Goal: Information Seeking & Learning: Learn about a topic

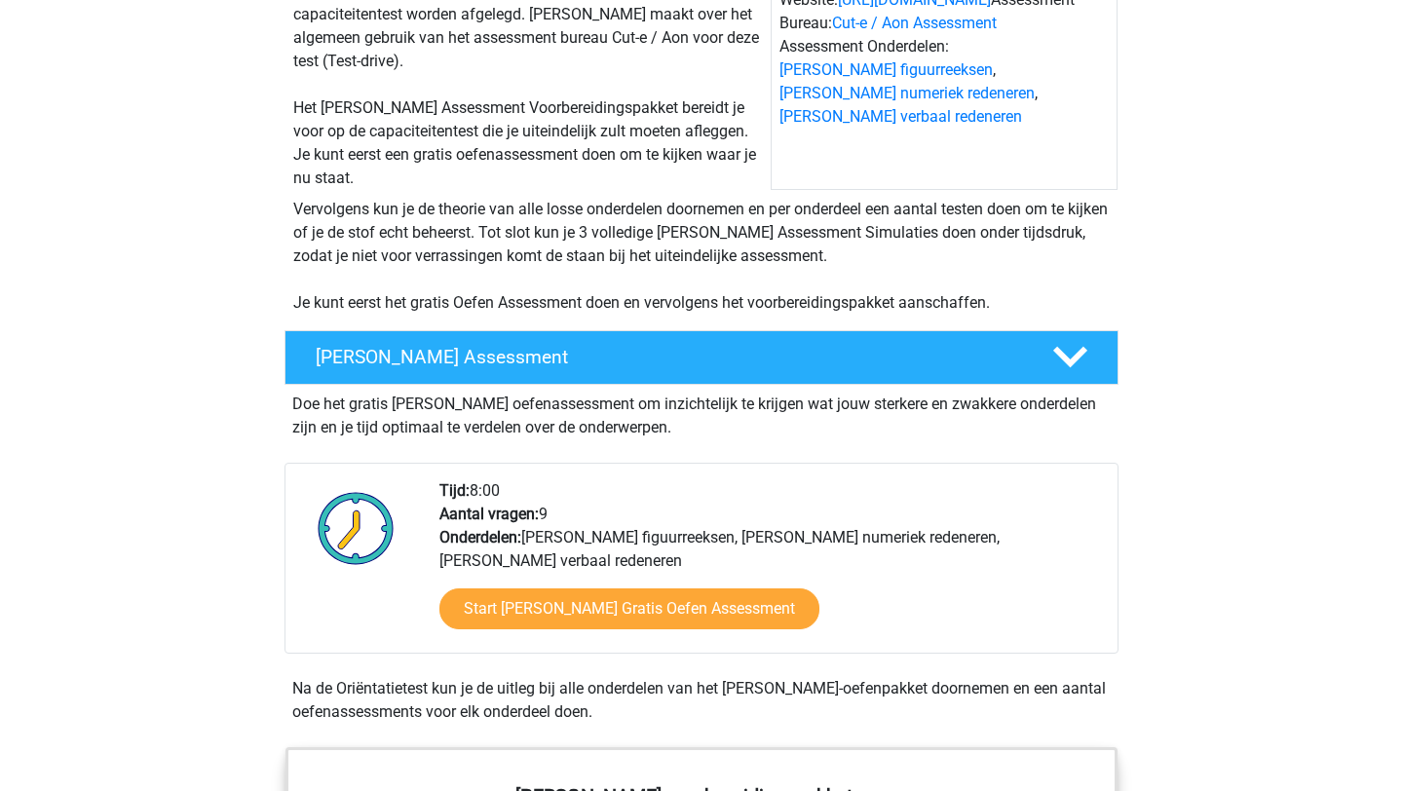
scroll to position [230, 0]
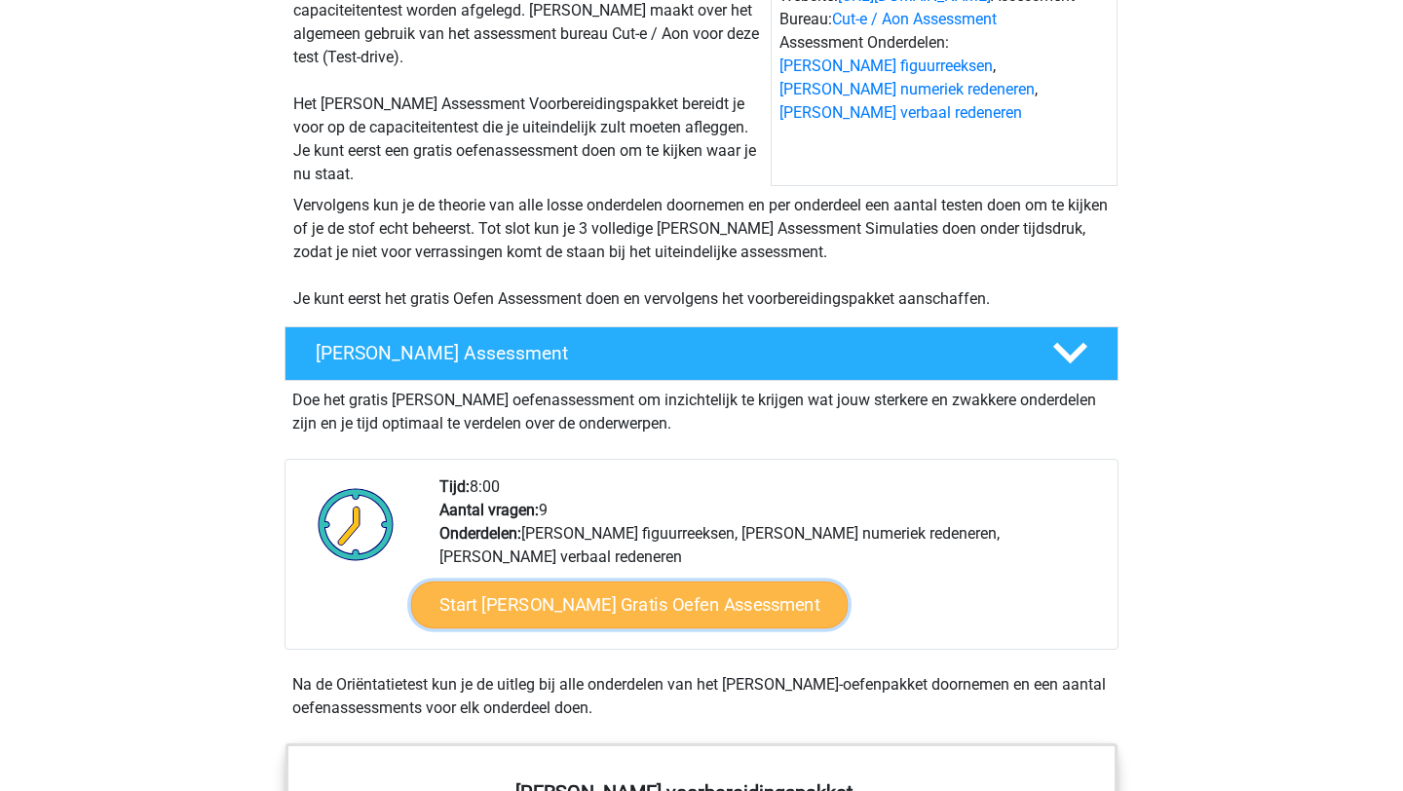
click at [706, 613] on link "Start Morgan Stanley Gratis Oefen Assessment" at bounding box center [629, 605] width 437 height 47
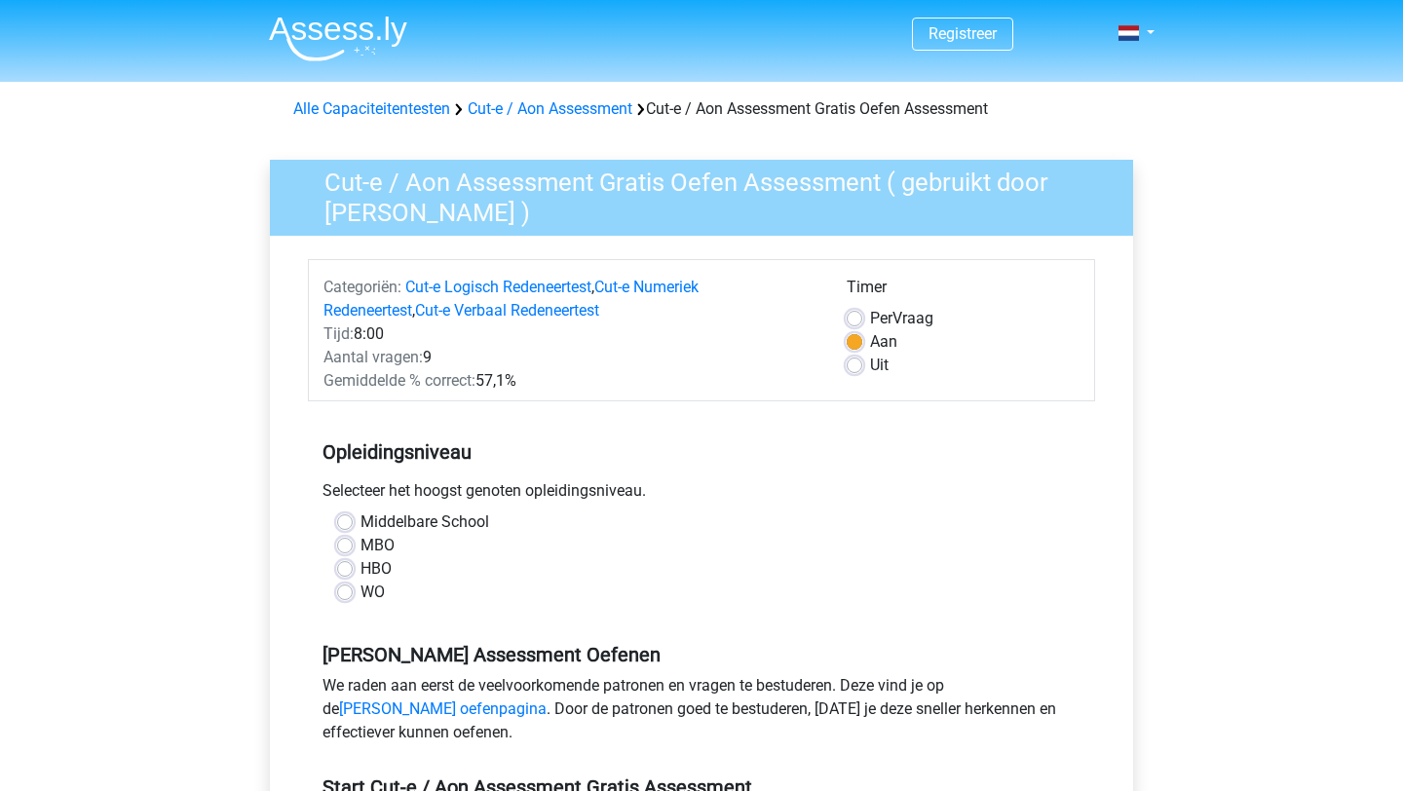
click at [370, 595] on label "WO" at bounding box center [372, 592] width 24 height 23
click at [353, 595] on input "WO" at bounding box center [345, 590] width 16 height 19
radio input "true"
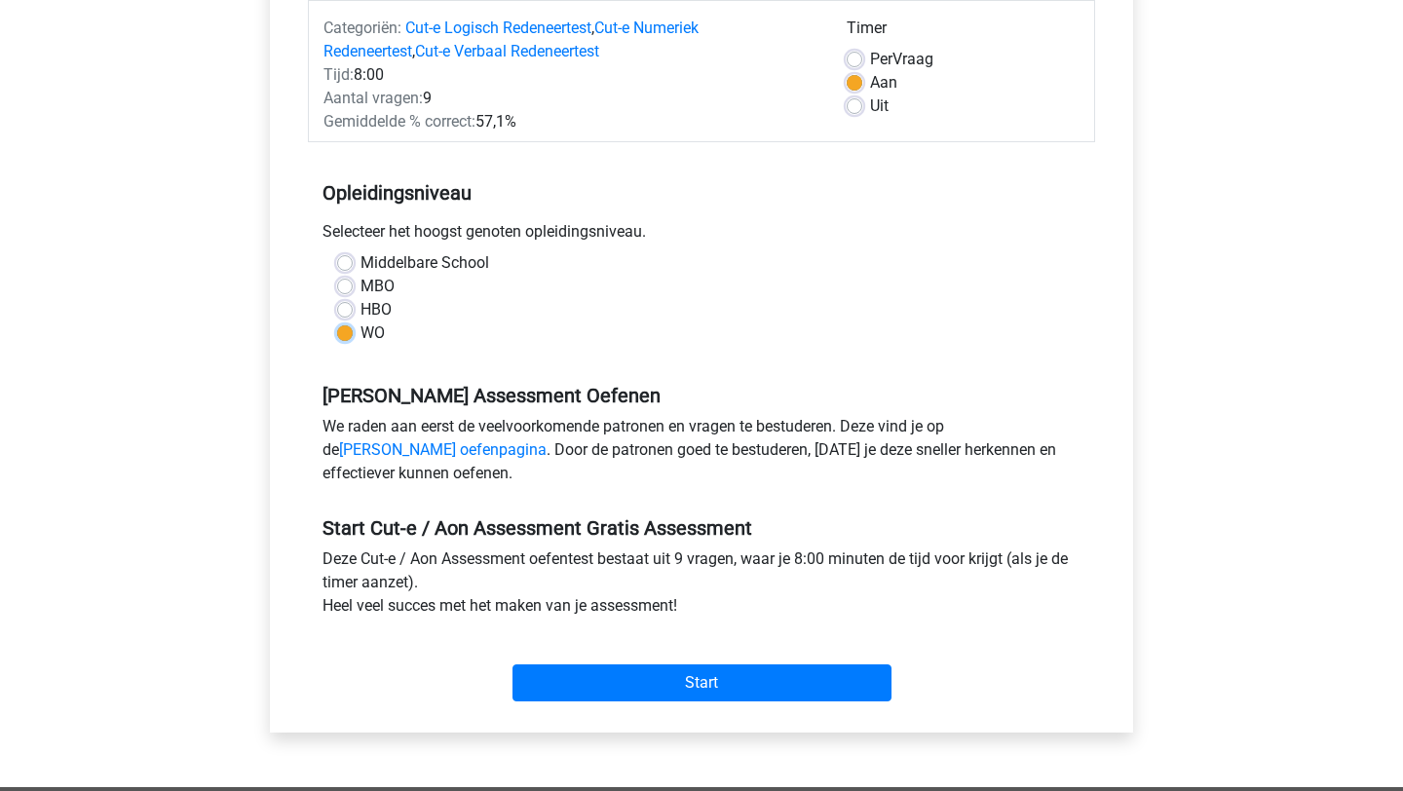
scroll to position [468, 0]
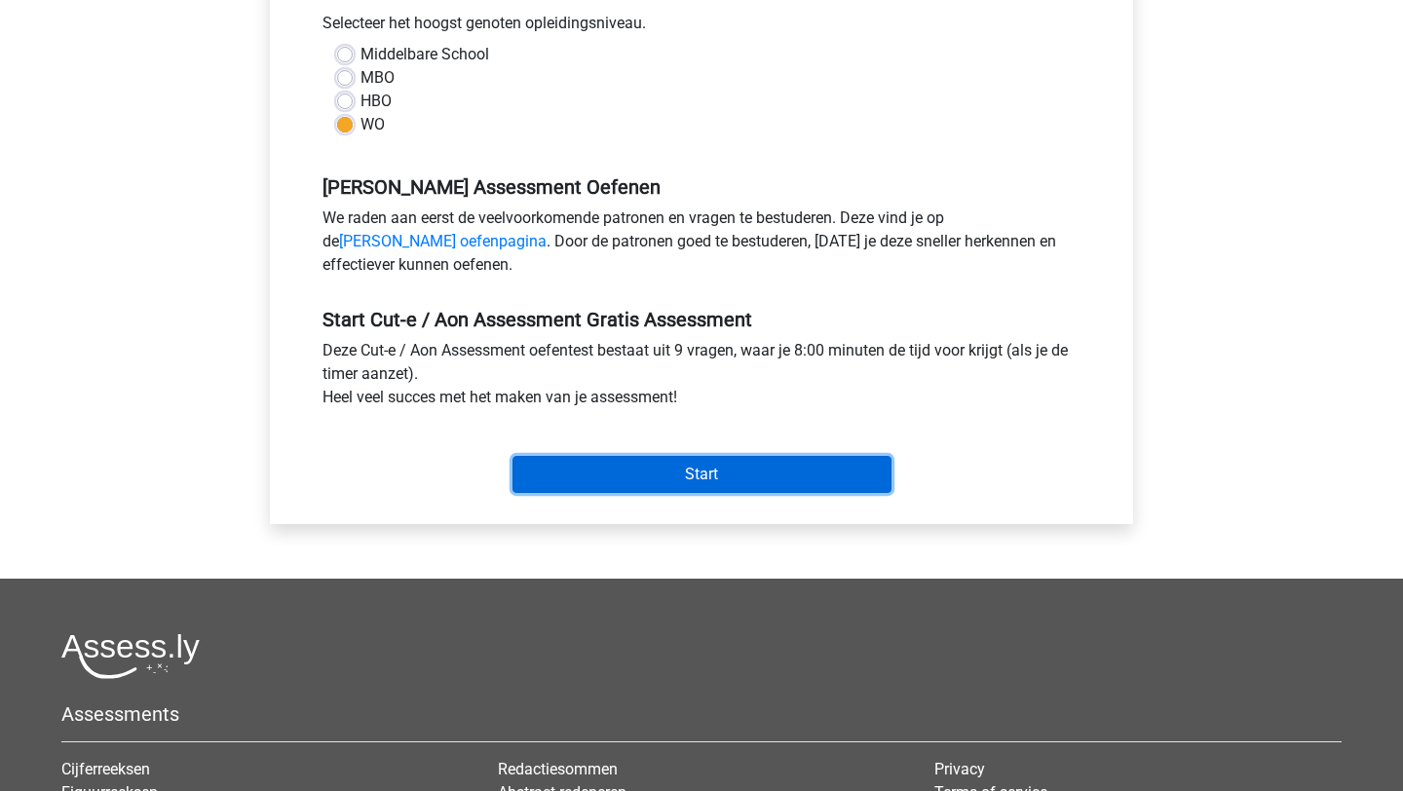
click at [666, 460] on input "Start" at bounding box center [701, 474] width 379 height 37
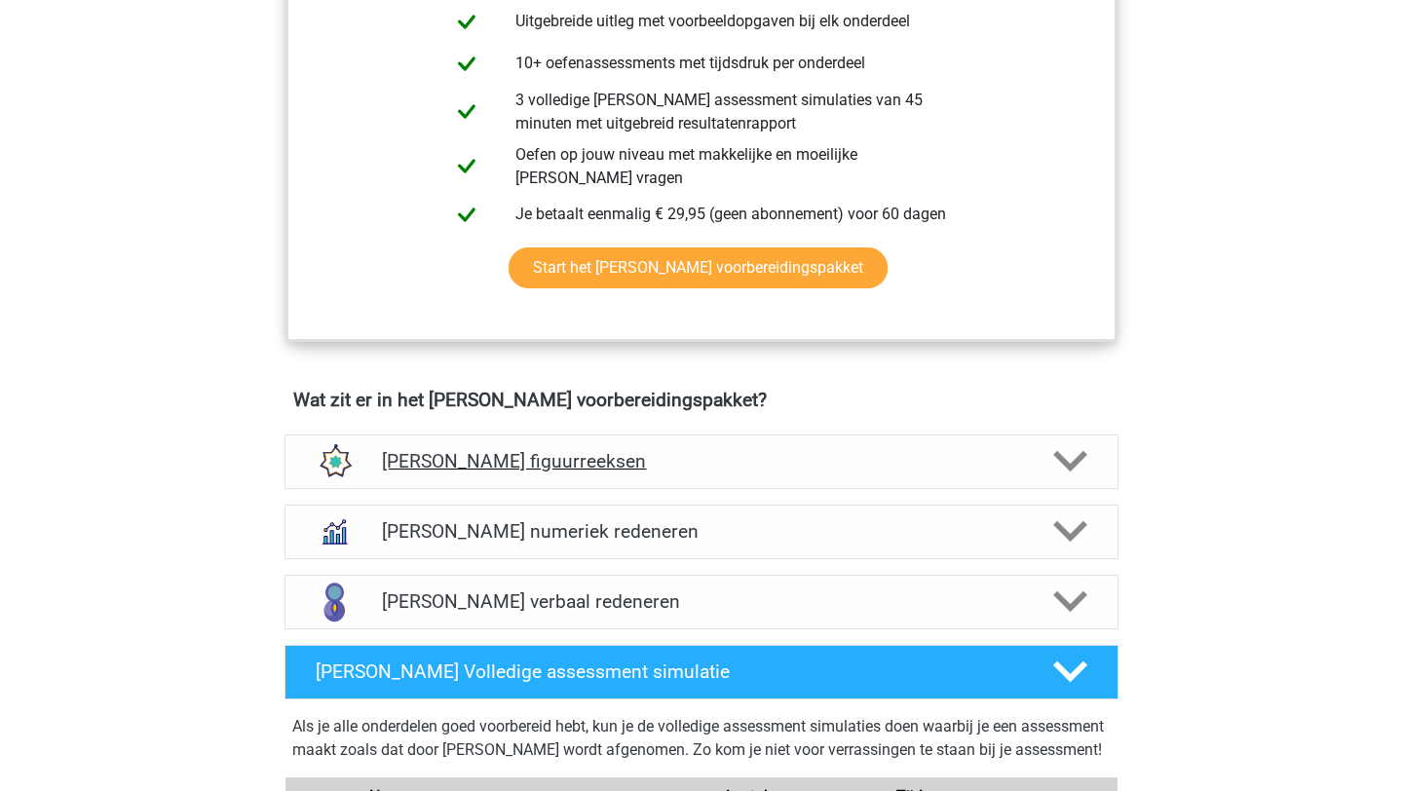
scroll to position [1116, 0]
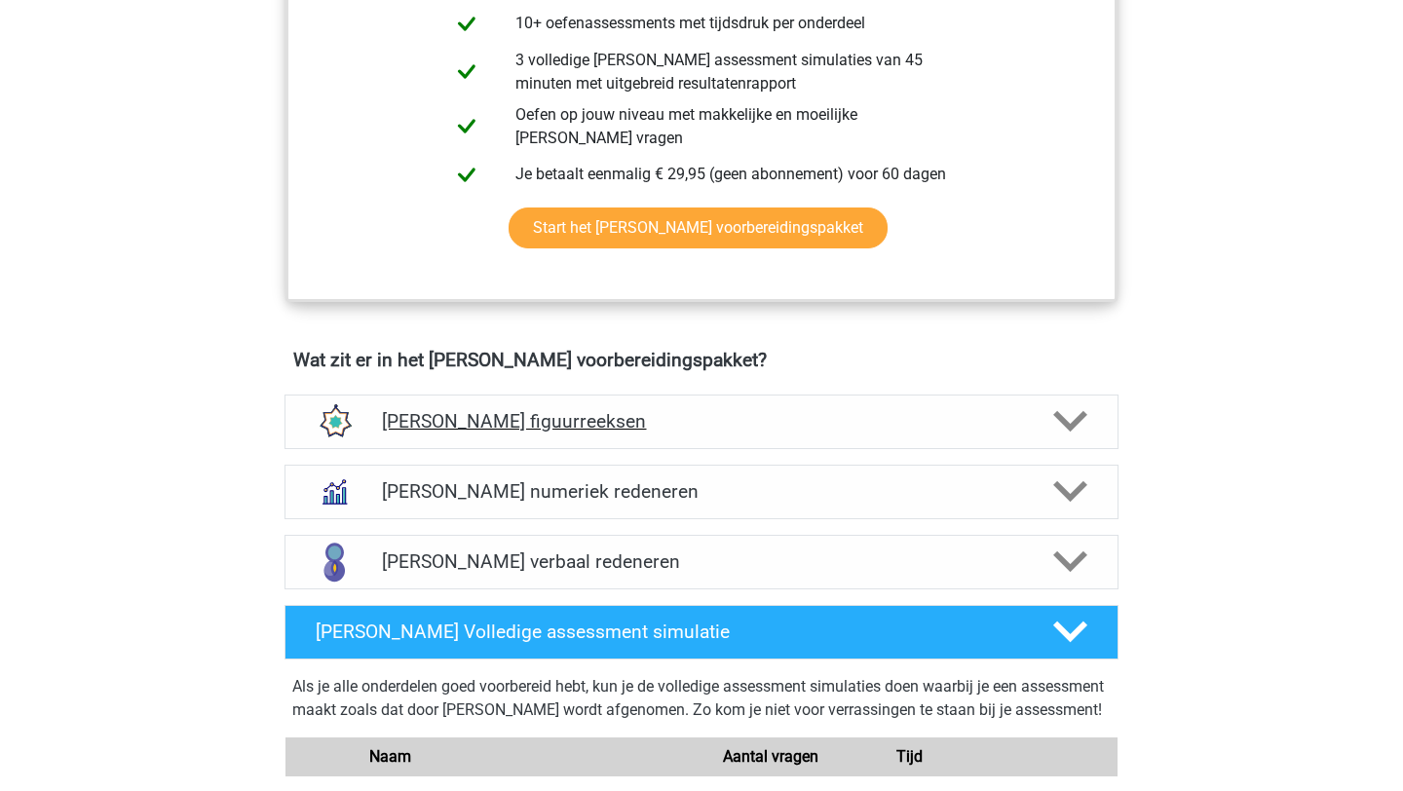
click at [768, 424] on h4 "Morgan Stanley figuurreeksen" at bounding box center [701, 421] width 638 height 22
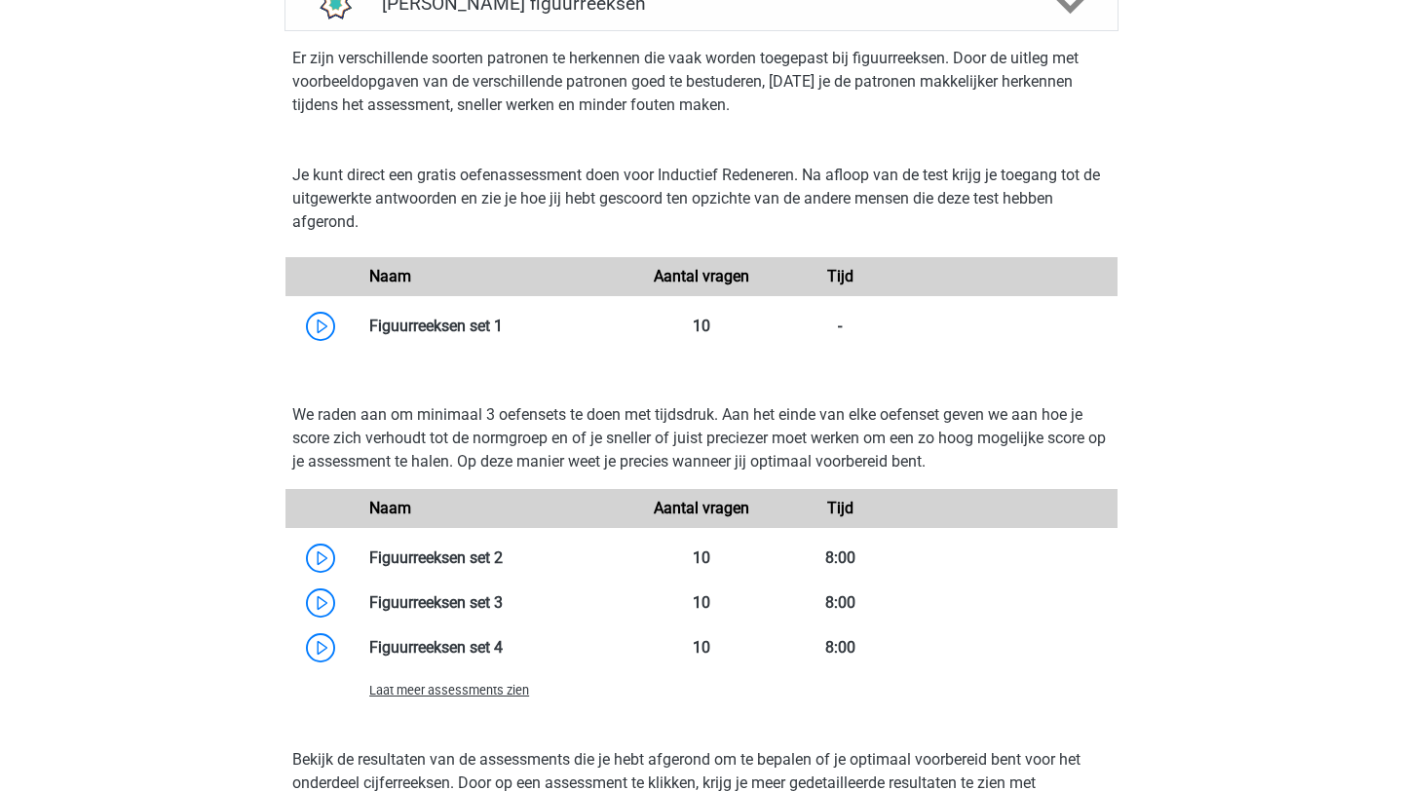
scroll to position [1544, 0]
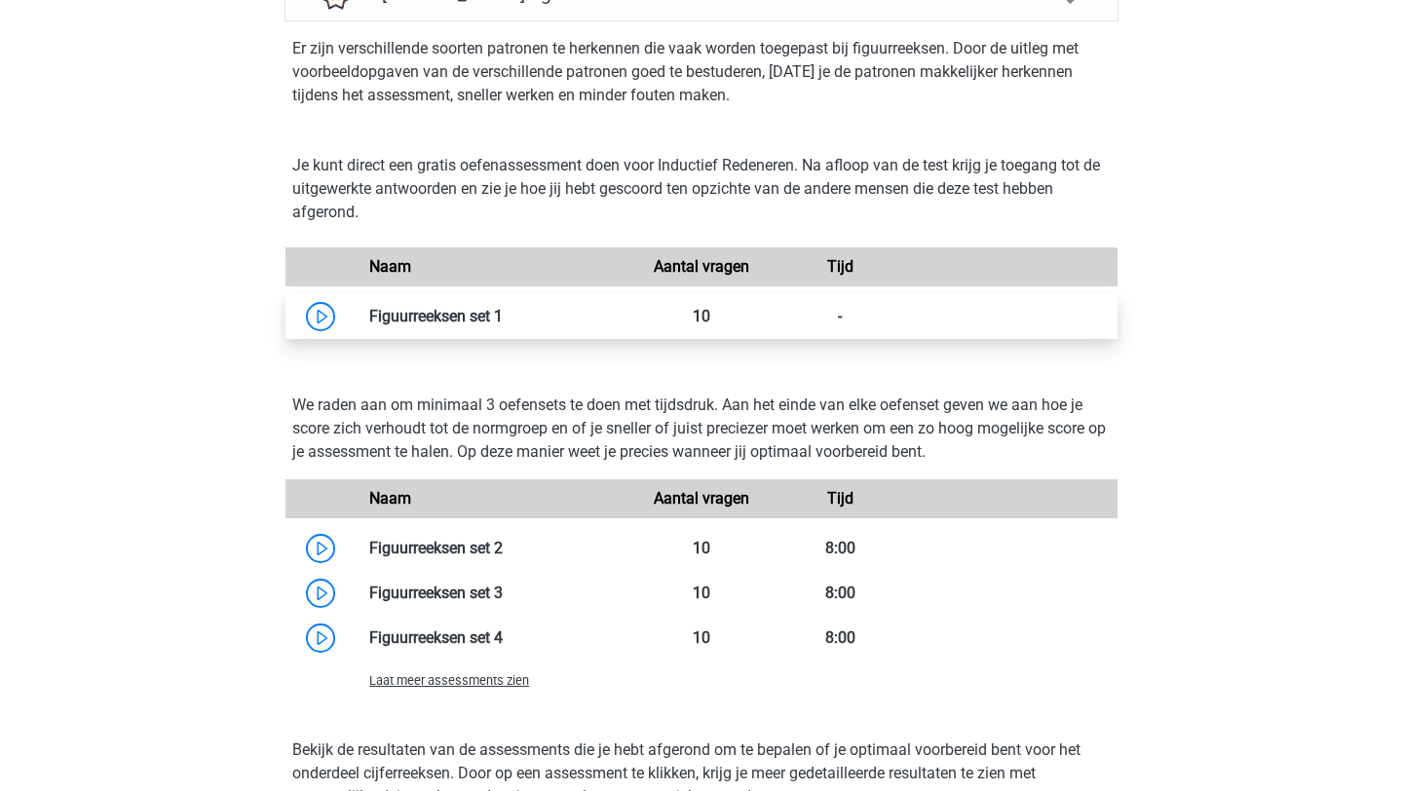
click at [503, 319] on link at bounding box center [503, 316] width 0 height 19
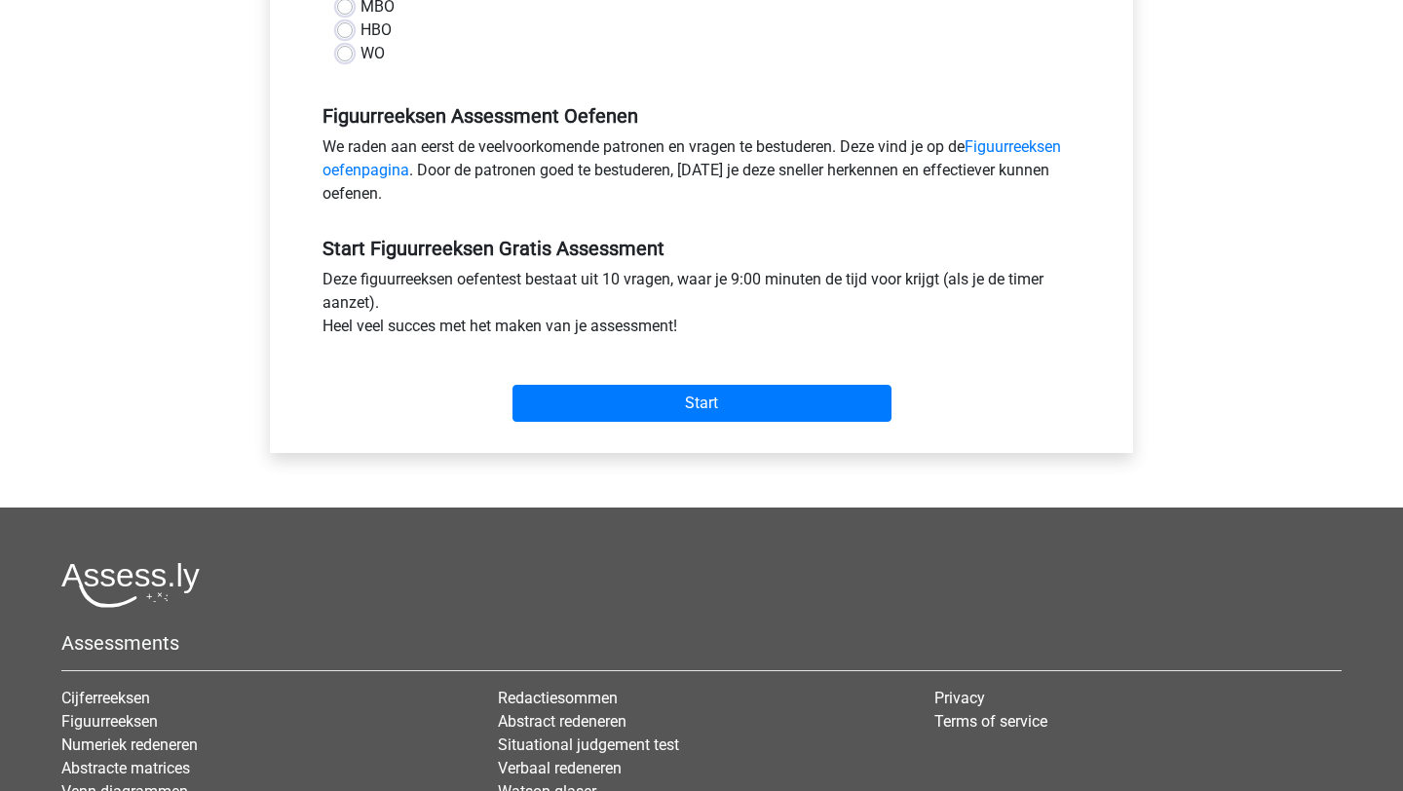
scroll to position [514, 0]
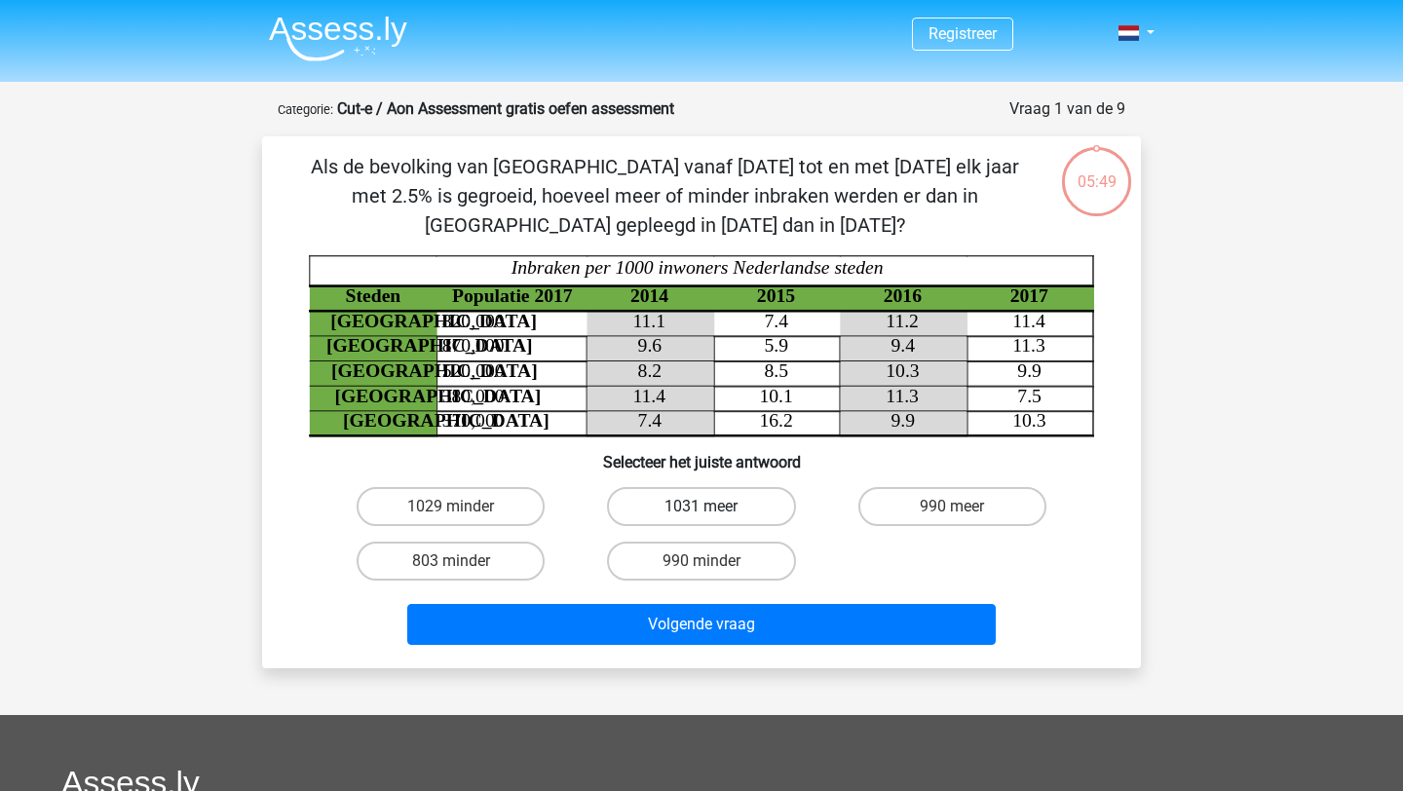
click at [741, 507] on label "1031 meer" at bounding box center [701, 506] width 188 height 39
click at [714, 507] on input "1031 meer" at bounding box center [707, 513] width 13 height 13
radio input "true"
click at [508, 495] on label "1029 minder" at bounding box center [451, 506] width 188 height 39
click at [464, 507] on input "1029 minder" at bounding box center [457, 513] width 13 height 13
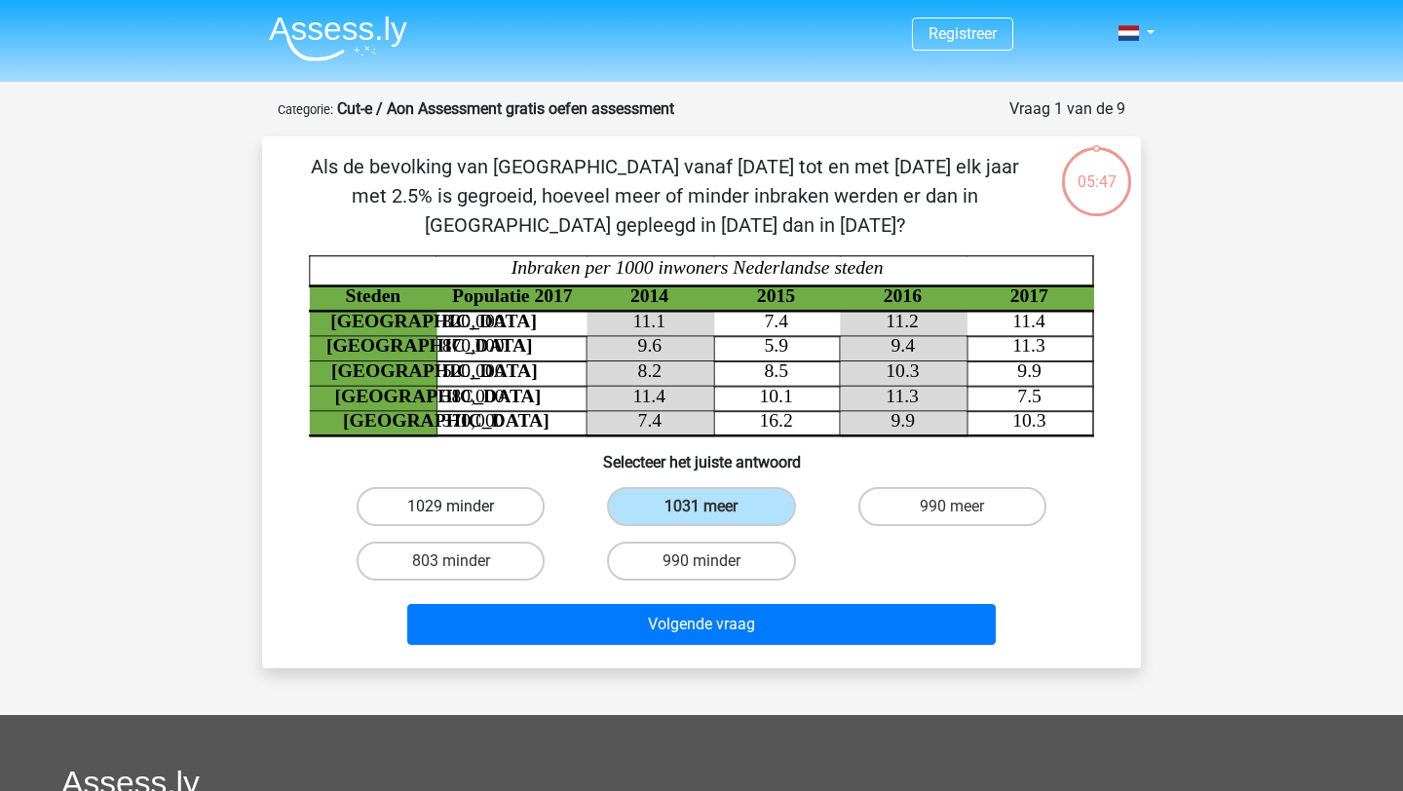
radio input "true"
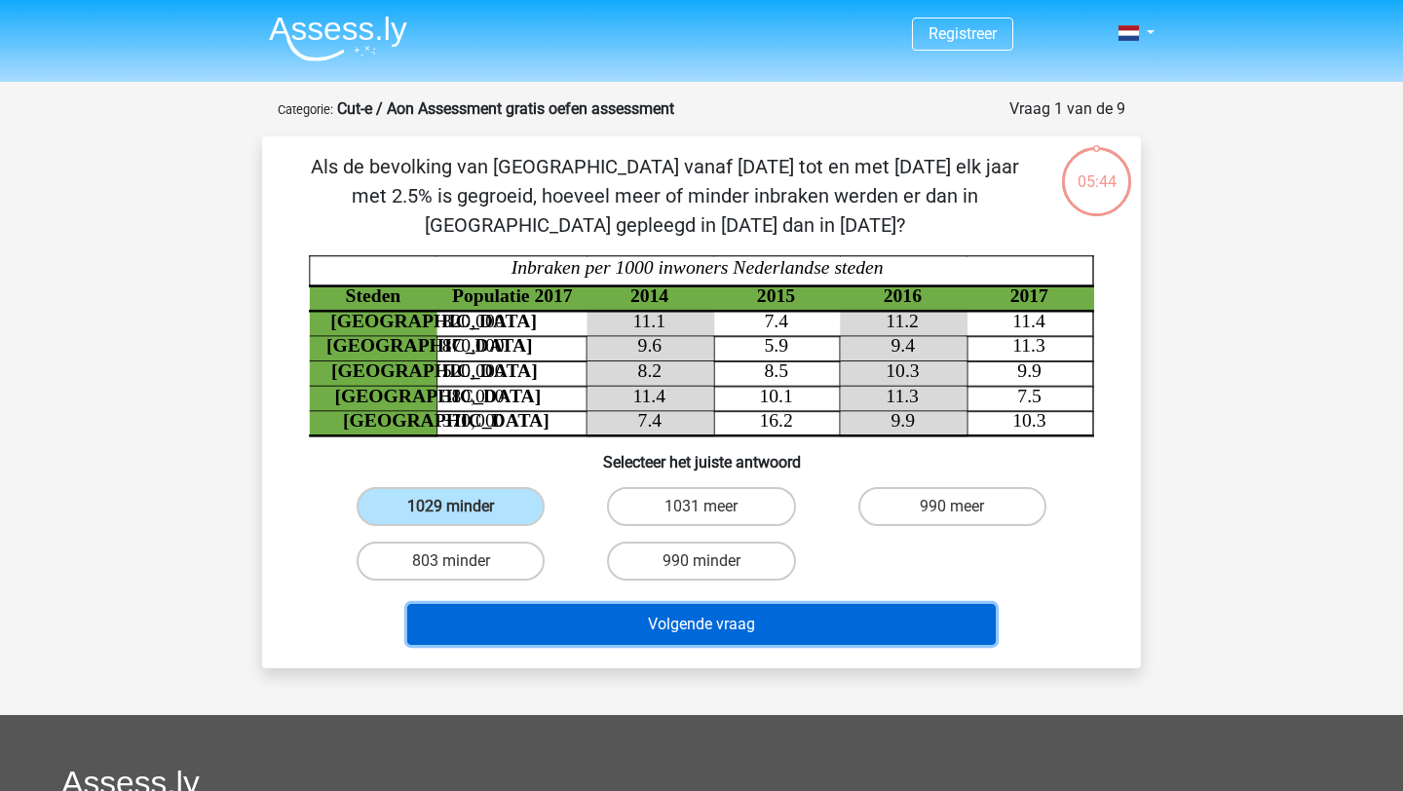
click at [592, 618] on button "Volgende vraag" at bounding box center [701, 624] width 589 height 41
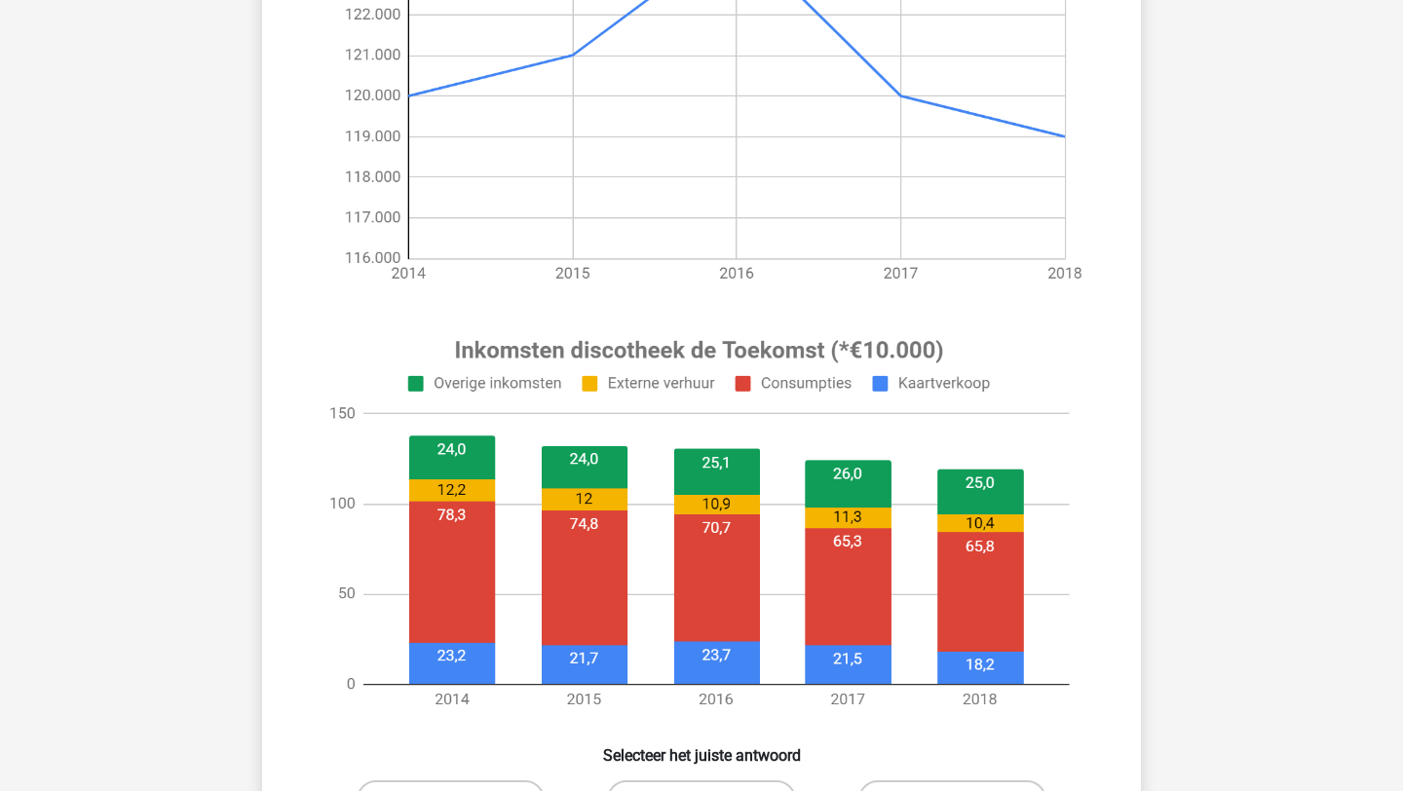
scroll to position [551, 0]
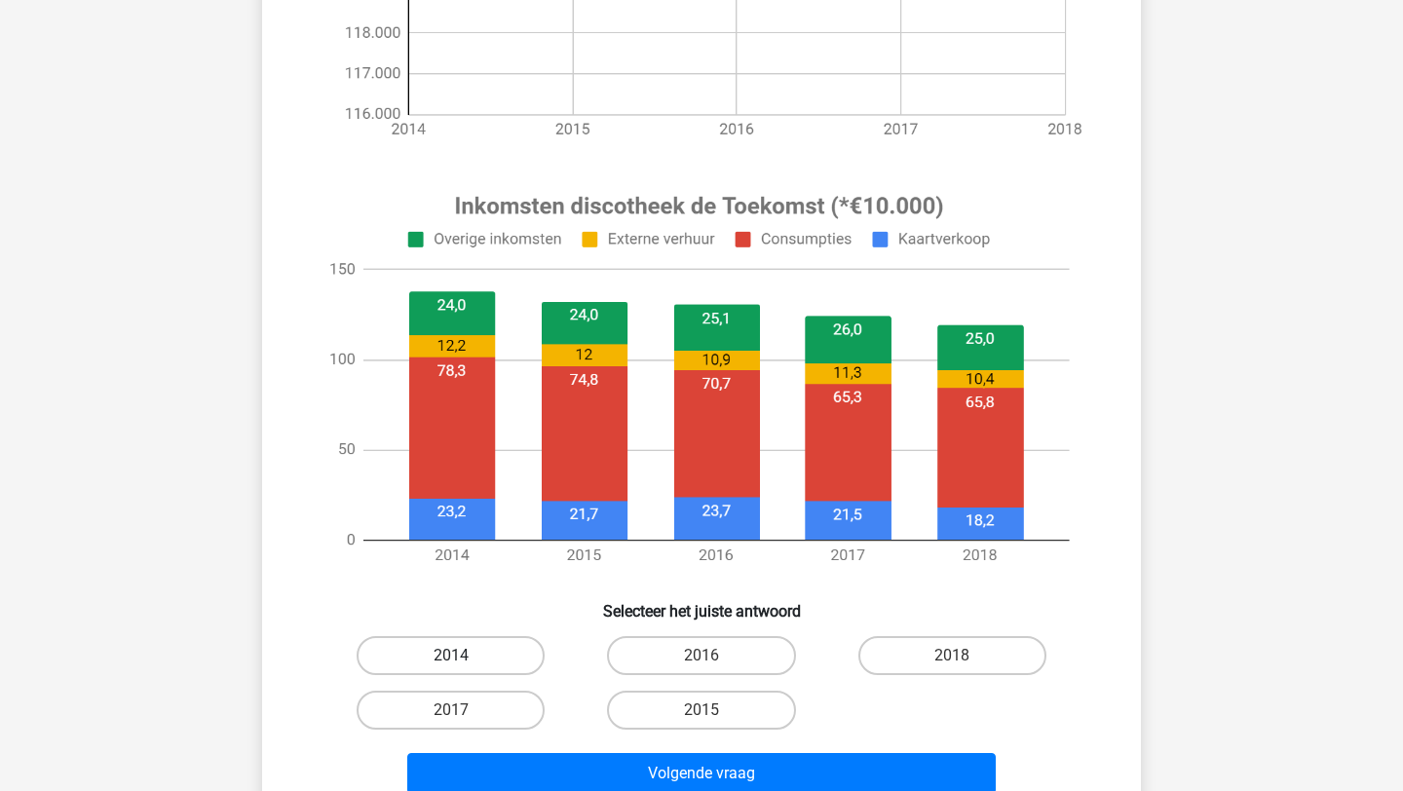
click at [512, 646] on label "2014" at bounding box center [451, 655] width 188 height 39
click at [464, 656] on input "2014" at bounding box center [457, 662] width 13 height 13
radio input "true"
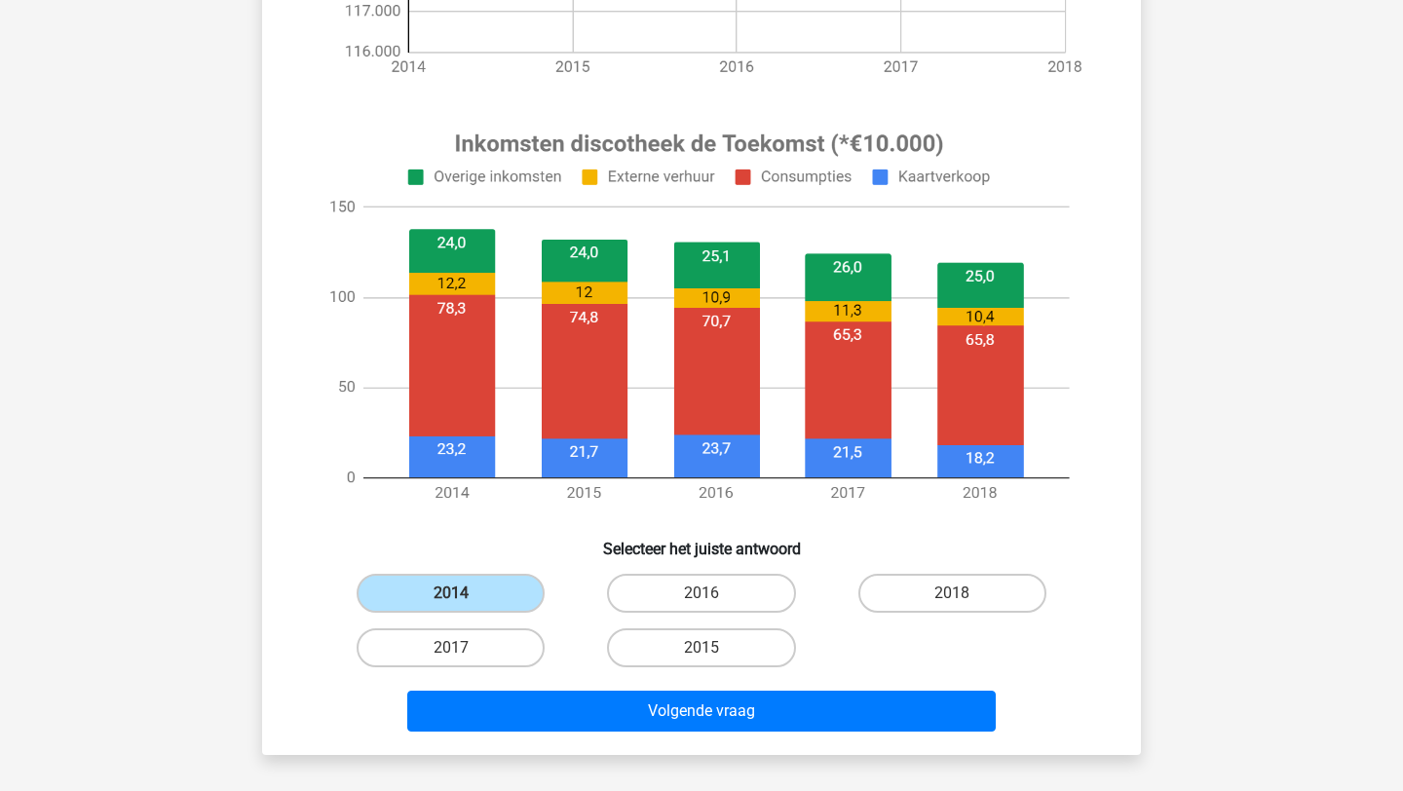
scroll to position [632, 0]
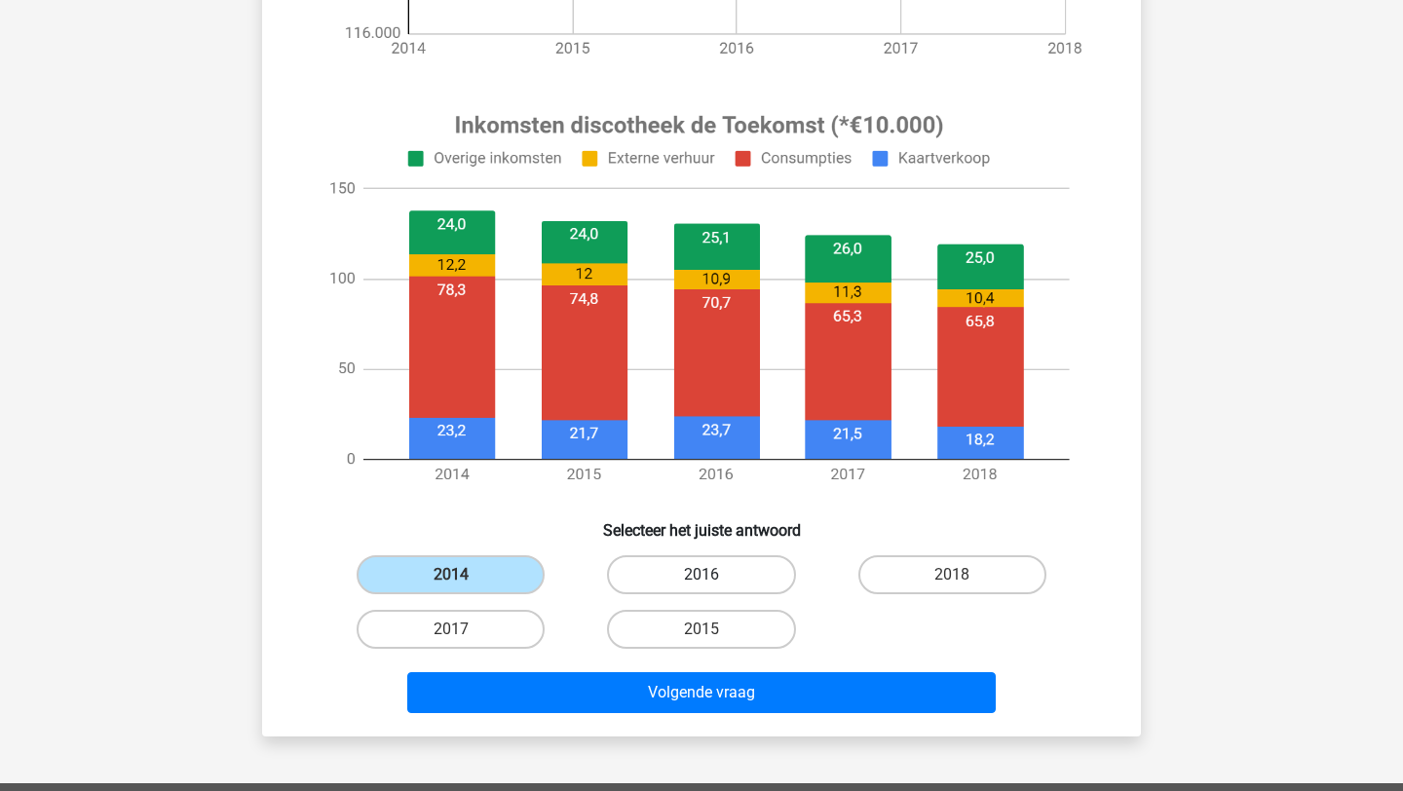
click at [687, 570] on label "2016" at bounding box center [701, 574] width 188 height 39
click at [701, 575] on input "2016" at bounding box center [707, 581] width 13 height 13
radio input "true"
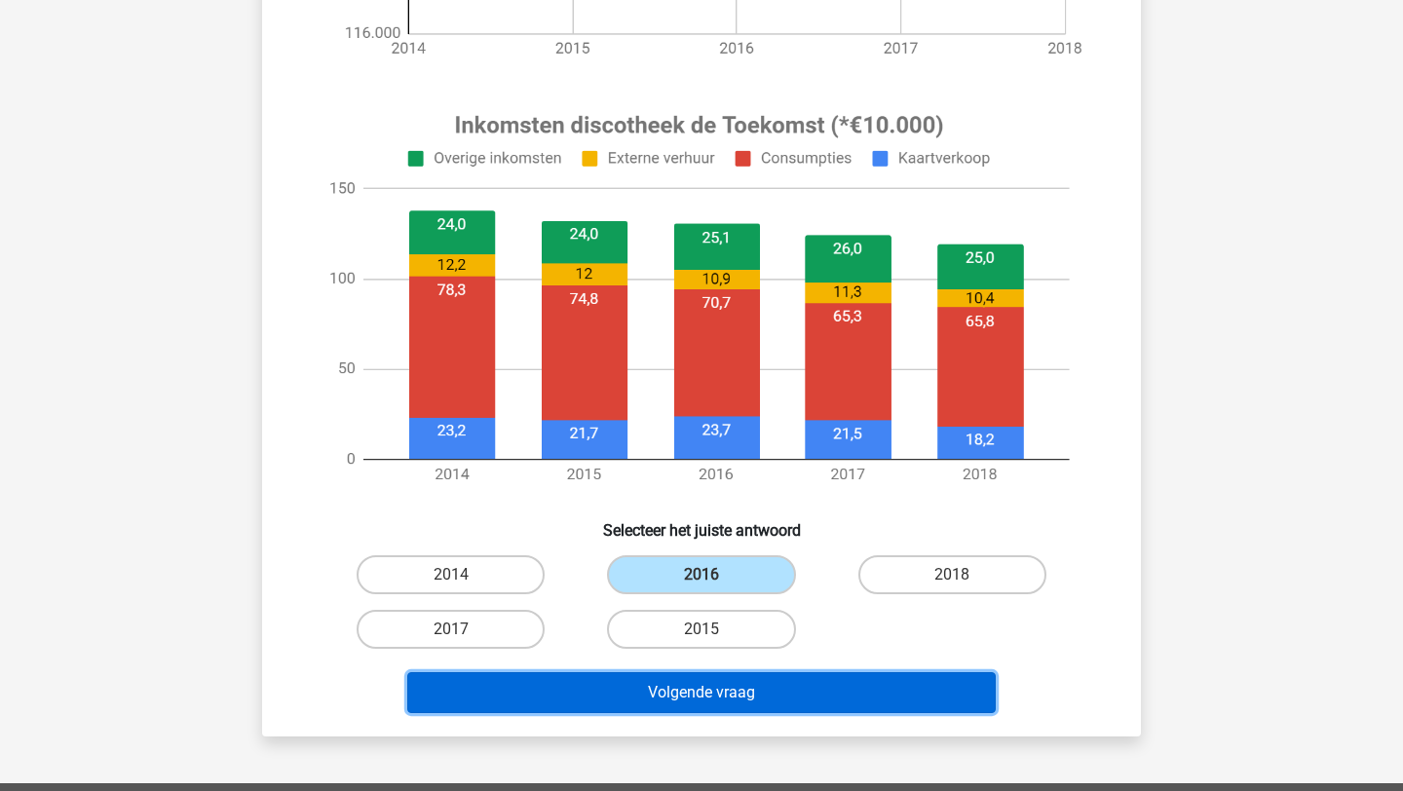
click at [688, 707] on button "Volgende vraag" at bounding box center [701, 692] width 589 height 41
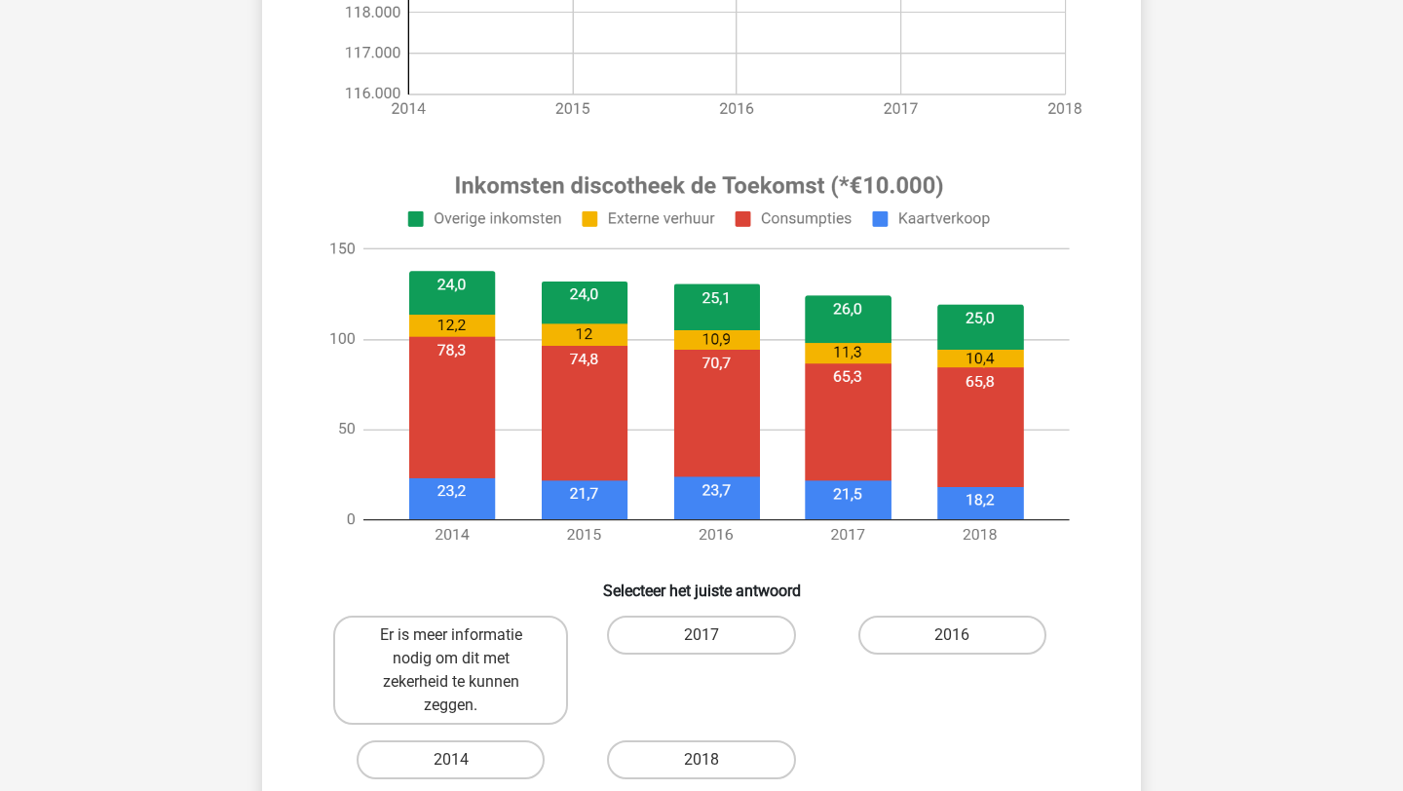
scroll to position [590, 0]
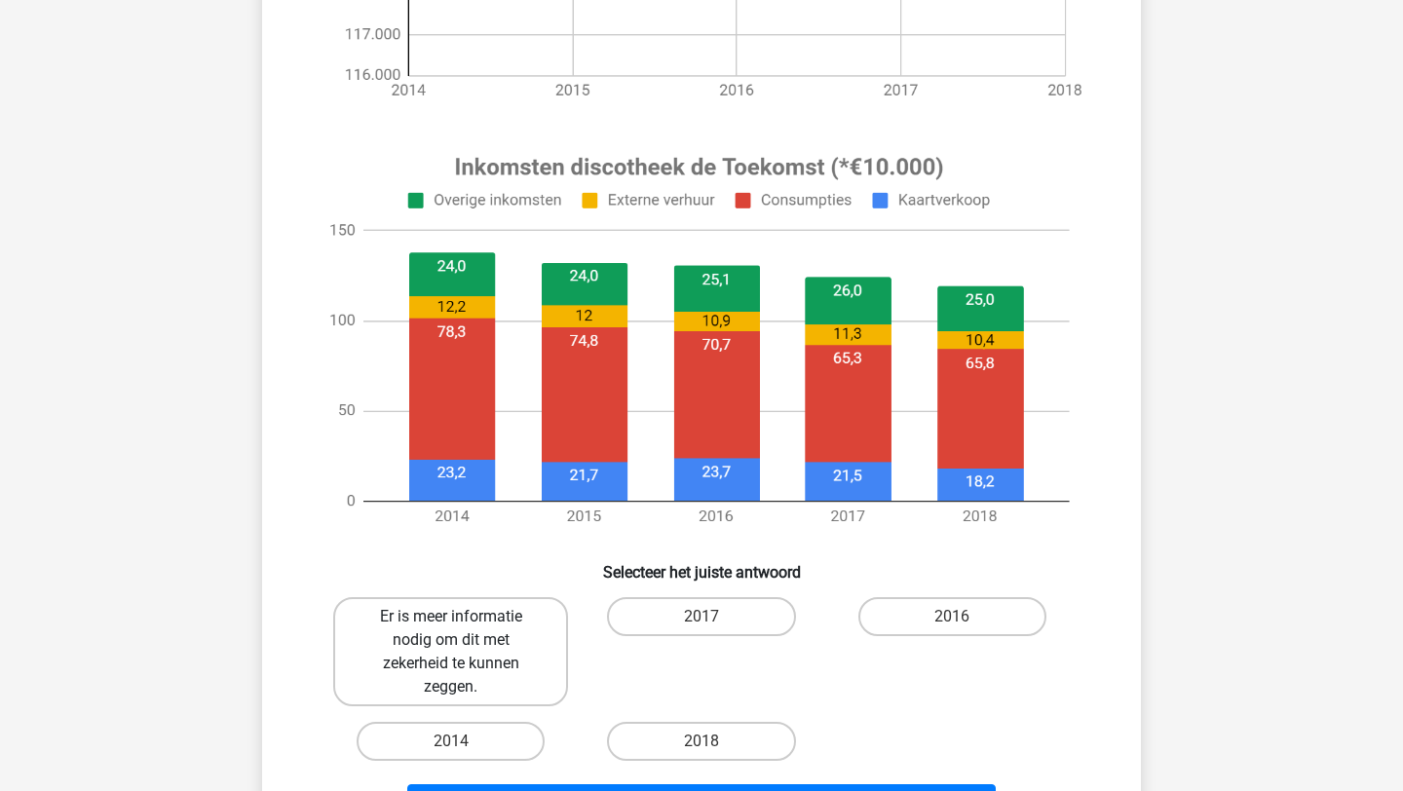
click at [457, 660] on label "Er is meer informatie nodig om dit met zekerheid te kunnen zeggen." at bounding box center [450, 651] width 235 height 109
click at [457, 629] on input "Er is meer informatie nodig om dit met zekerheid te kunnen zeggen." at bounding box center [457, 623] width 13 height 13
radio input "true"
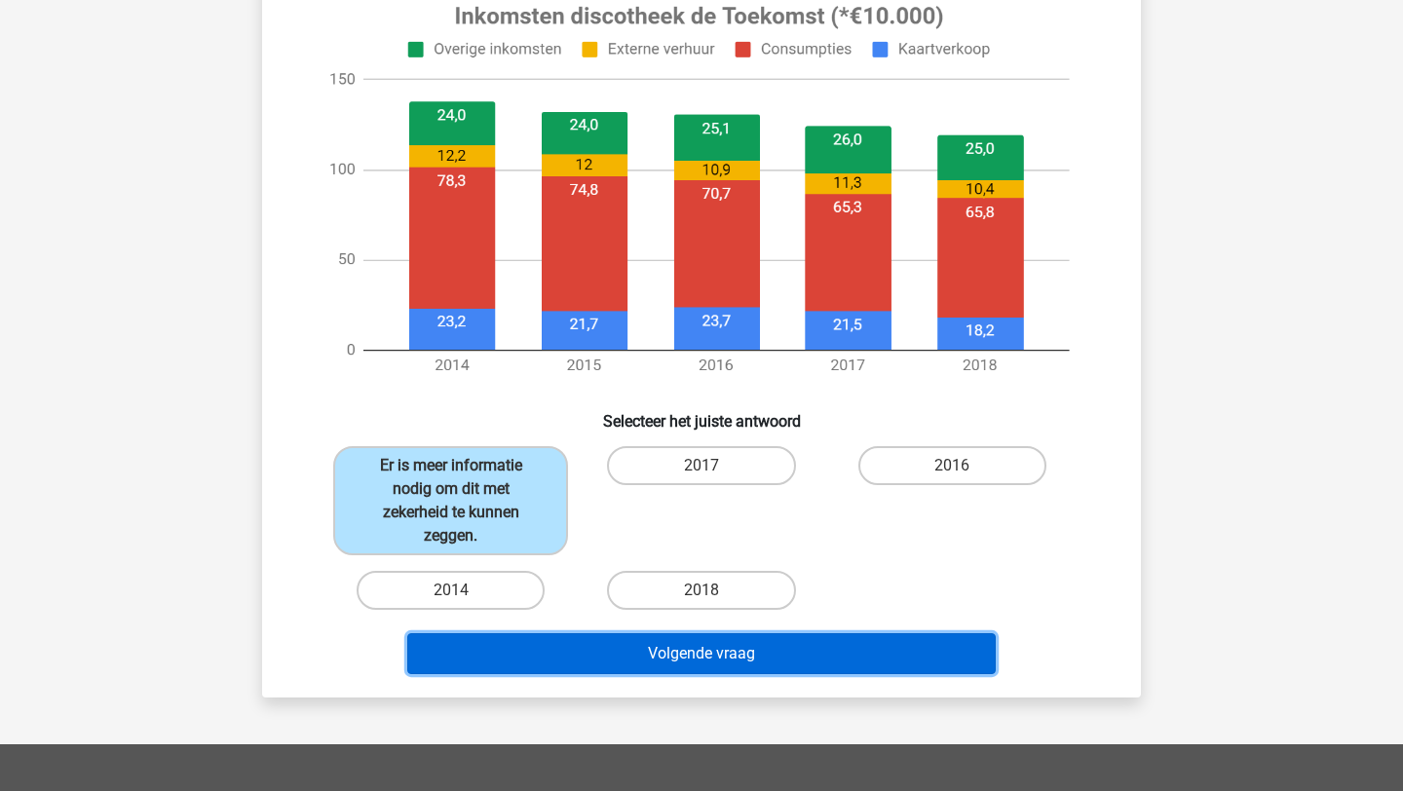
click at [610, 666] on button "Volgende vraag" at bounding box center [701, 653] width 589 height 41
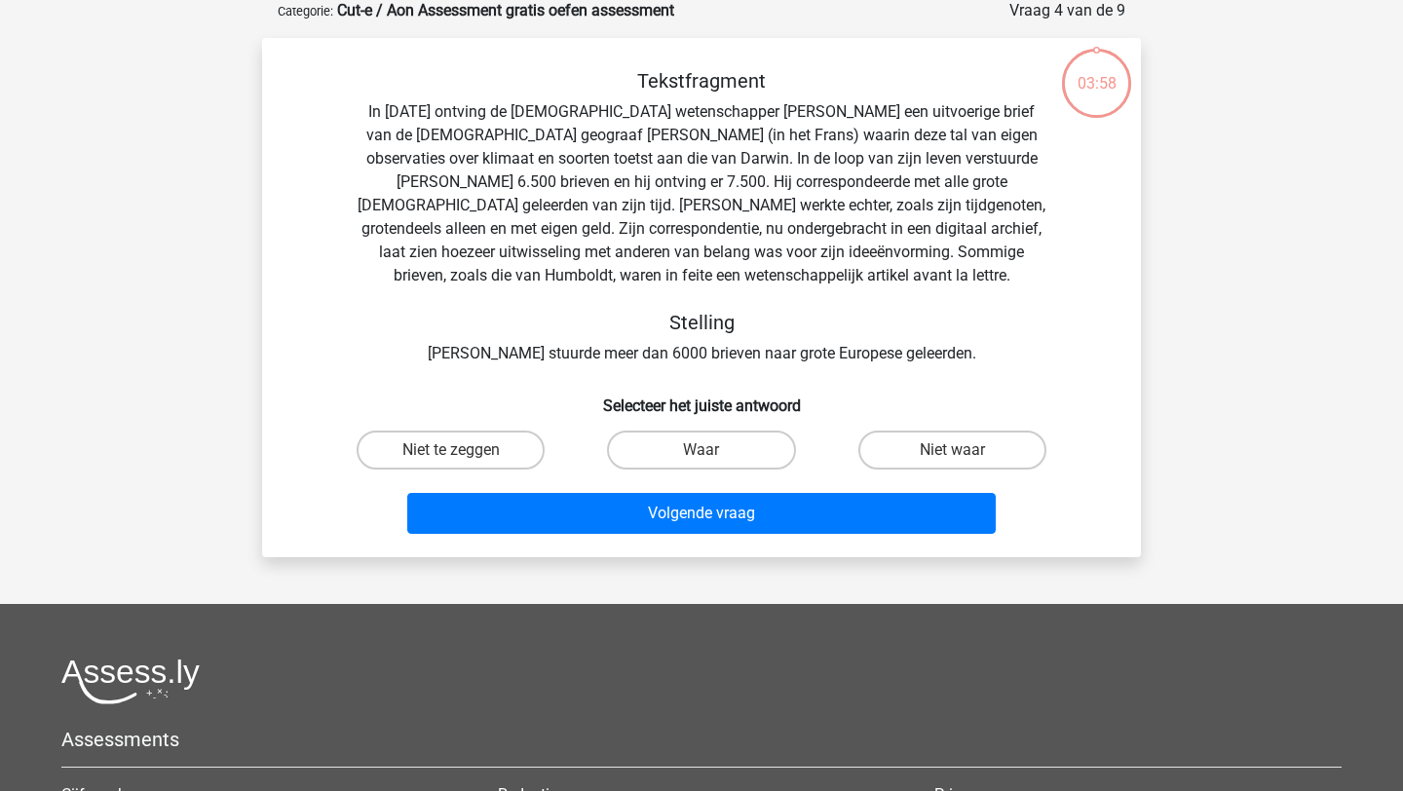
scroll to position [97, 0]
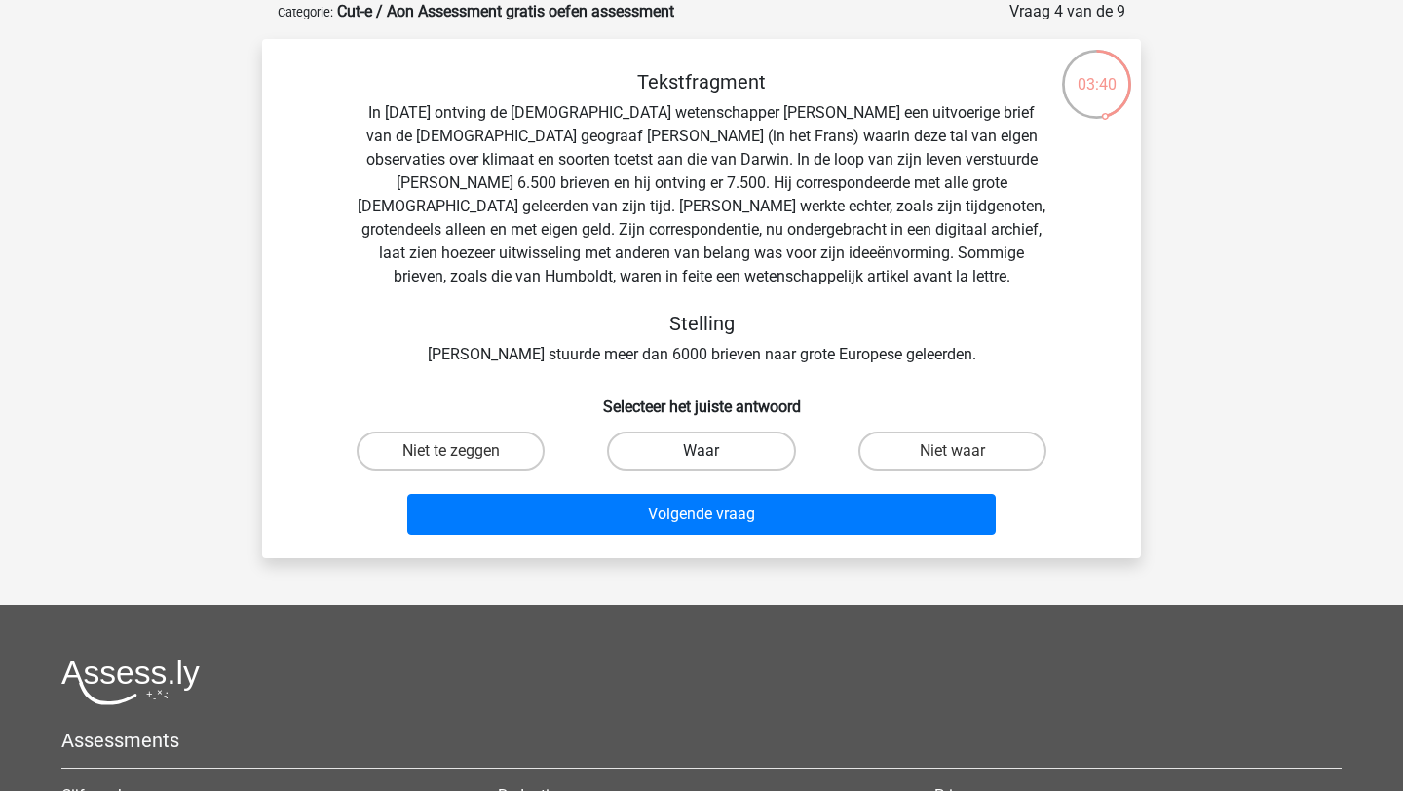
click at [700, 461] on label "Waar" at bounding box center [701, 451] width 188 height 39
click at [701, 461] on input "Waar" at bounding box center [707, 457] width 13 height 13
radio input "true"
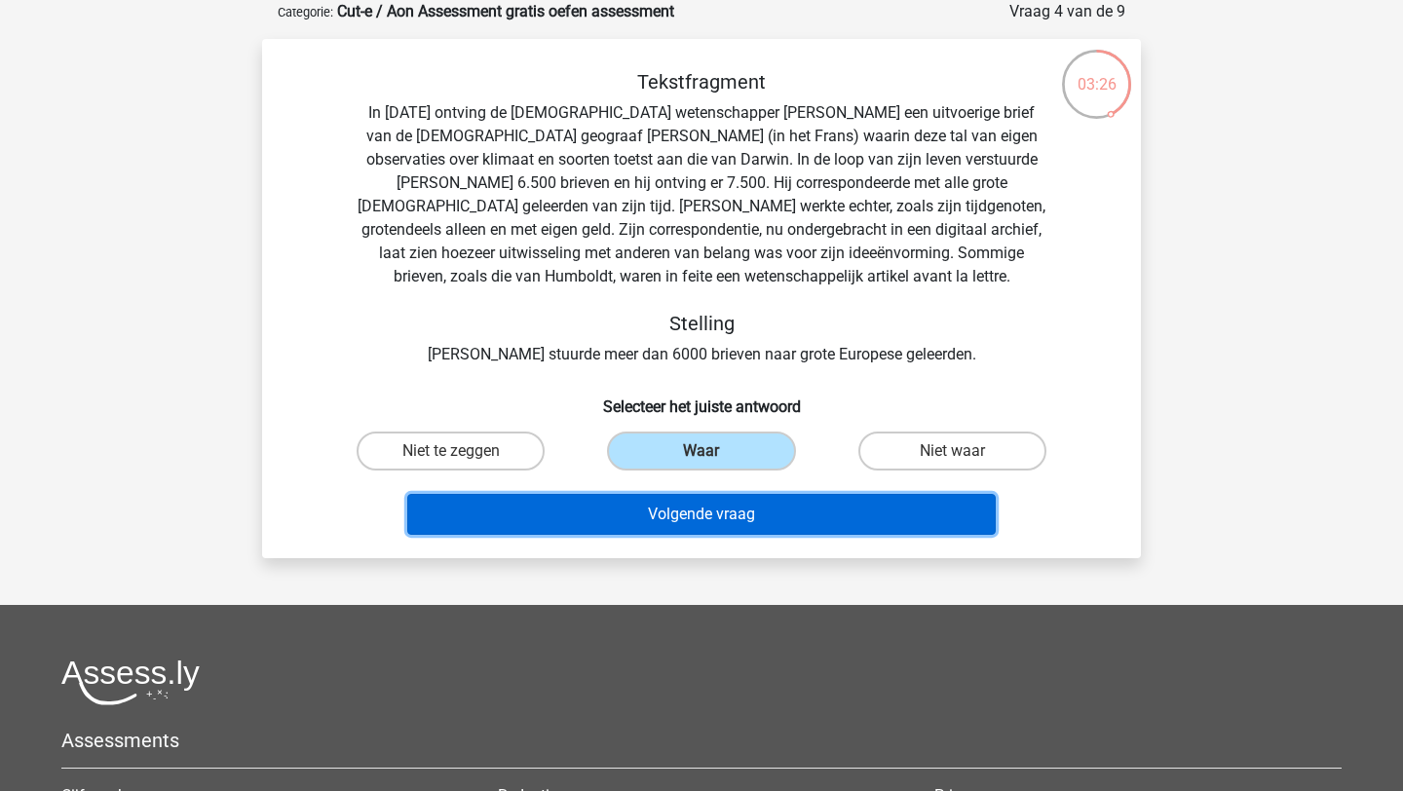
click at [677, 519] on button "Volgende vraag" at bounding box center [701, 514] width 589 height 41
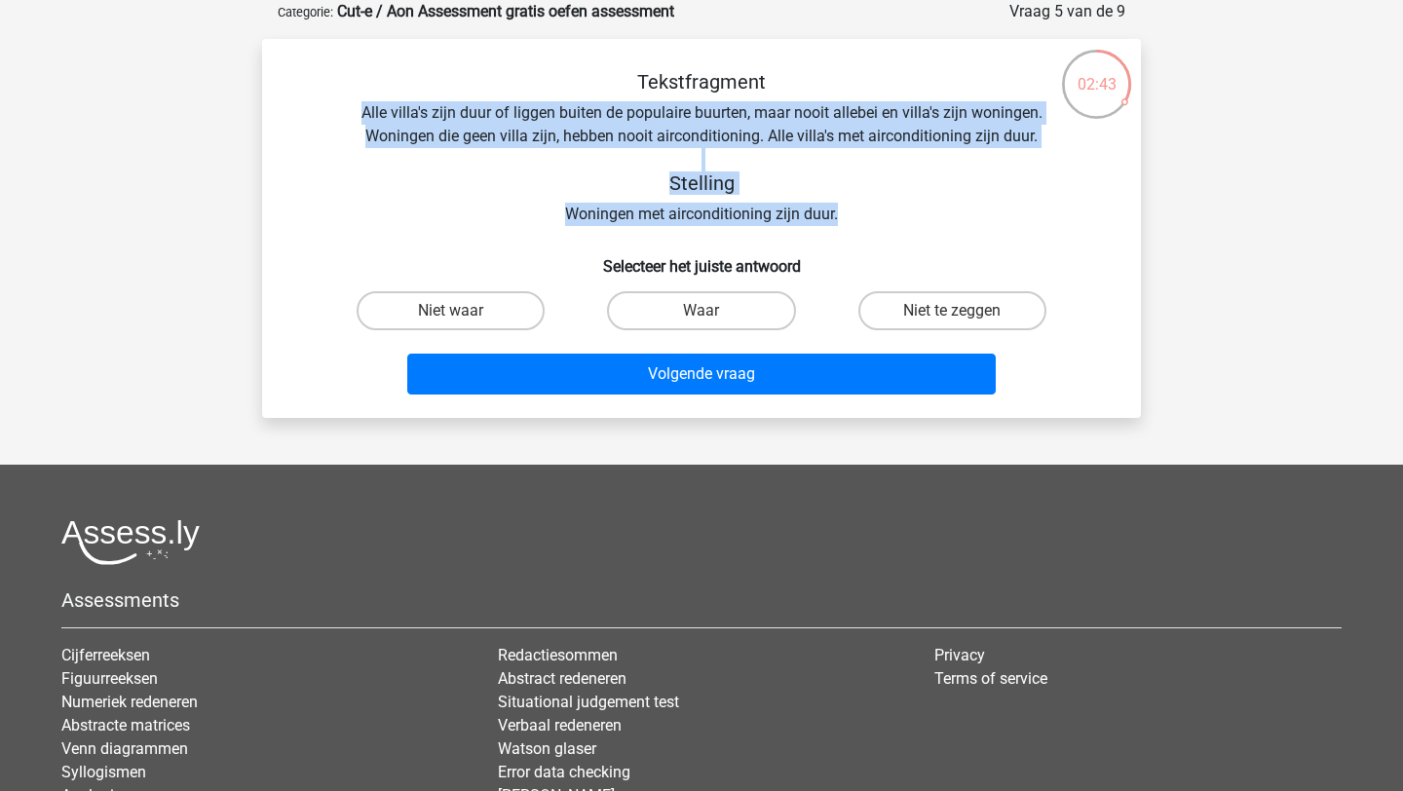
drag, startPoint x: 359, startPoint y: 113, endPoint x: 866, endPoint y: 208, distance: 515.3
click at [867, 208] on div "Tekstfragment Alle villa's zijn duur of liggen buiten de populaire buurten, maa…" at bounding box center [701, 148] width 816 height 156
copy div "Alle villa's zijn duur of liggen buiten de populaire buurten, maar nooit allebe…"
click at [726, 308] on label "Waar" at bounding box center [701, 310] width 188 height 39
click at [714, 311] on input "Waar" at bounding box center [707, 317] width 13 height 13
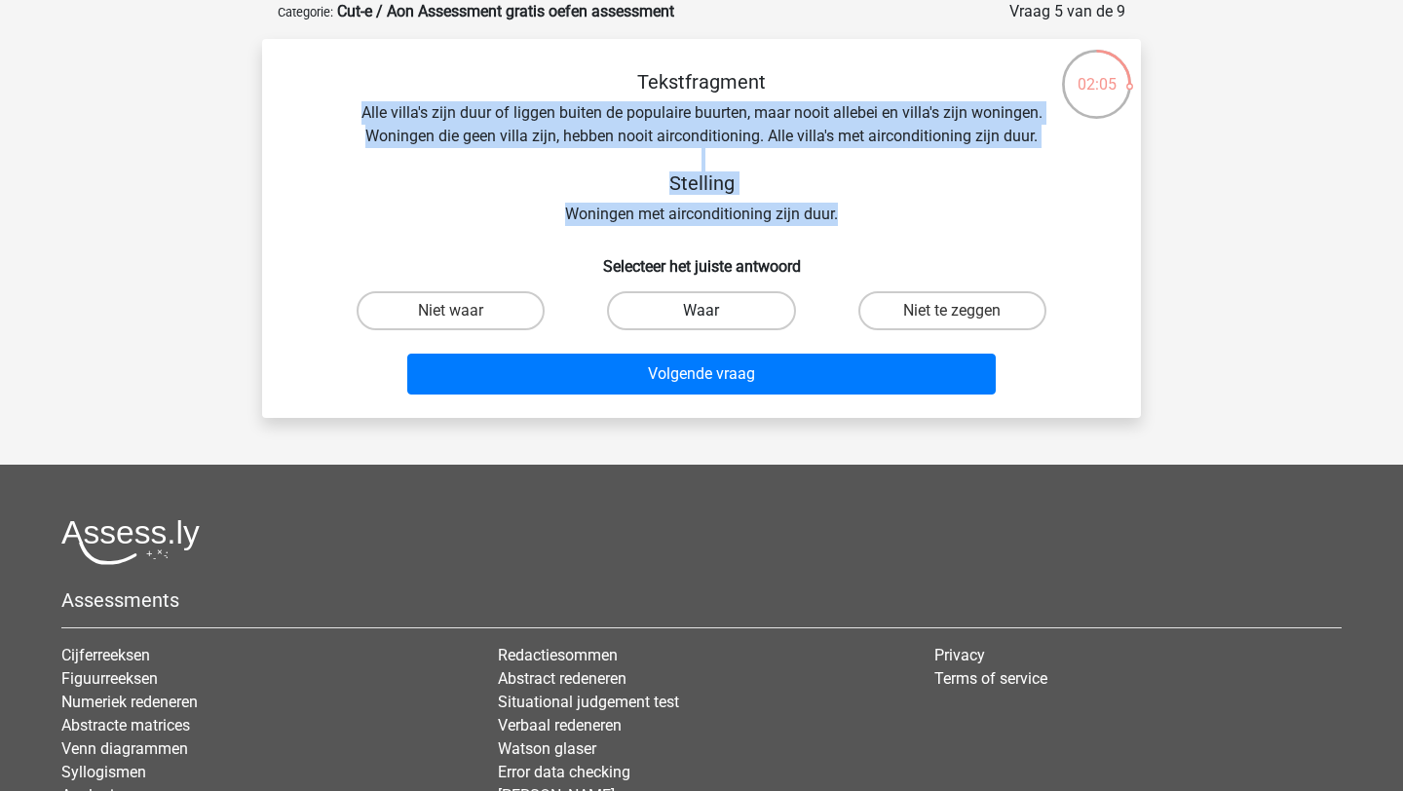
radio input "true"
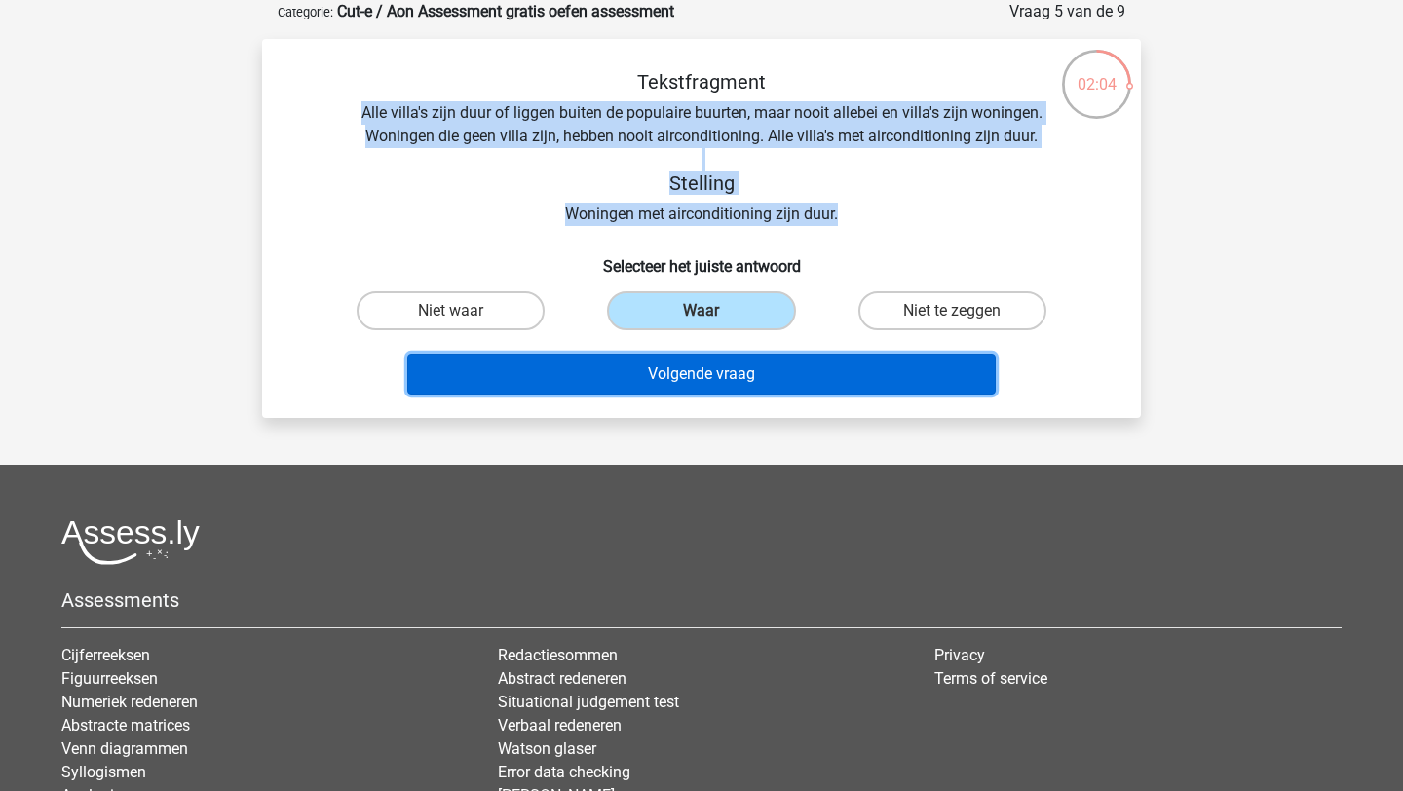
click at [710, 383] on button "Volgende vraag" at bounding box center [701, 374] width 589 height 41
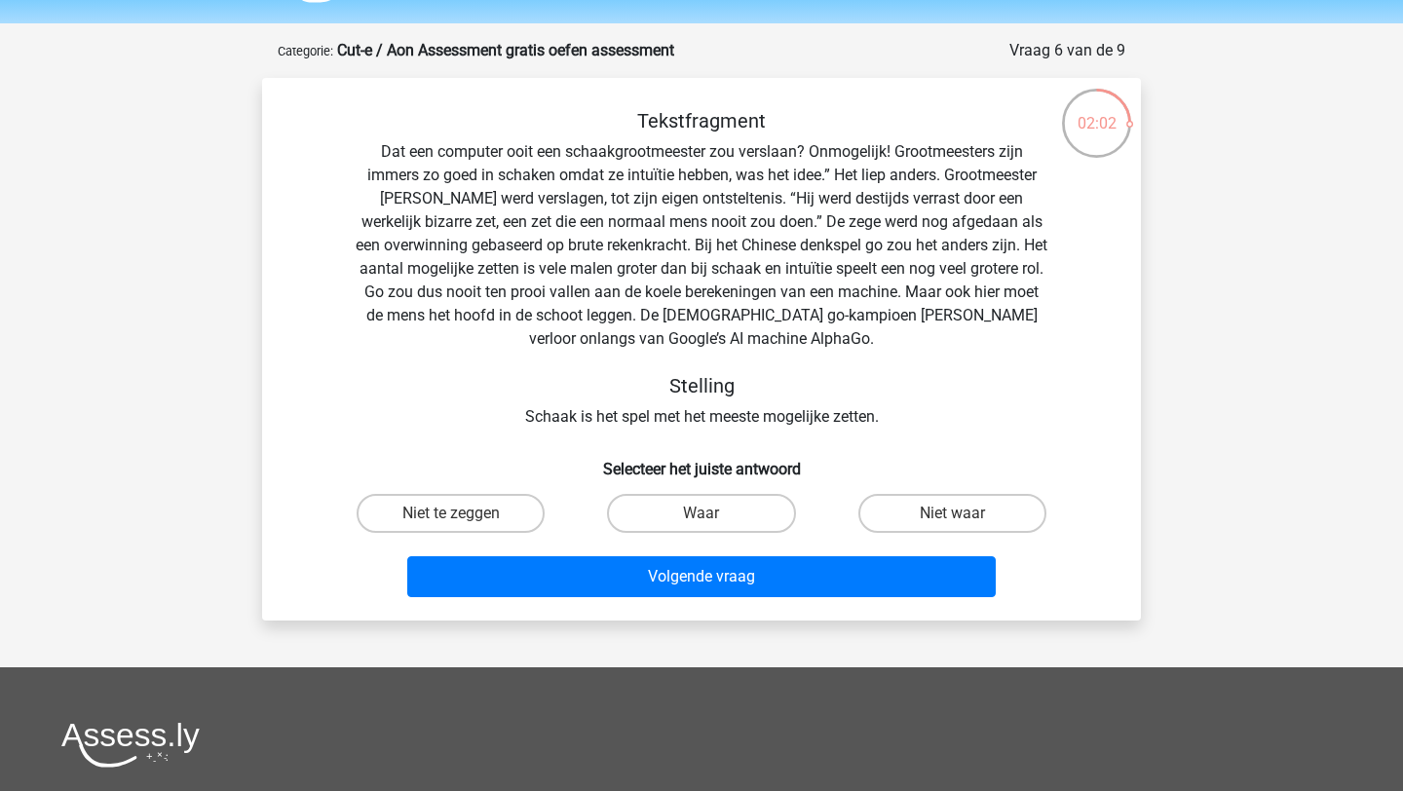
scroll to position [57, 0]
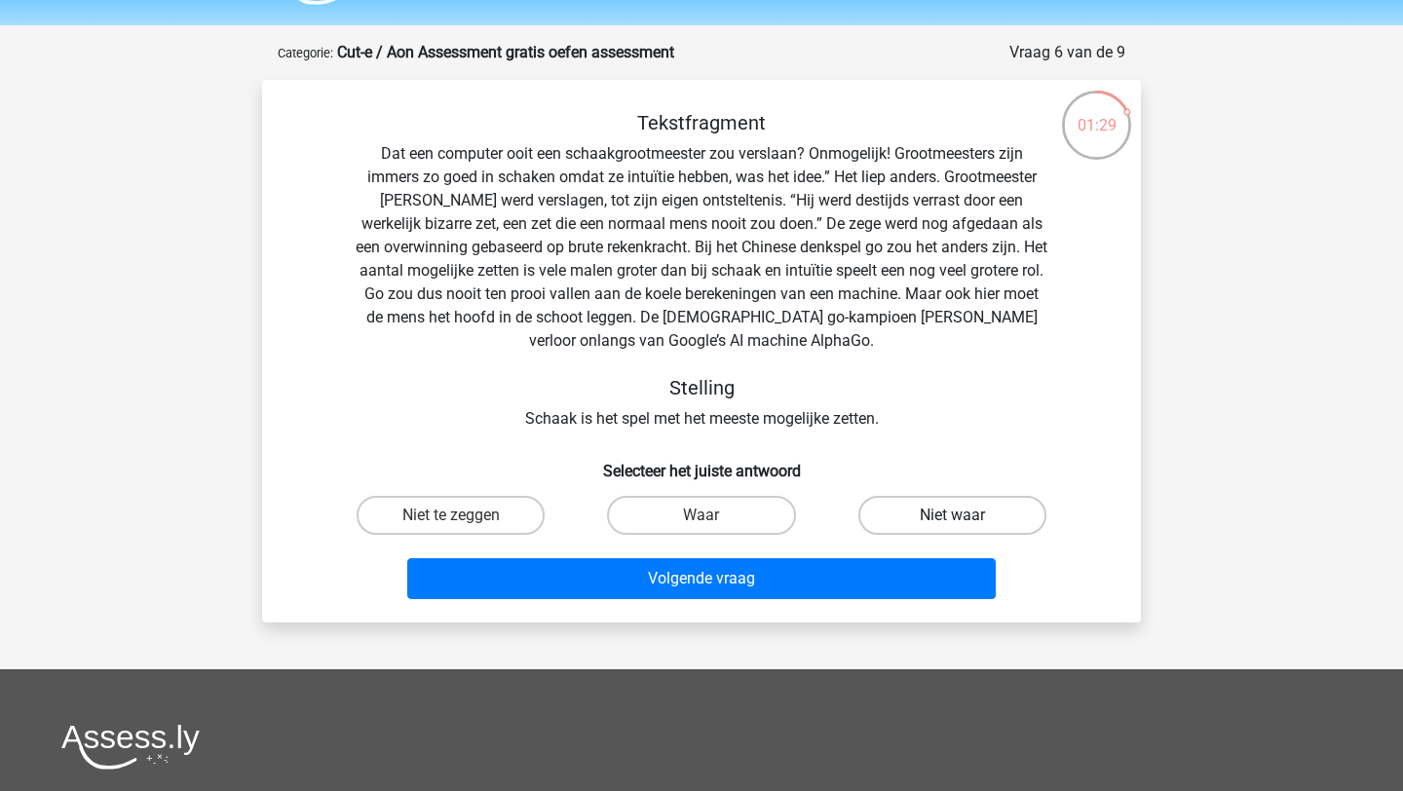
click at [898, 516] on label "Niet waar" at bounding box center [952, 515] width 188 height 39
click at [952, 516] on input "Niet waar" at bounding box center [958, 521] width 13 height 13
radio input "true"
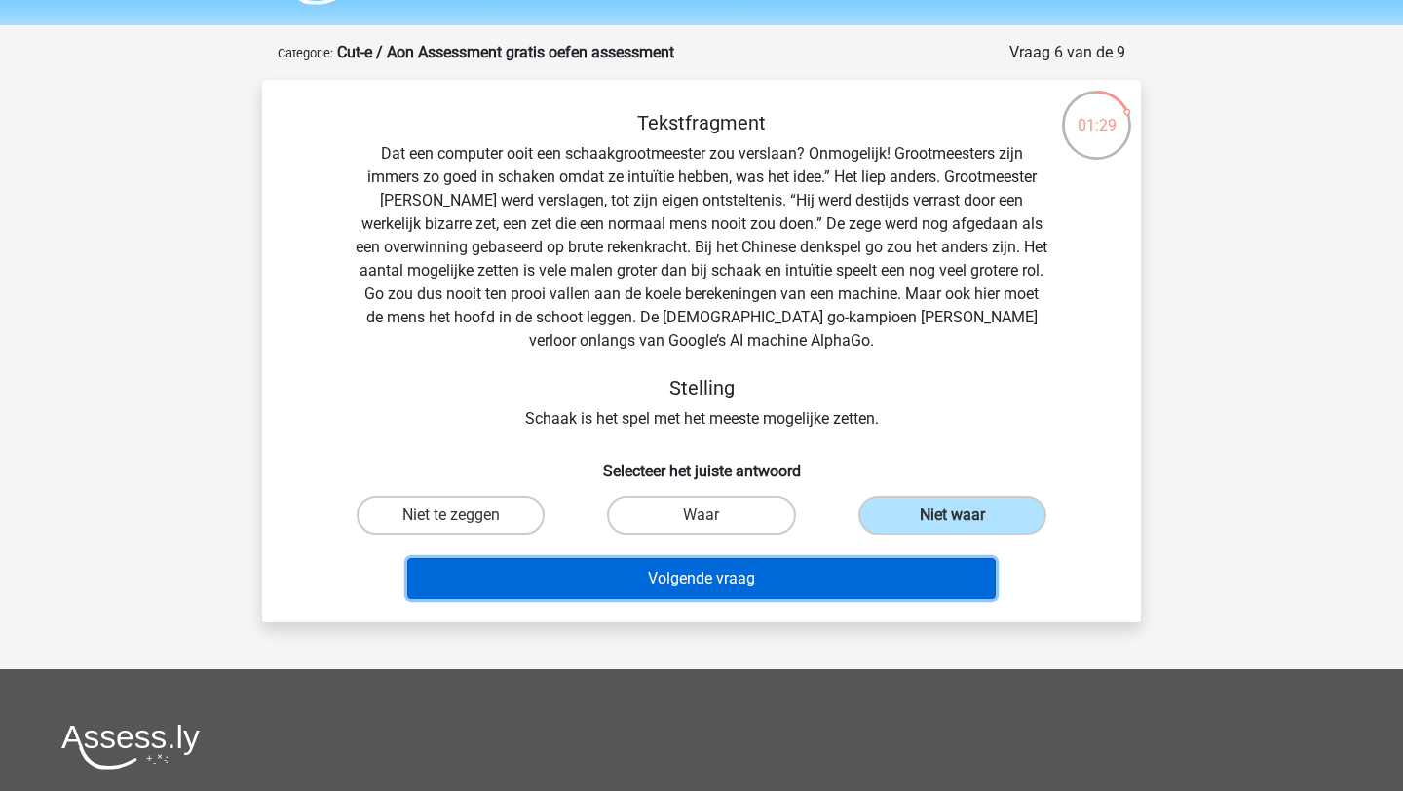
click at [863, 563] on button "Volgende vraag" at bounding box center [701, 578] width 589 height 41
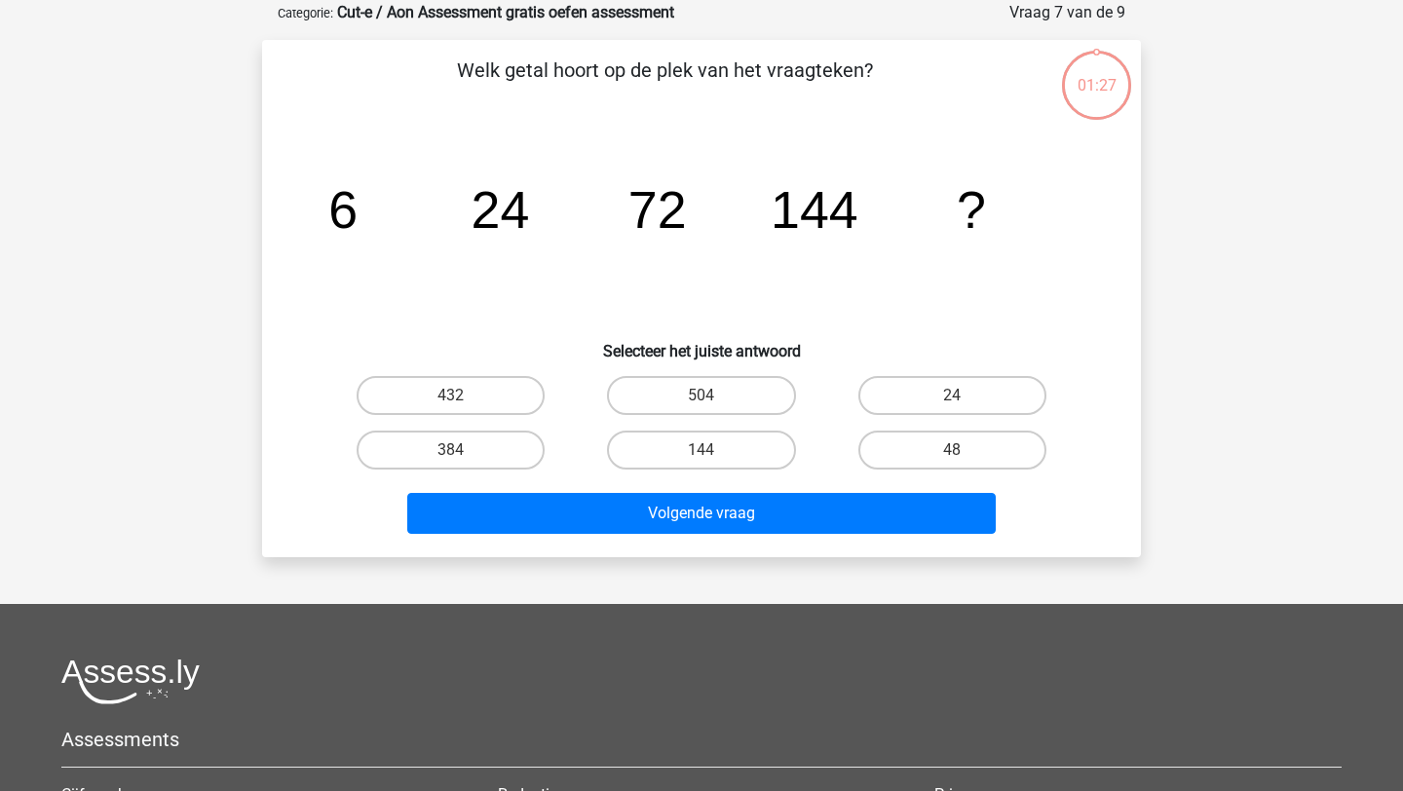
scroll to position [97, 0]
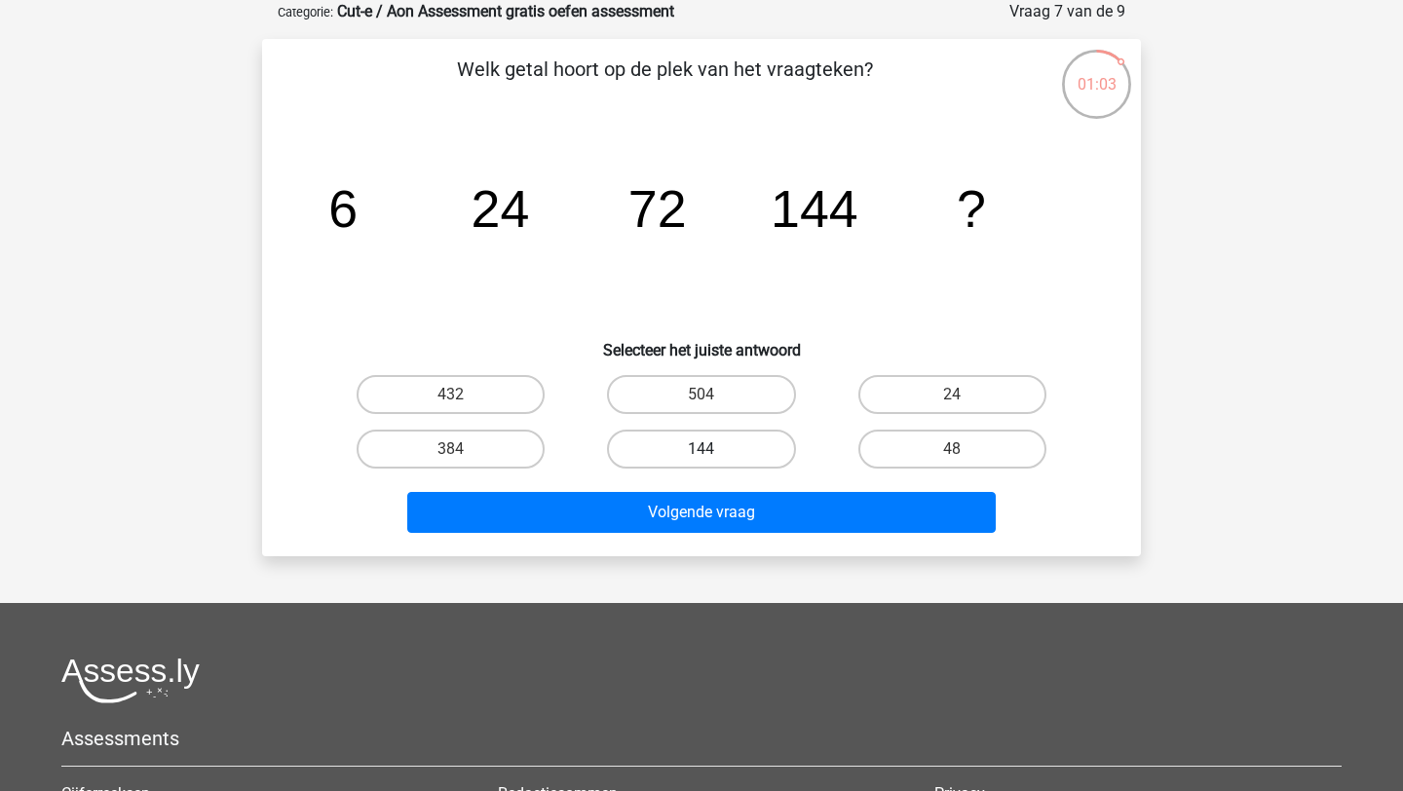
click at [739, 460] on label "144" at bounding box center [701, 449] width 188 height 39
click at [714, 460] on input "144" at bounding box center [707, 455] width 13 height 13
radio input "true"
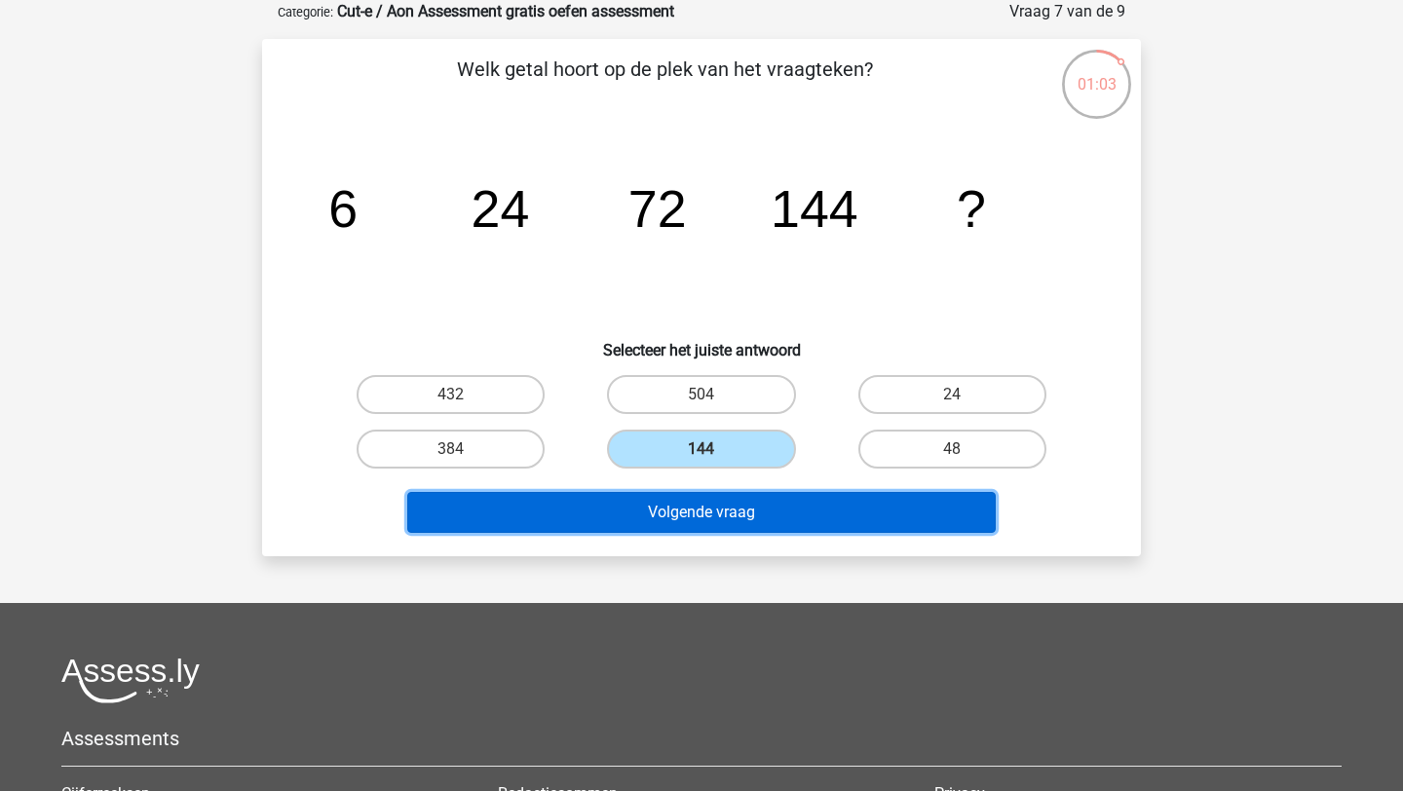
click at [741, 507] on button "Volgende vraag" at bounding box center [701, 512] width 589 height 41
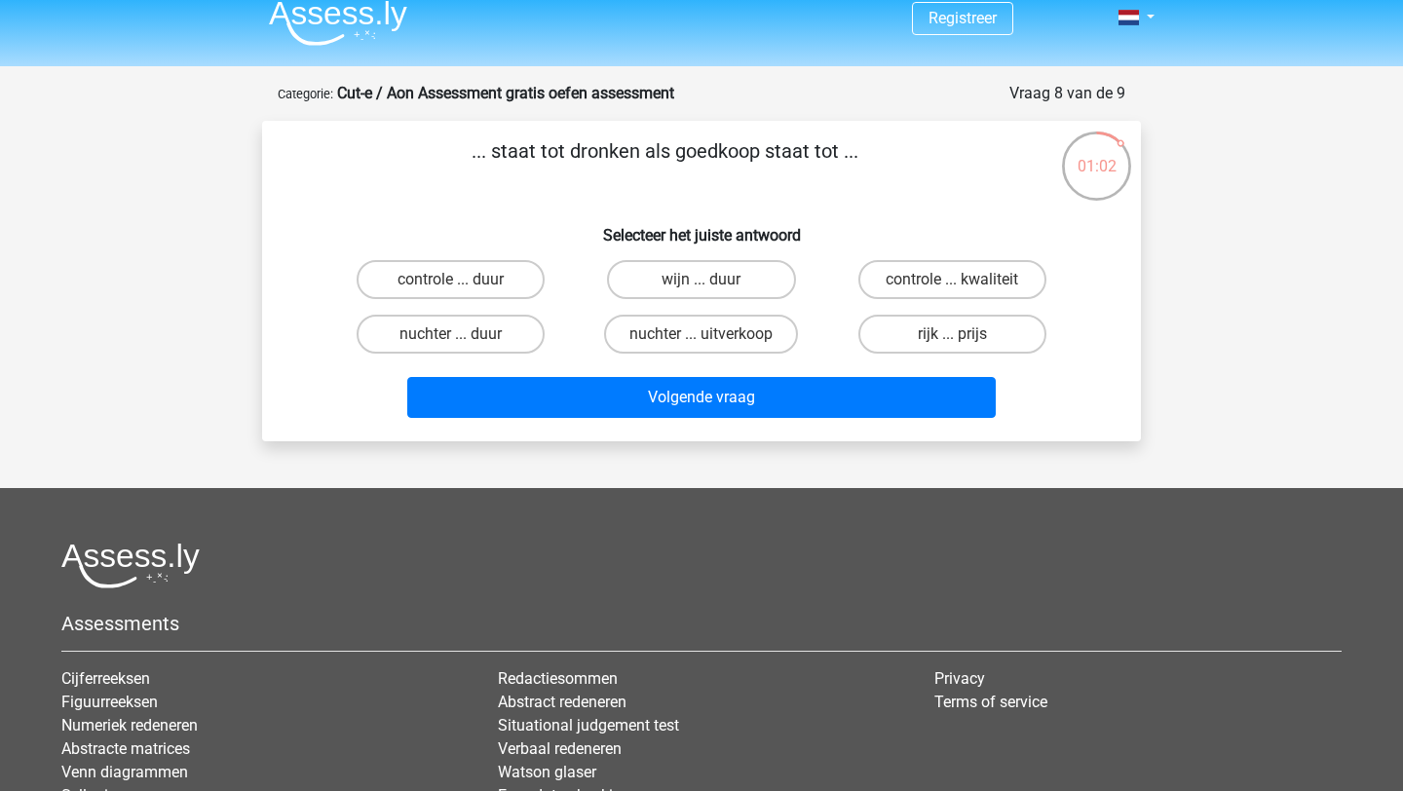
scroll to position [1, 0]
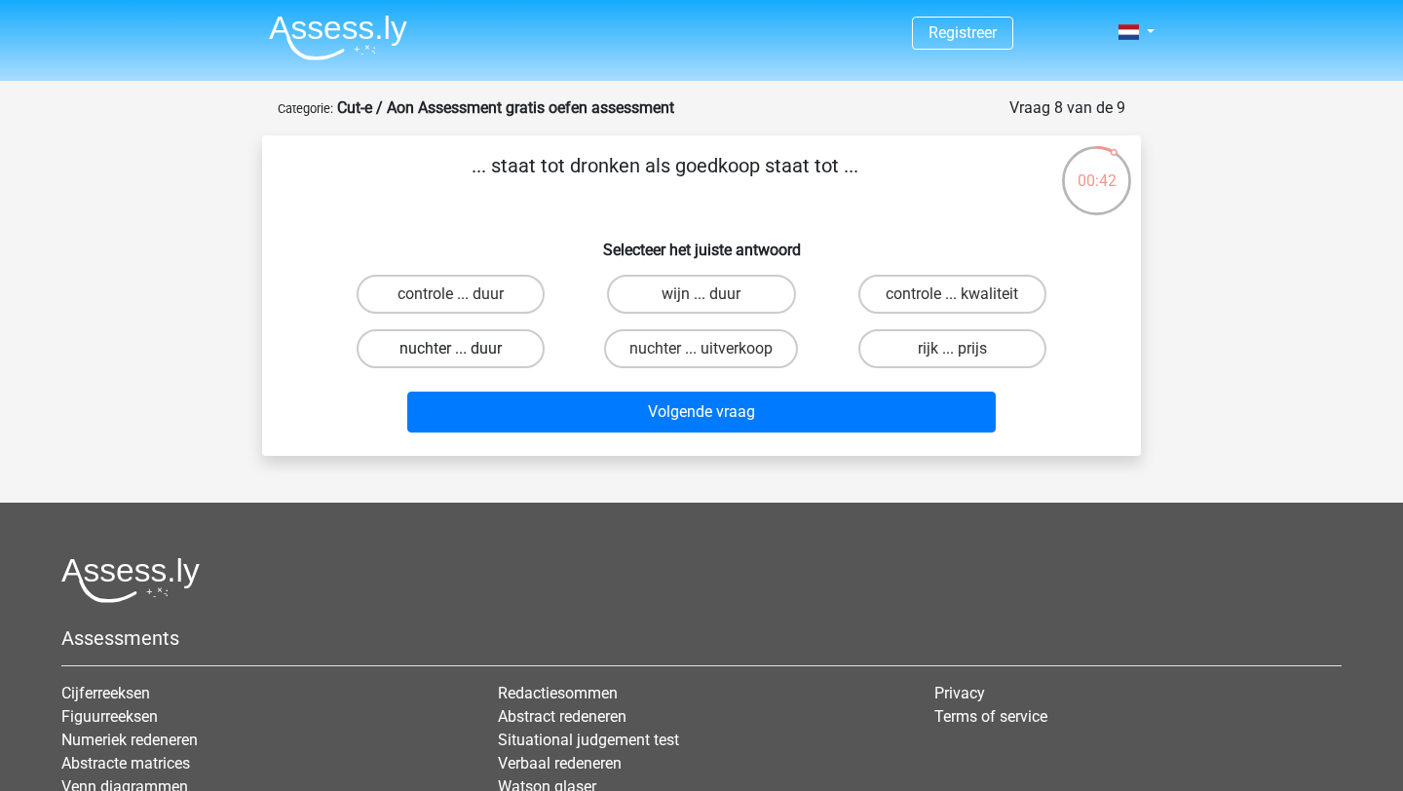
click at [467, 357] on label "nuchter ... duur" at bounding box center [451, 348] width 188 height 39
click at [464, 357] on input "nuchter ... duur" at bounding box center [457, 355] width 13 height 13
radio input "true"
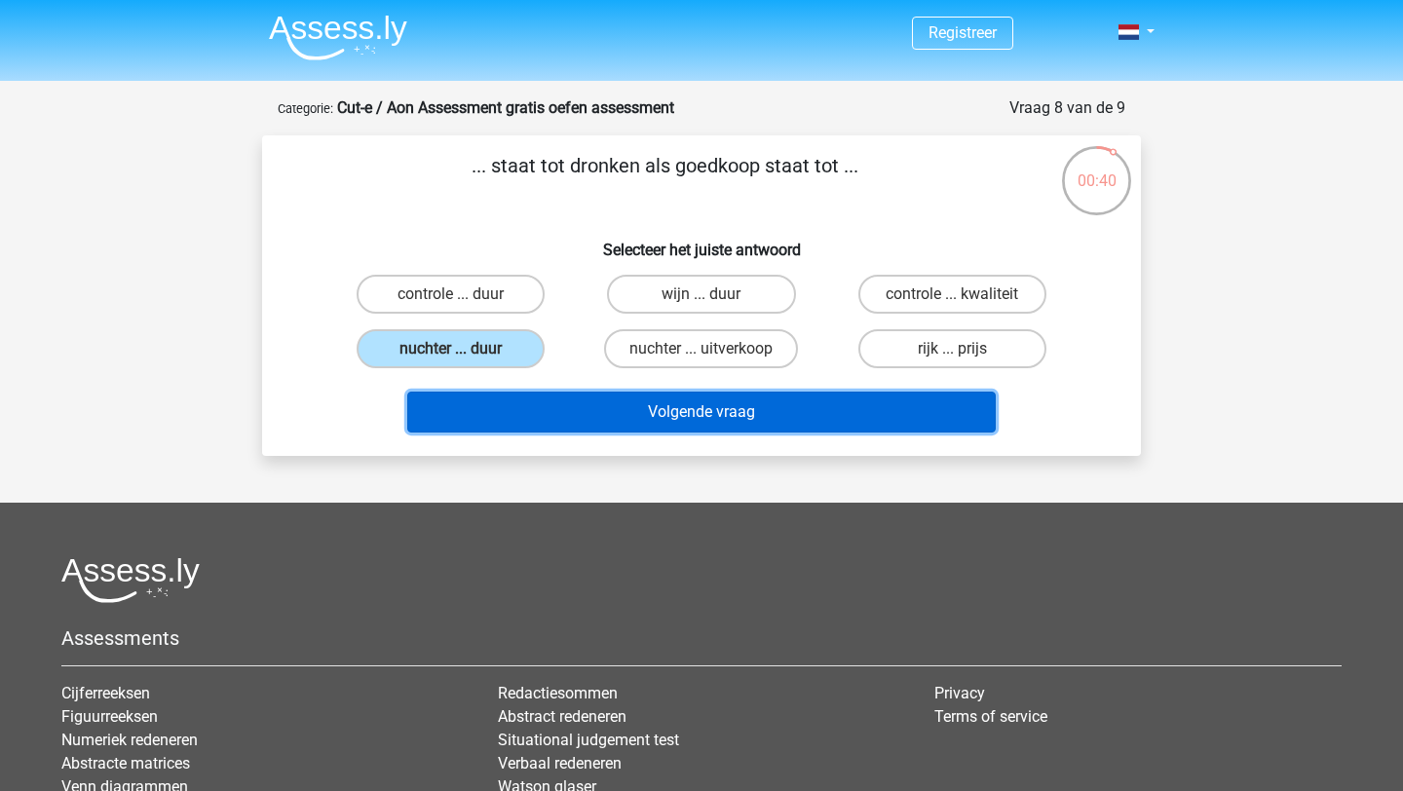
click at [568, 412] on button "Volgende vraag" at bounding box center [701, 412] width 589 height 41
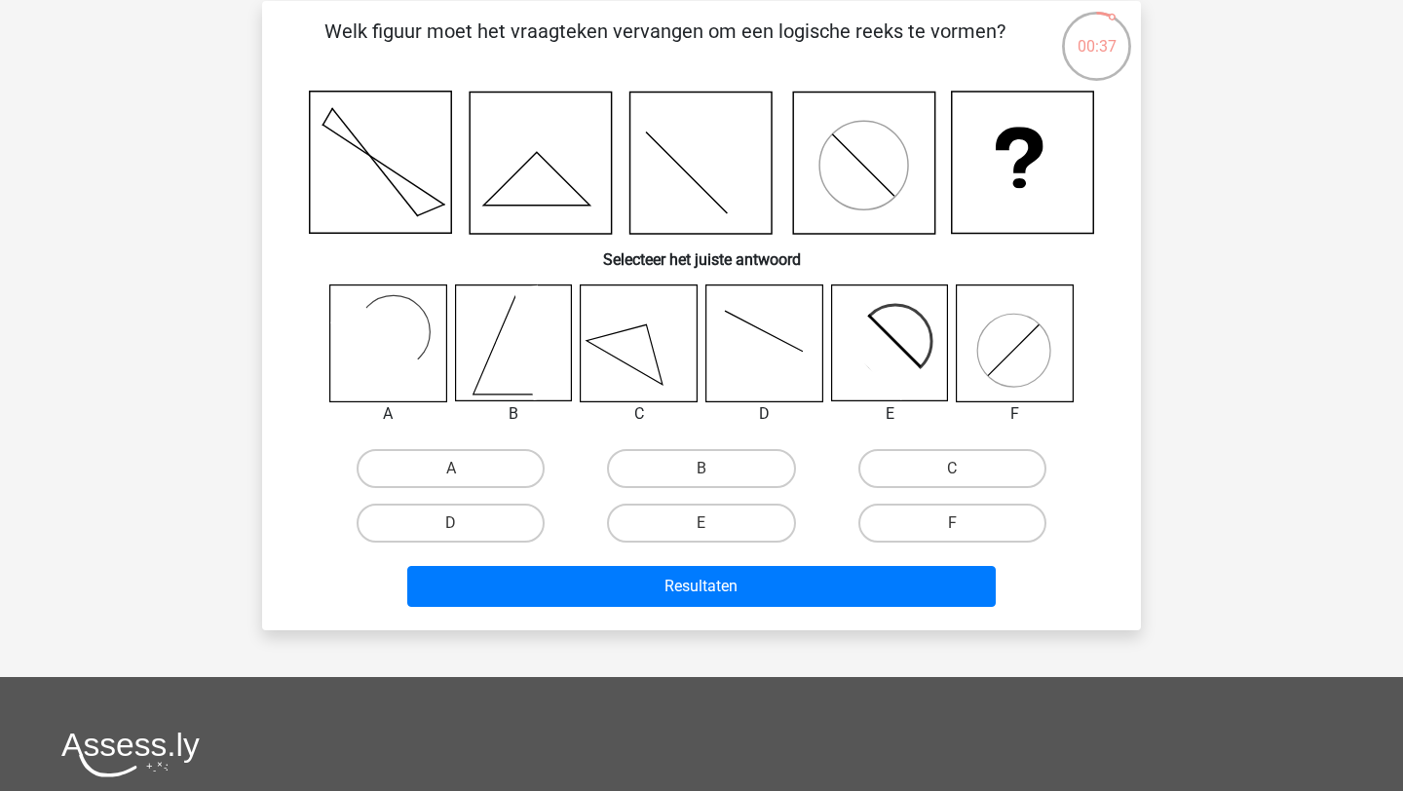
scroll to position [136, 0]
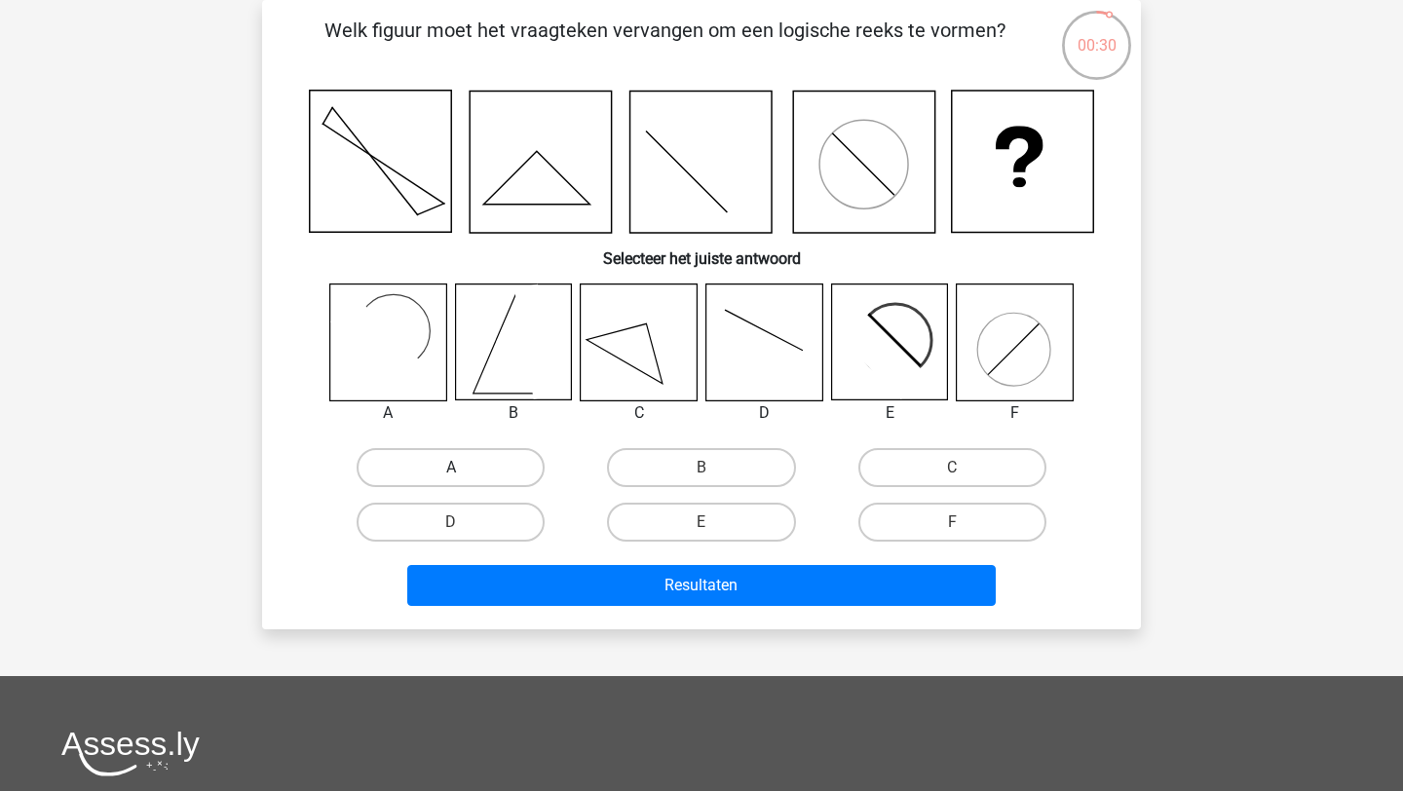
click at [490, 473] on label "A" at bounding box center [451, 467] width 188 height 39
click at [464, 473] on input "A" at bounding box center [457, 474] width 13 height 13
radio input "true"
click at [659, 467] on label "B" at bounding box center [701, 467] width 188 height 39
click at [701, 468] on input "B" at bounding box center [707, 474] width 13 height 13
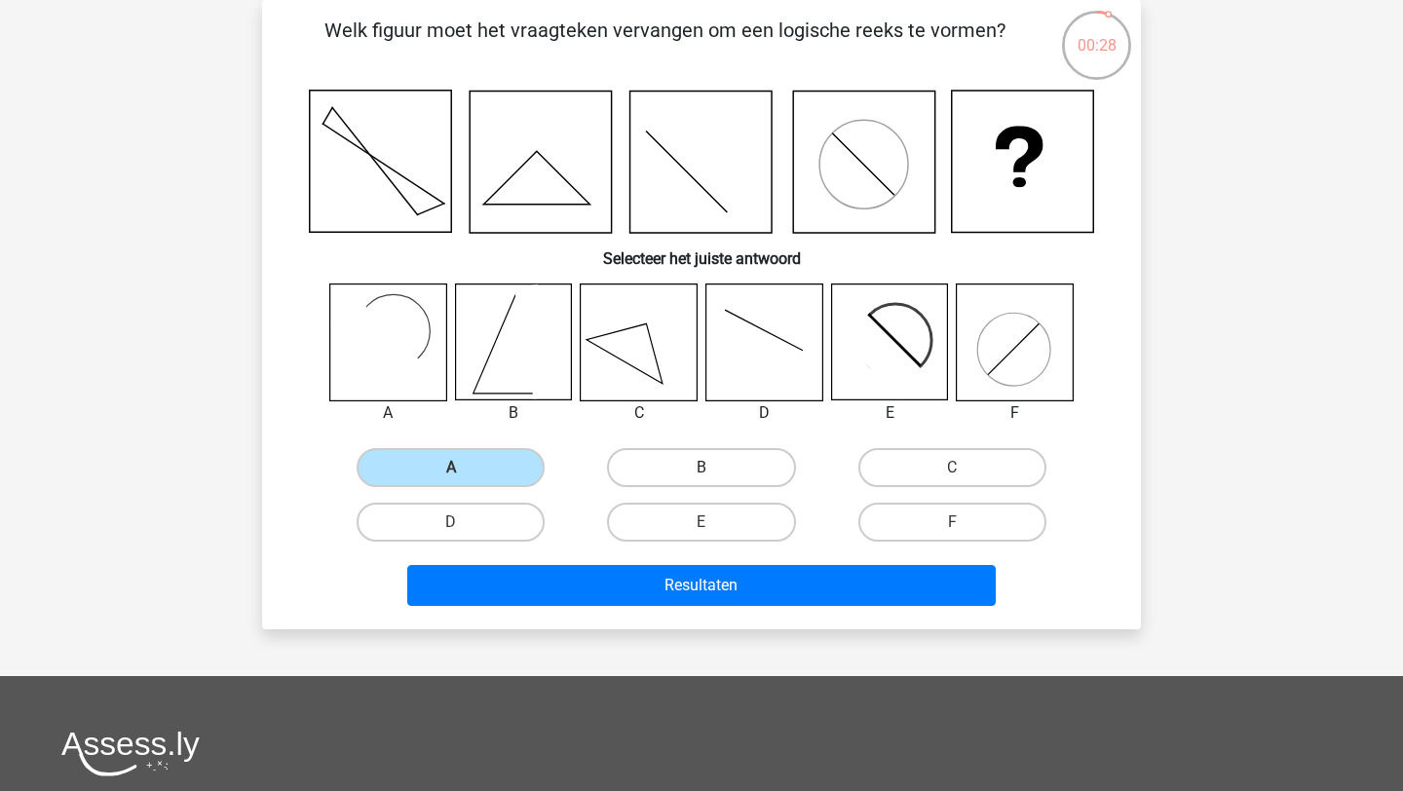
radio input "true"
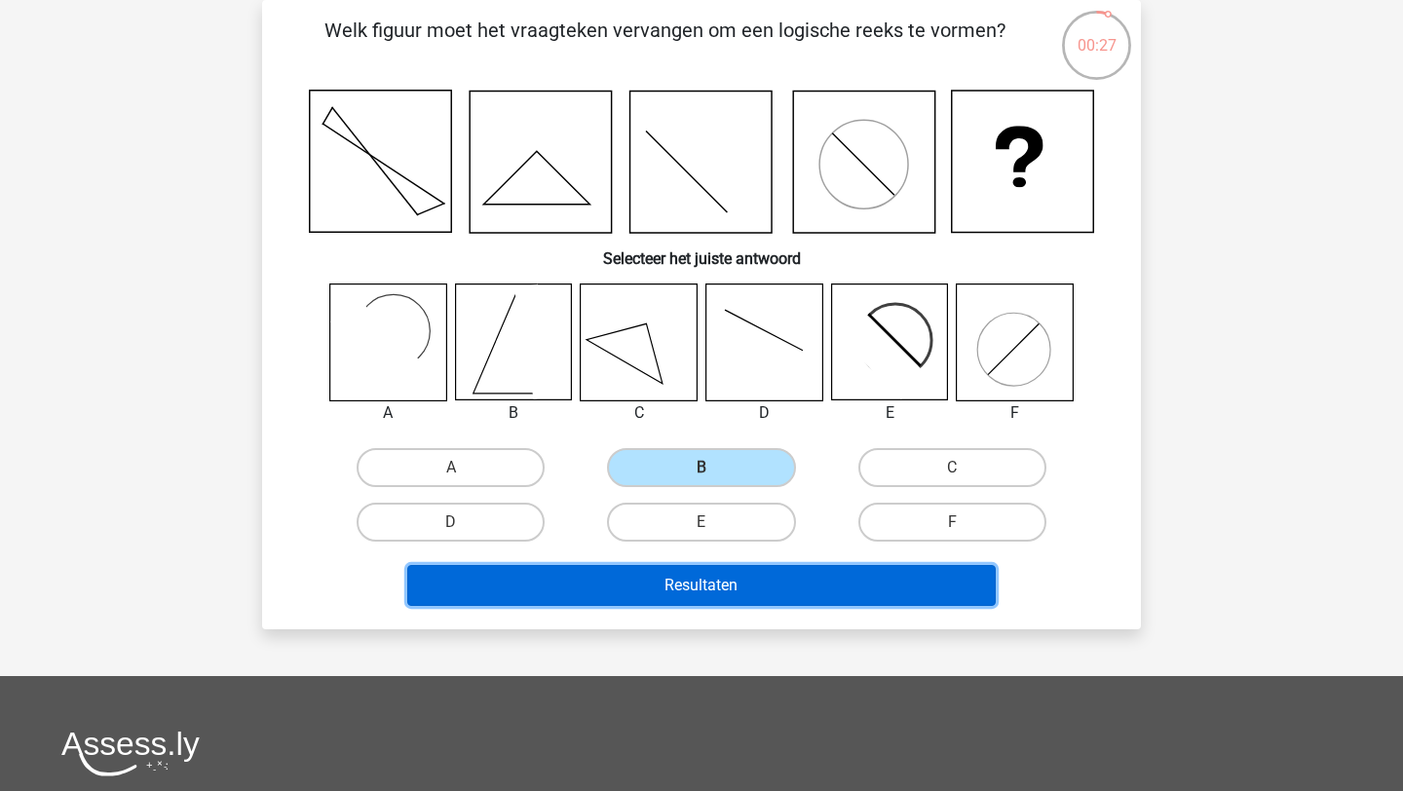
click at [658, 588] on button "Resultaten" at bounding box center [701, 585] width 589 height 41
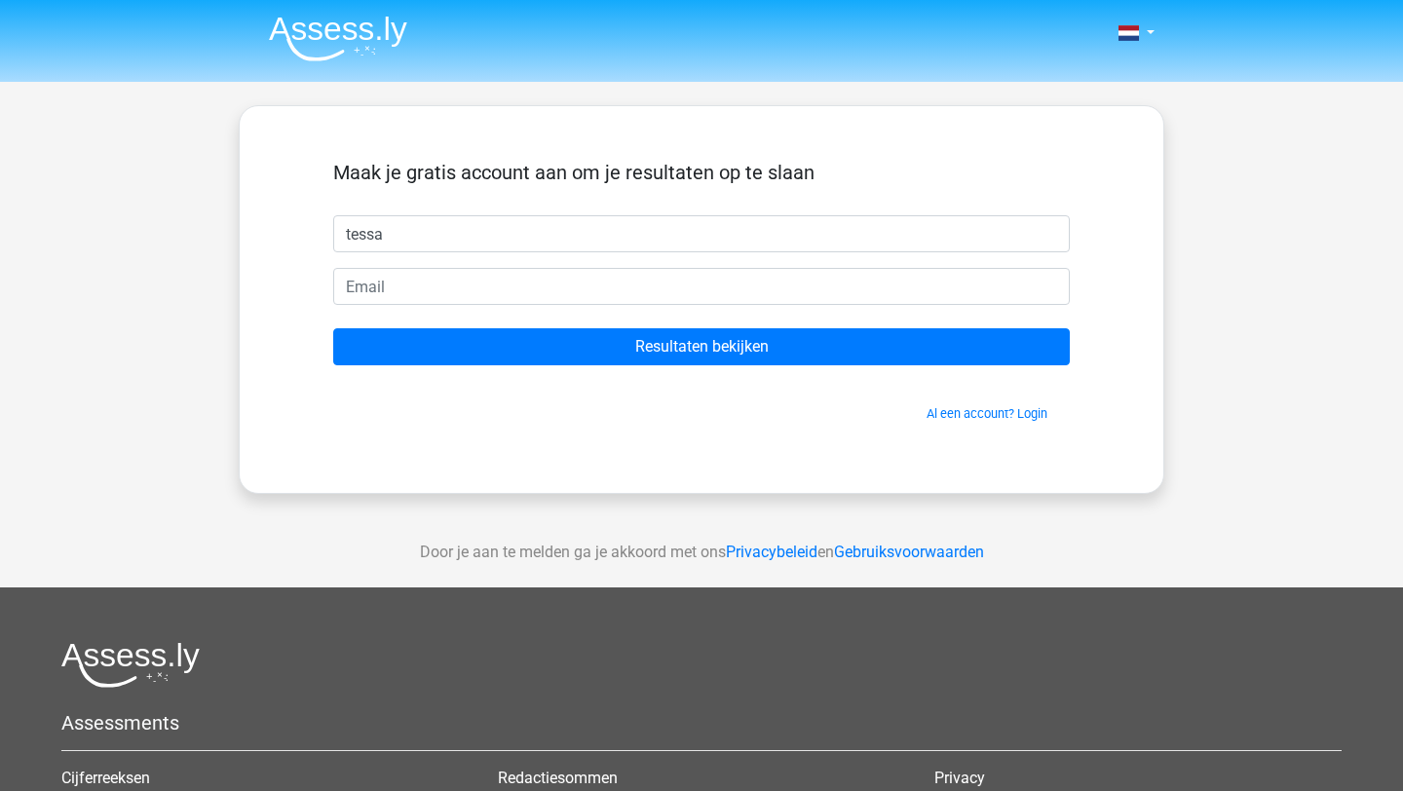
type input "tessa"
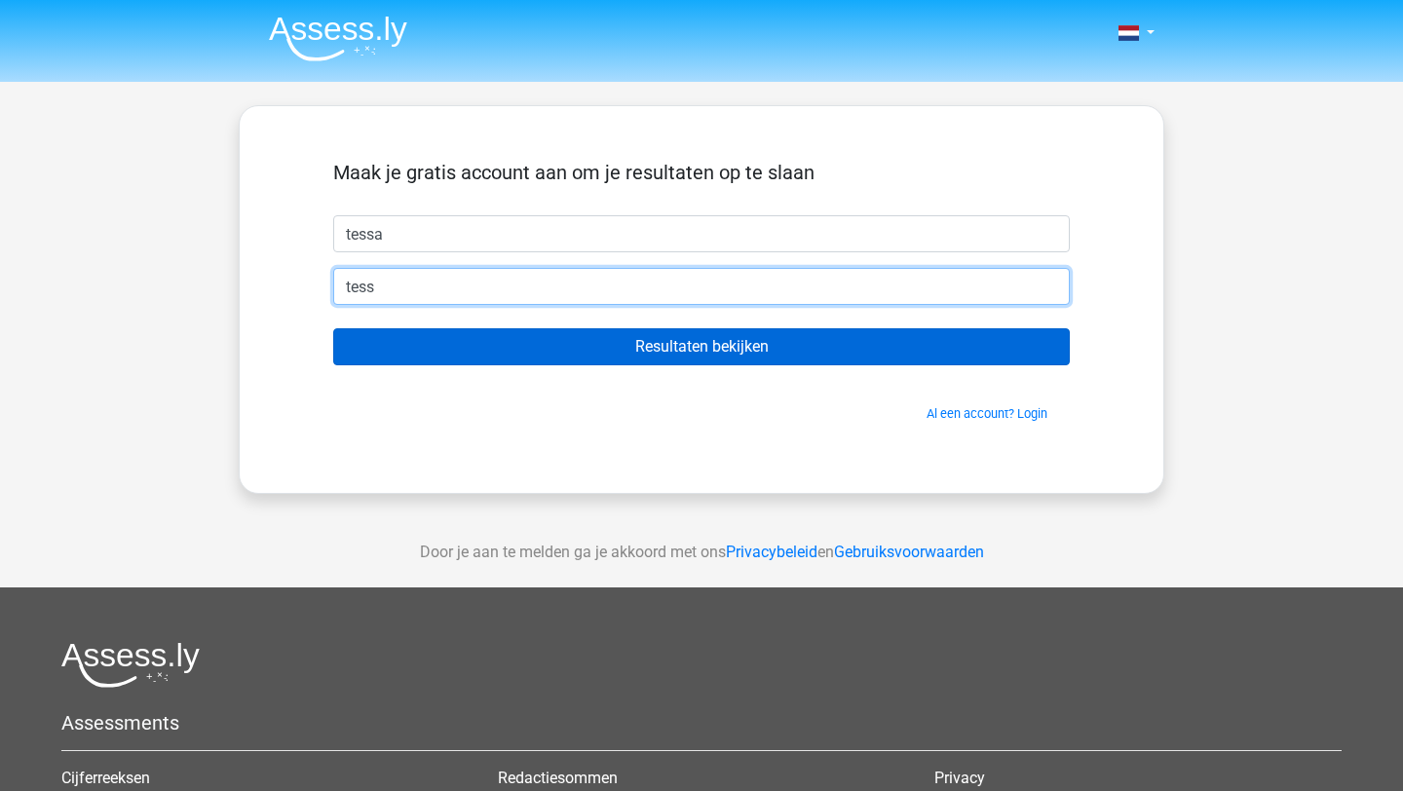
type input "[EMAIL_ADDRESS][DOMAIN_NAME]"
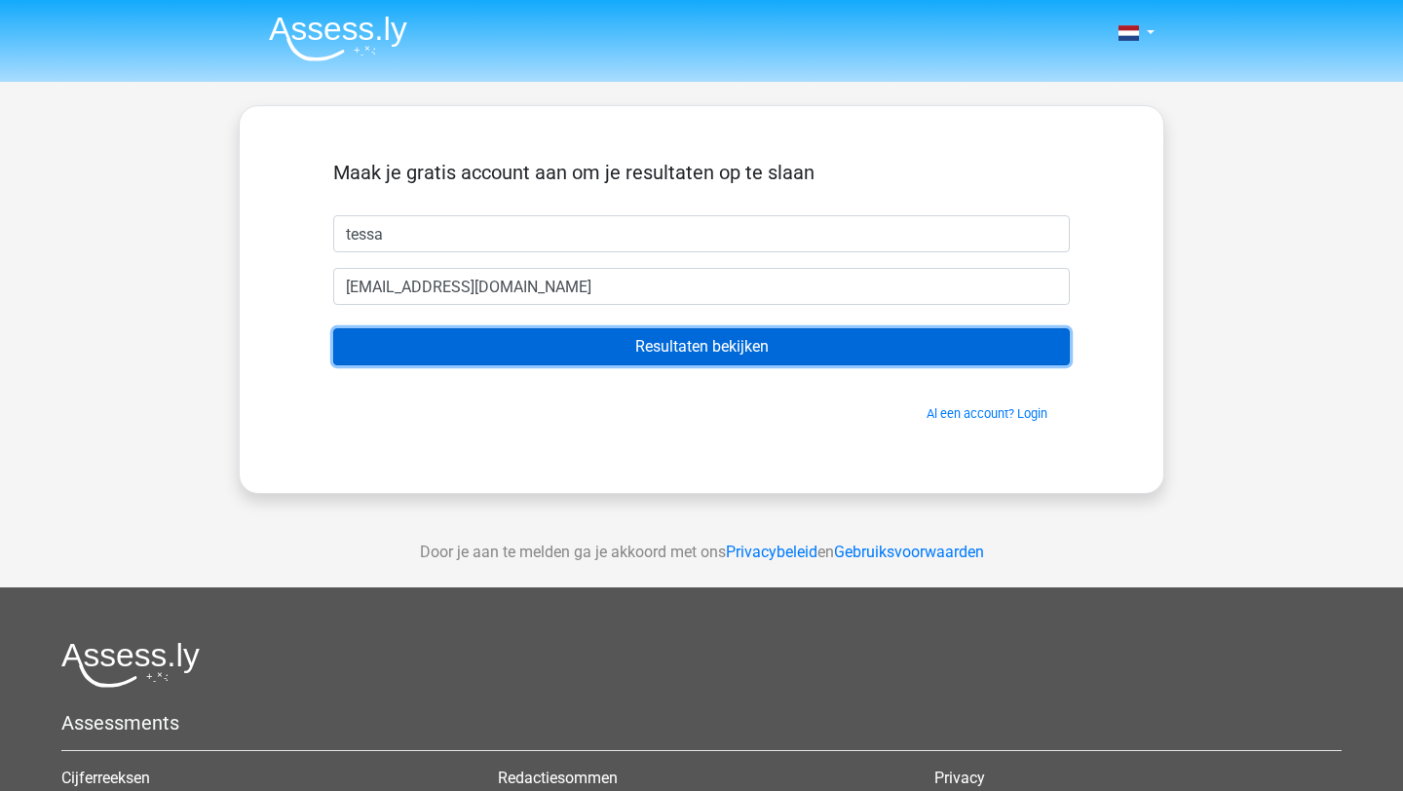
click at [627, 343] on input "Resultaten bekijken" at bounding box center [701, 346] width 737 height 37
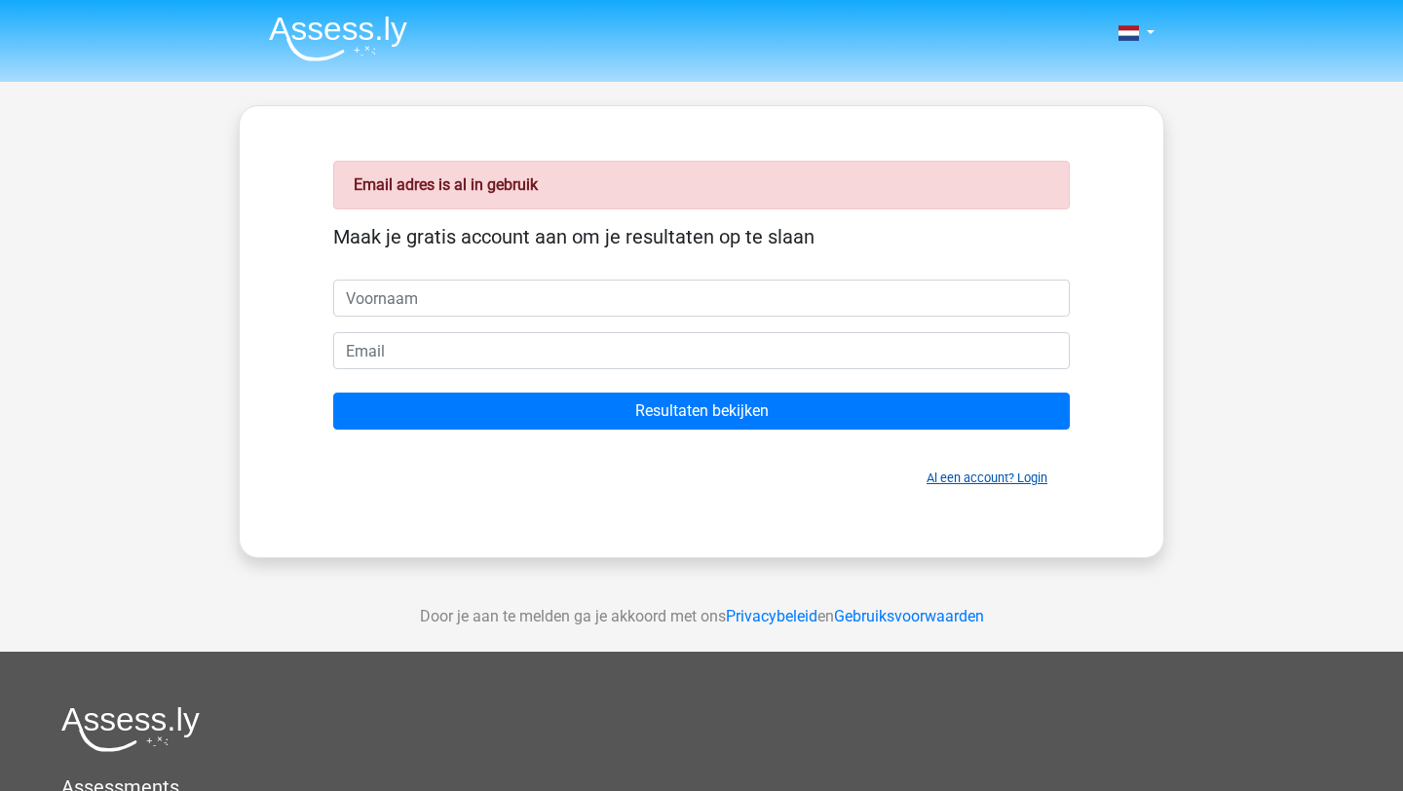
click at [970, 472] on link "Al een account? Login" at bounding box center [986, 478] width 121 height 15
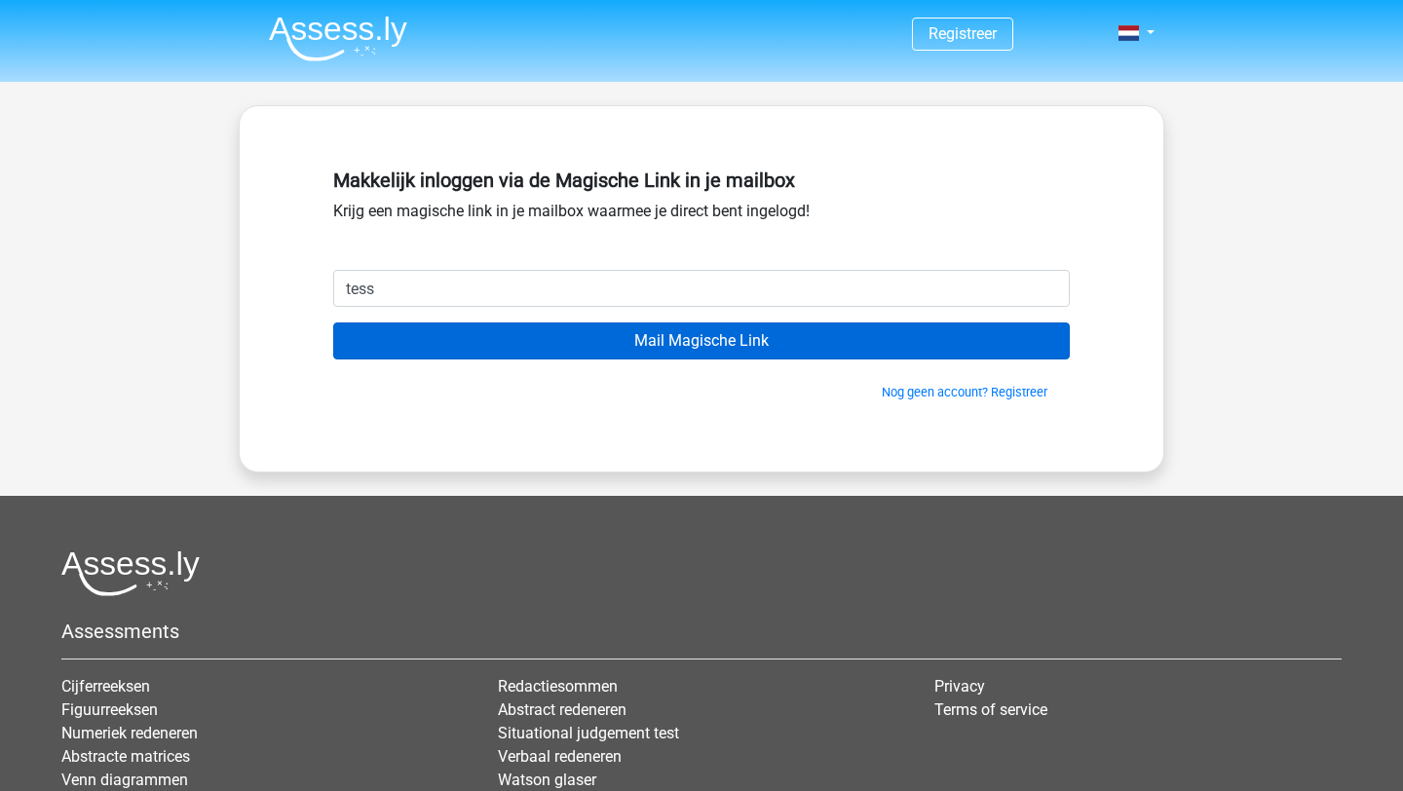
type input "[EMAIL_ADDRESS][DOMAIN_NAME]"
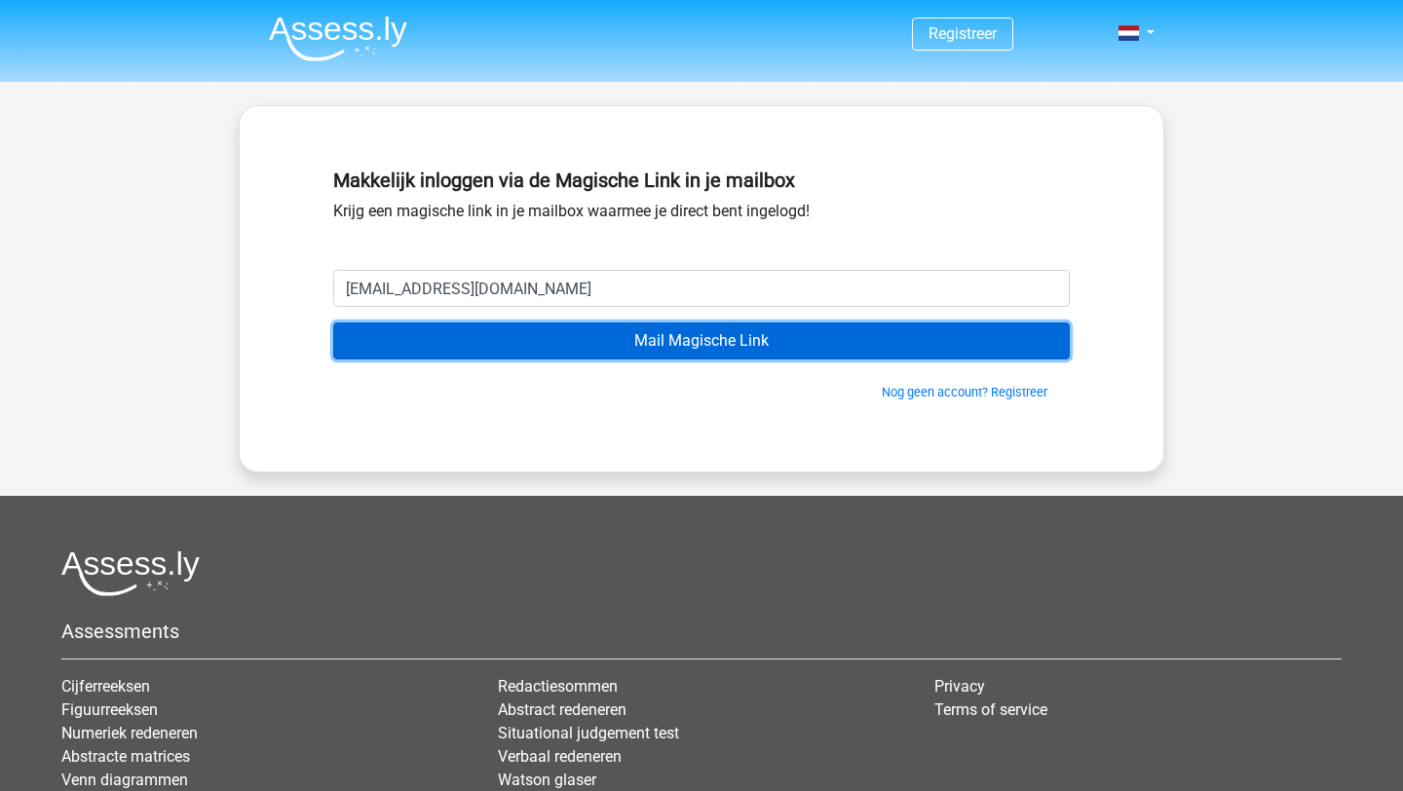
click at [672, 338] on input "Mail Magische Link" at bounding box center [701, 340] width 737 height 37
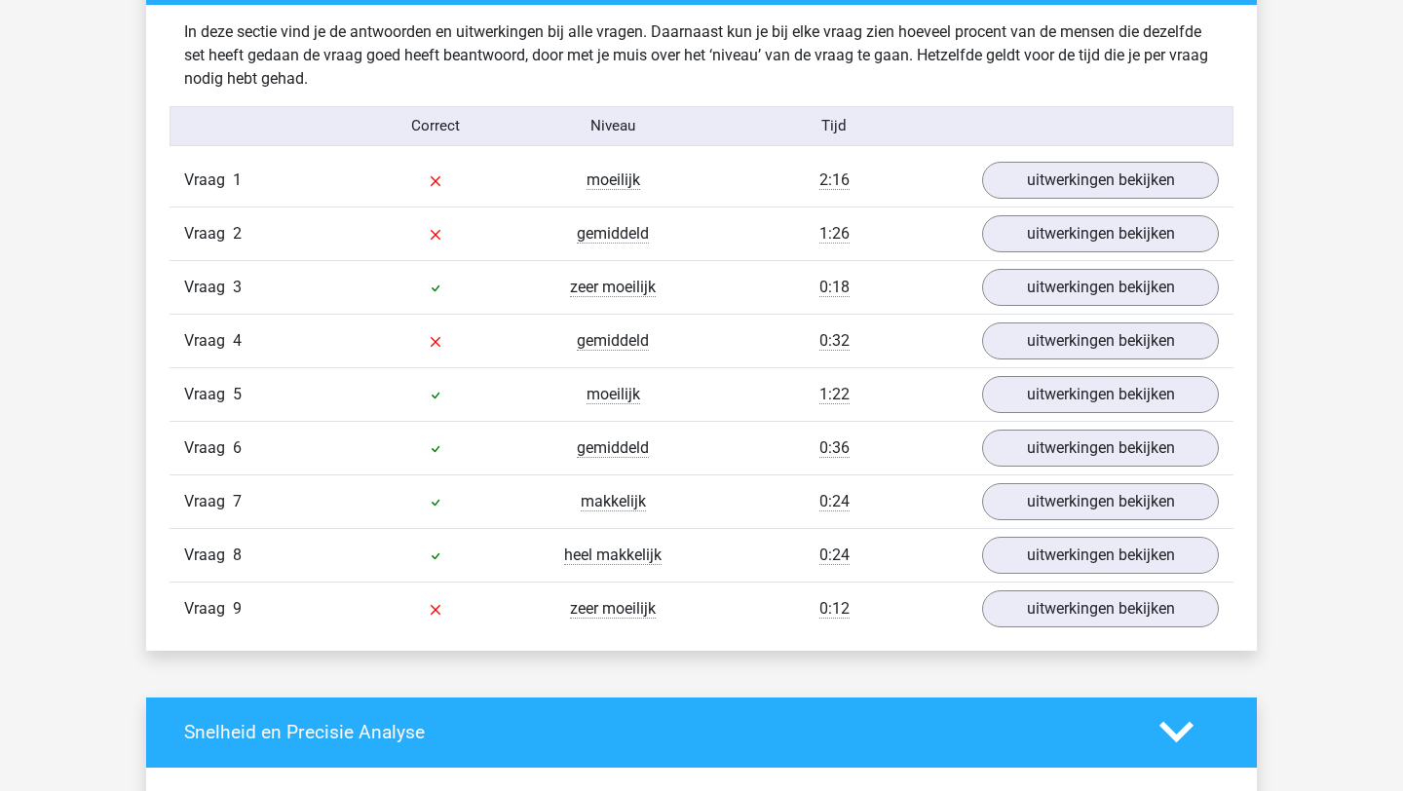
scroll to position [2065, 0]
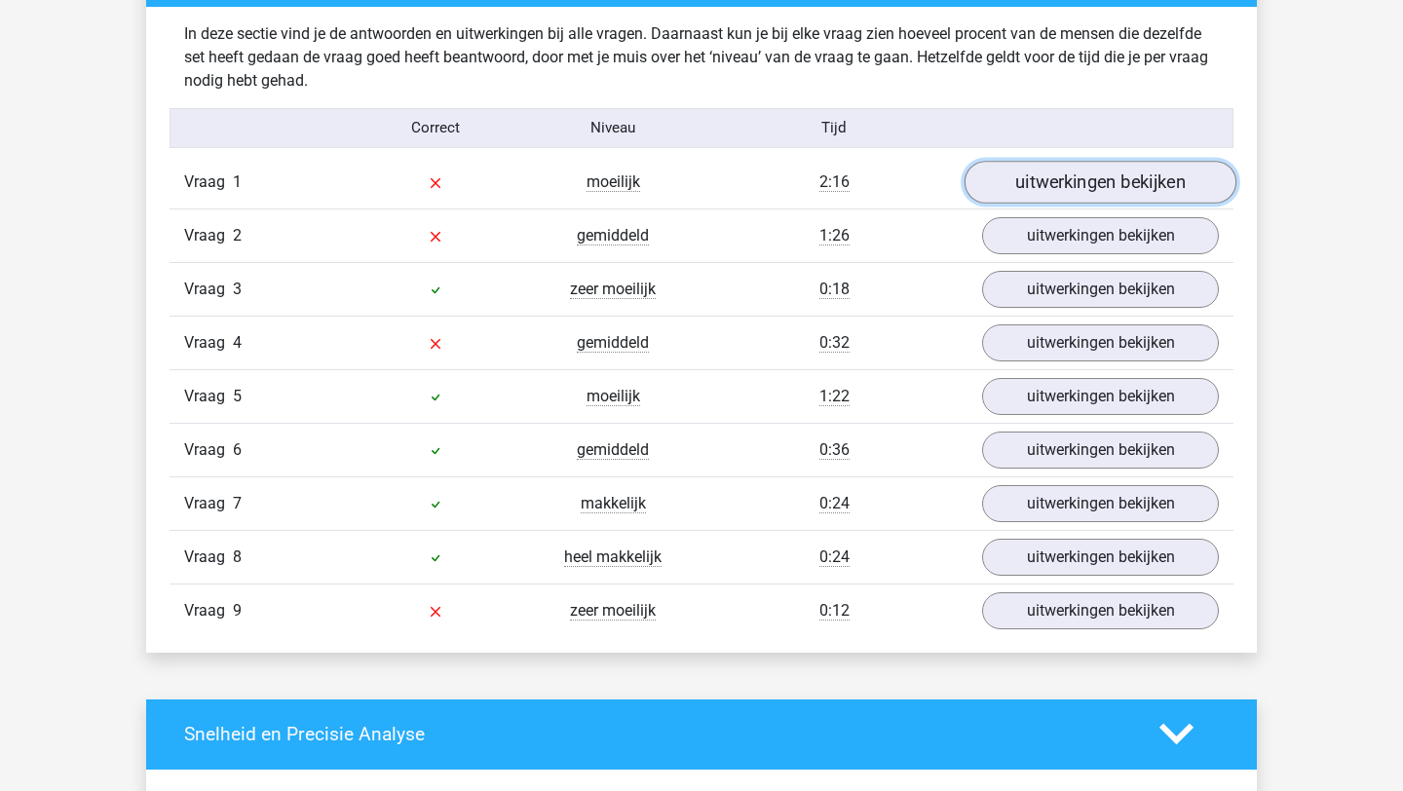
click at [1043, 169] on link "uitwerkingen bekijken" at bounding box center [1100, 182] width 272 height 43
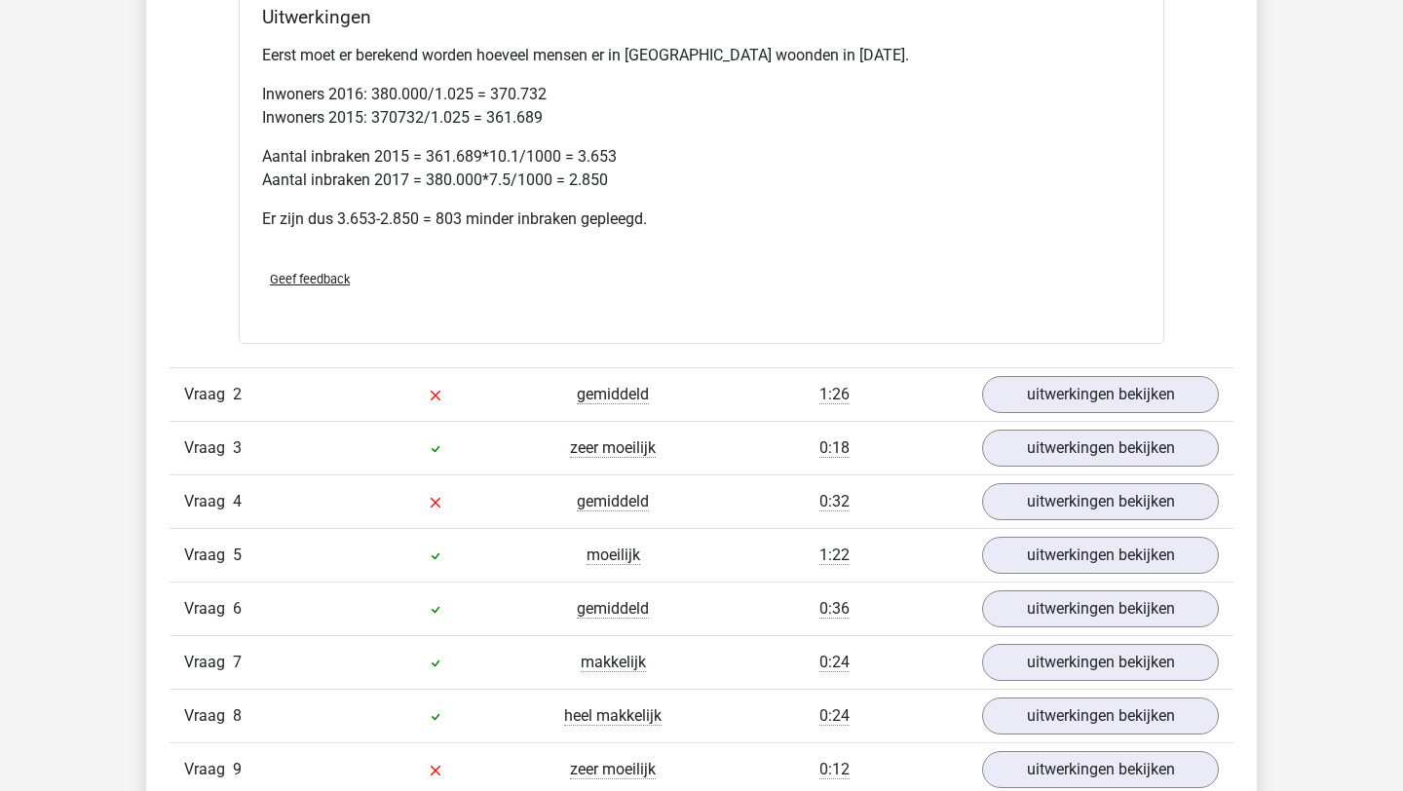
scroll to position [2711, 0]
click at [1042, 387] on link "uitwerkingen bekijken" at bounding box center [1100, 393] width 272 height 43
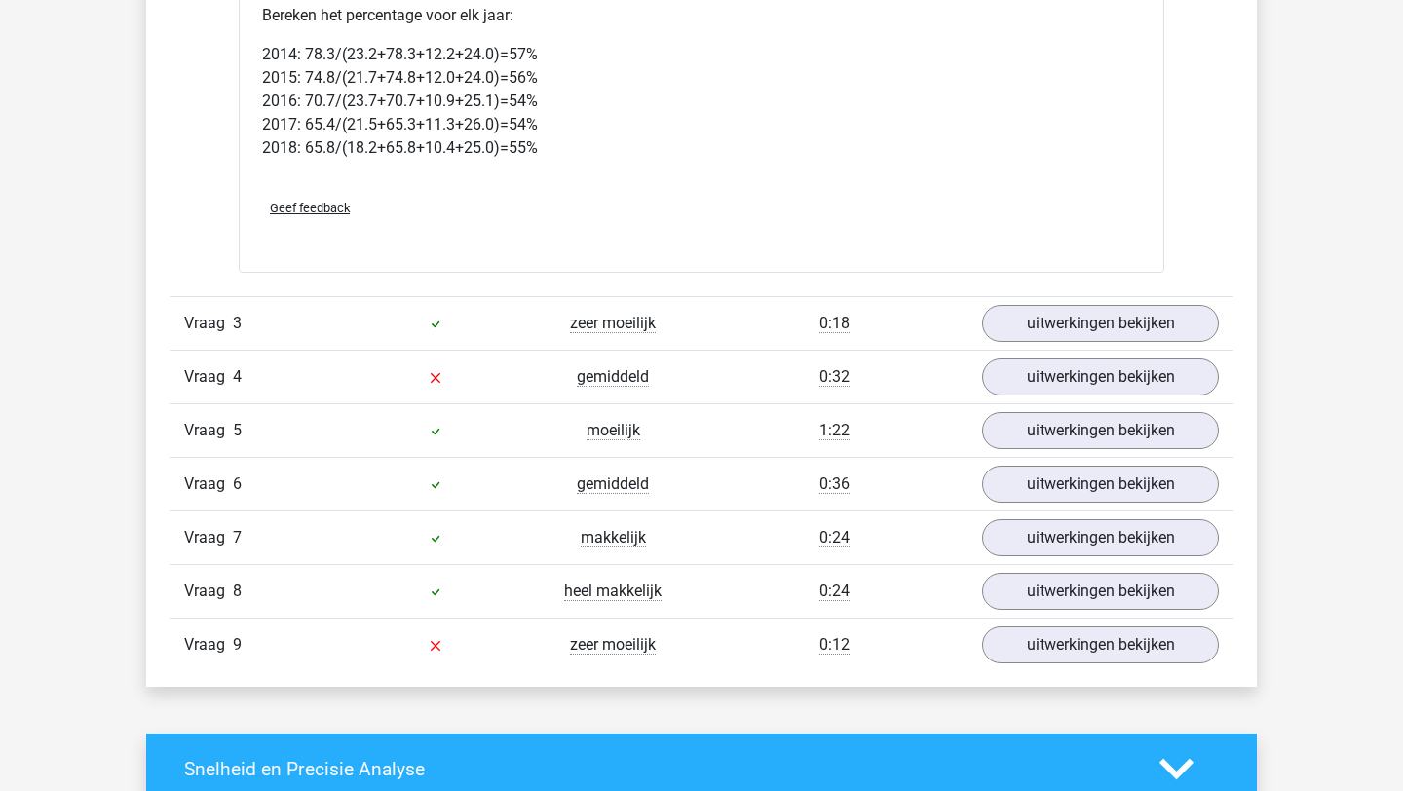
scroll to position [4495, 0]
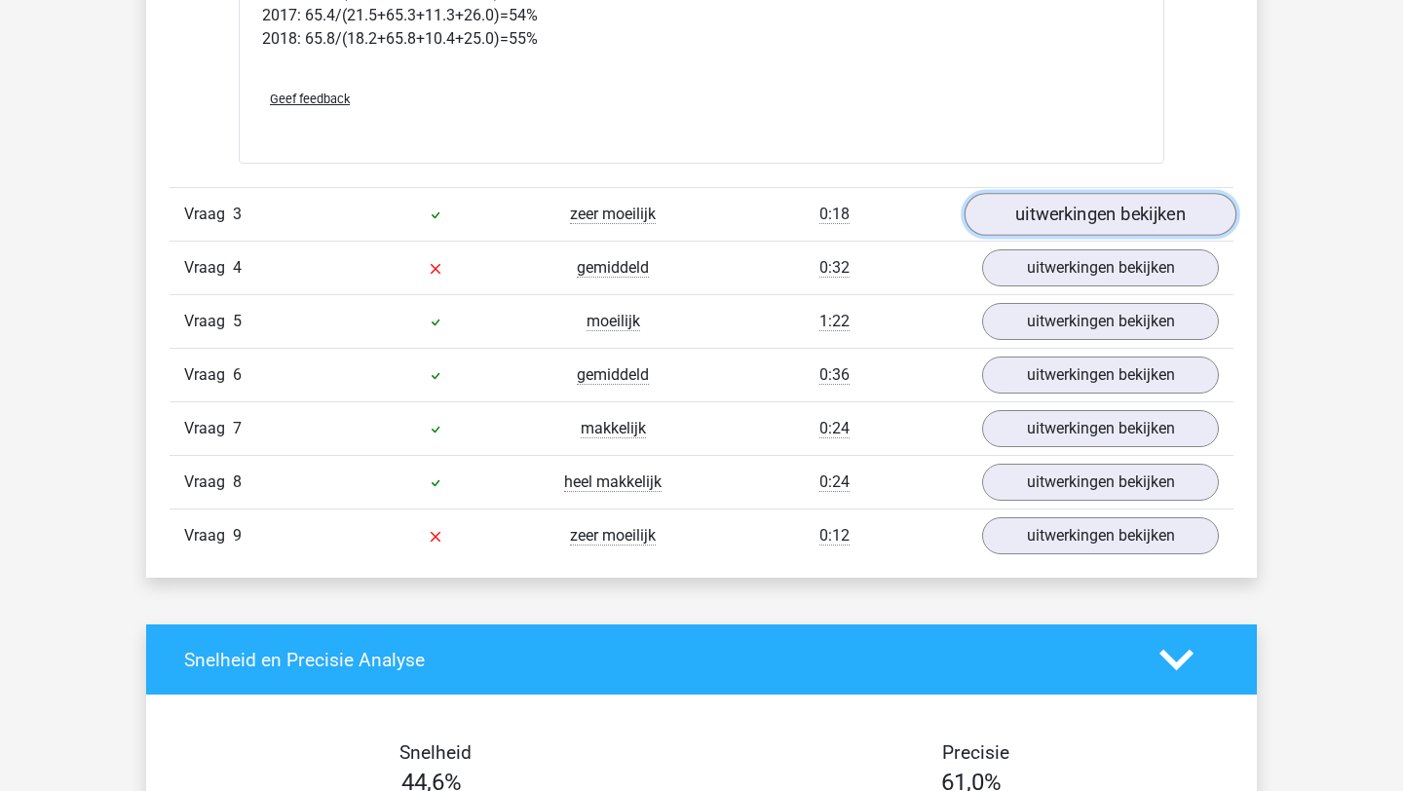
click at [1036, 215] on link "uitwerkingen bekijken" at bounding box center [1100, 215] width 272 height 43
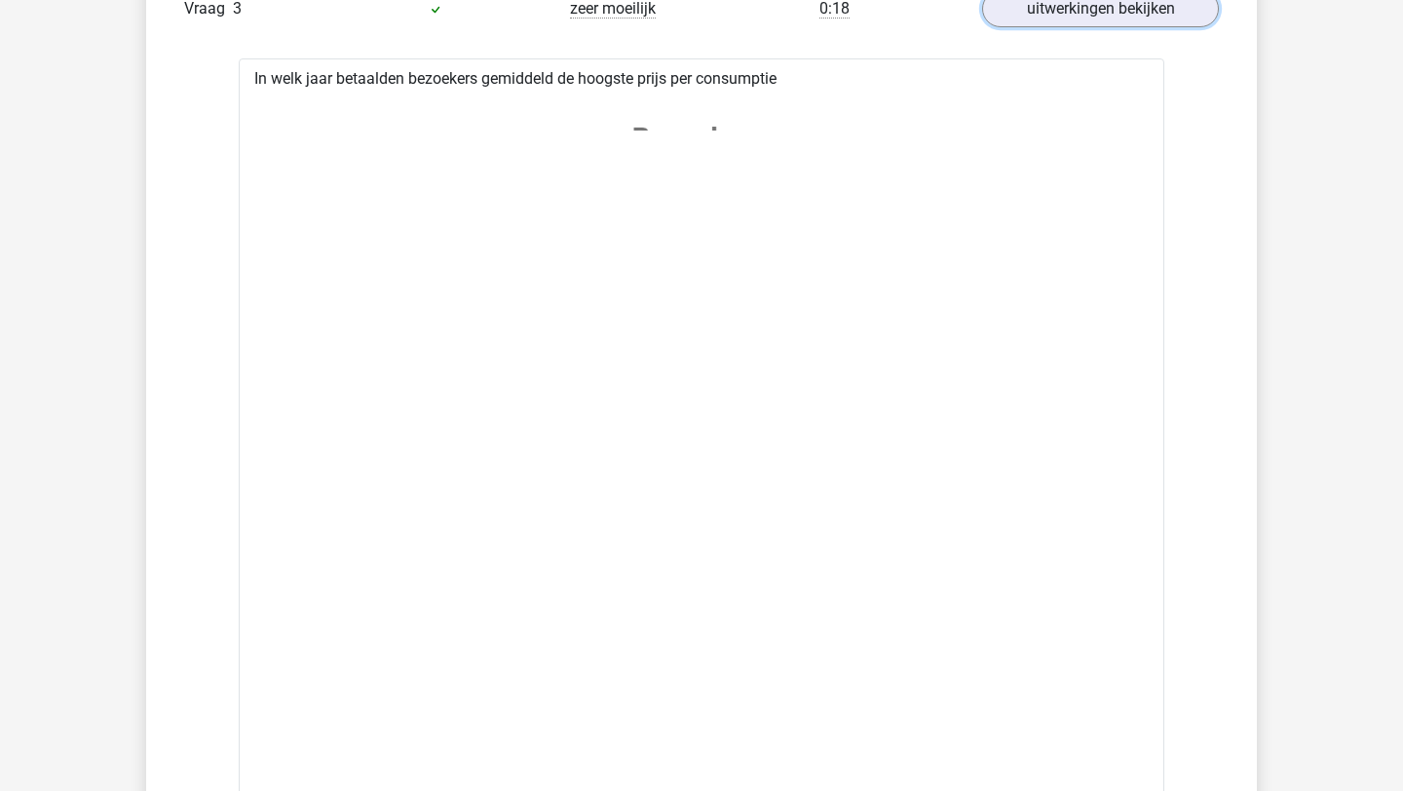
scroll to position [4527, 0]
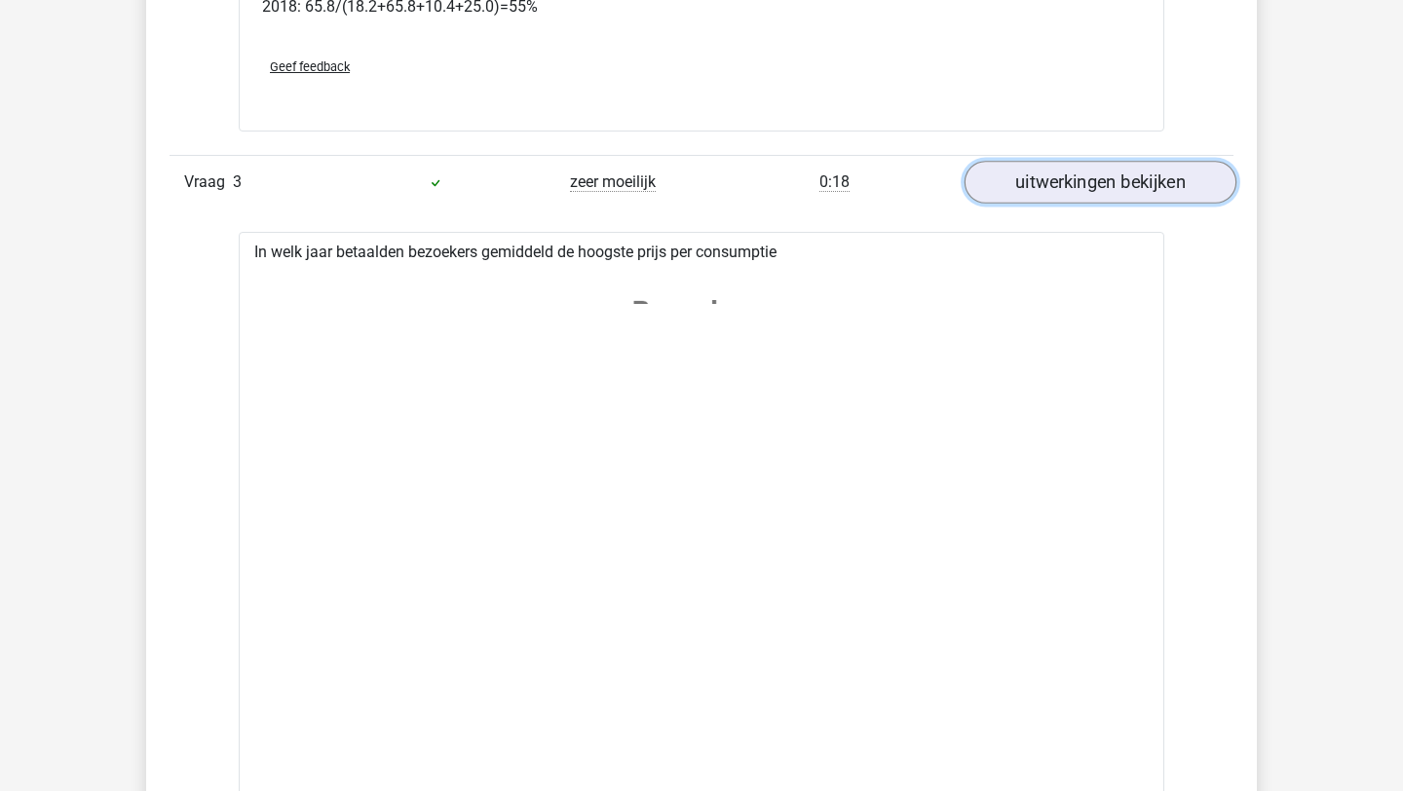
click at [1043, 191] on link "uitwerkingen bekijken" at bounding box center [1100, 183] width 272 height 43
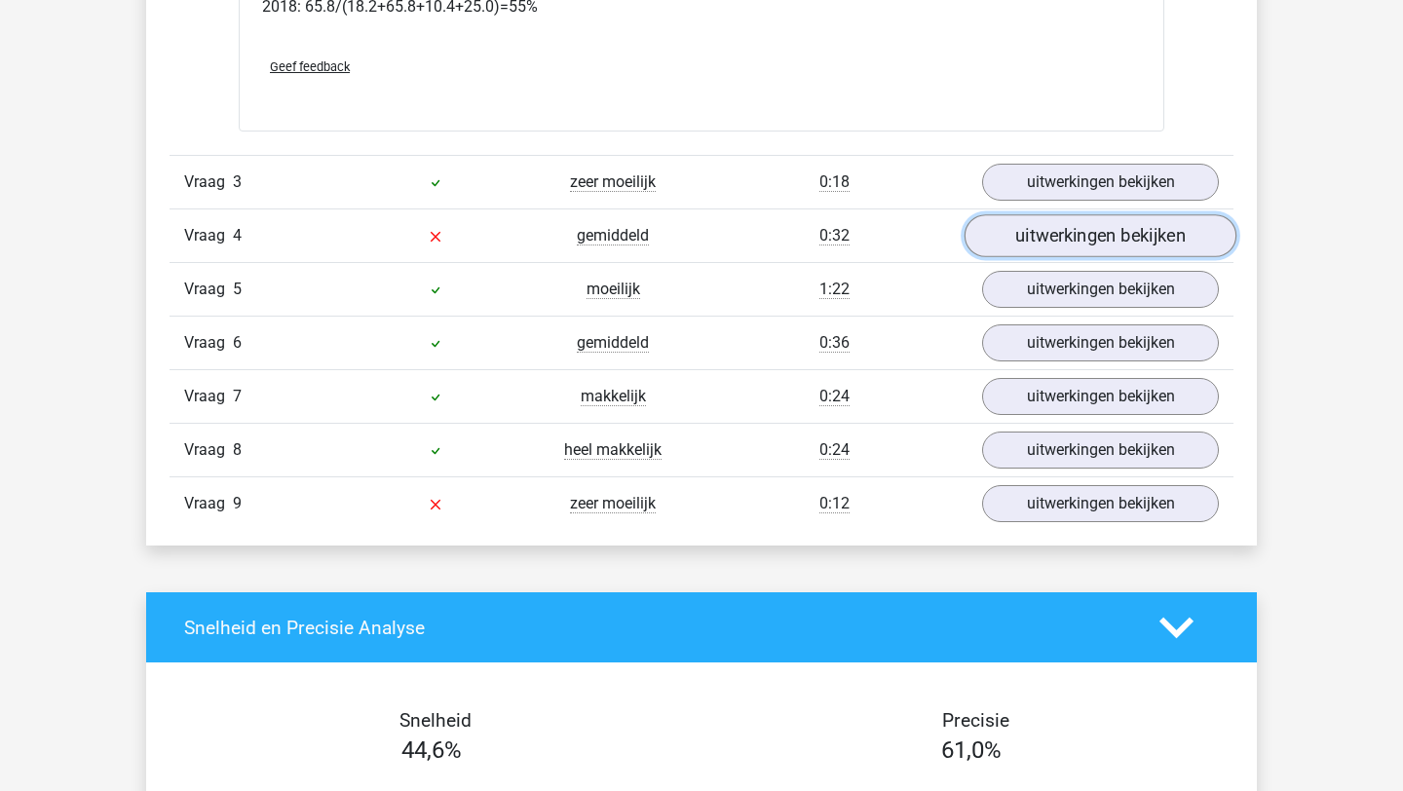
click at [1047, 234] on link "uitwerkingen bekijken" at bounding box center [1100, 236] width 272 height 43
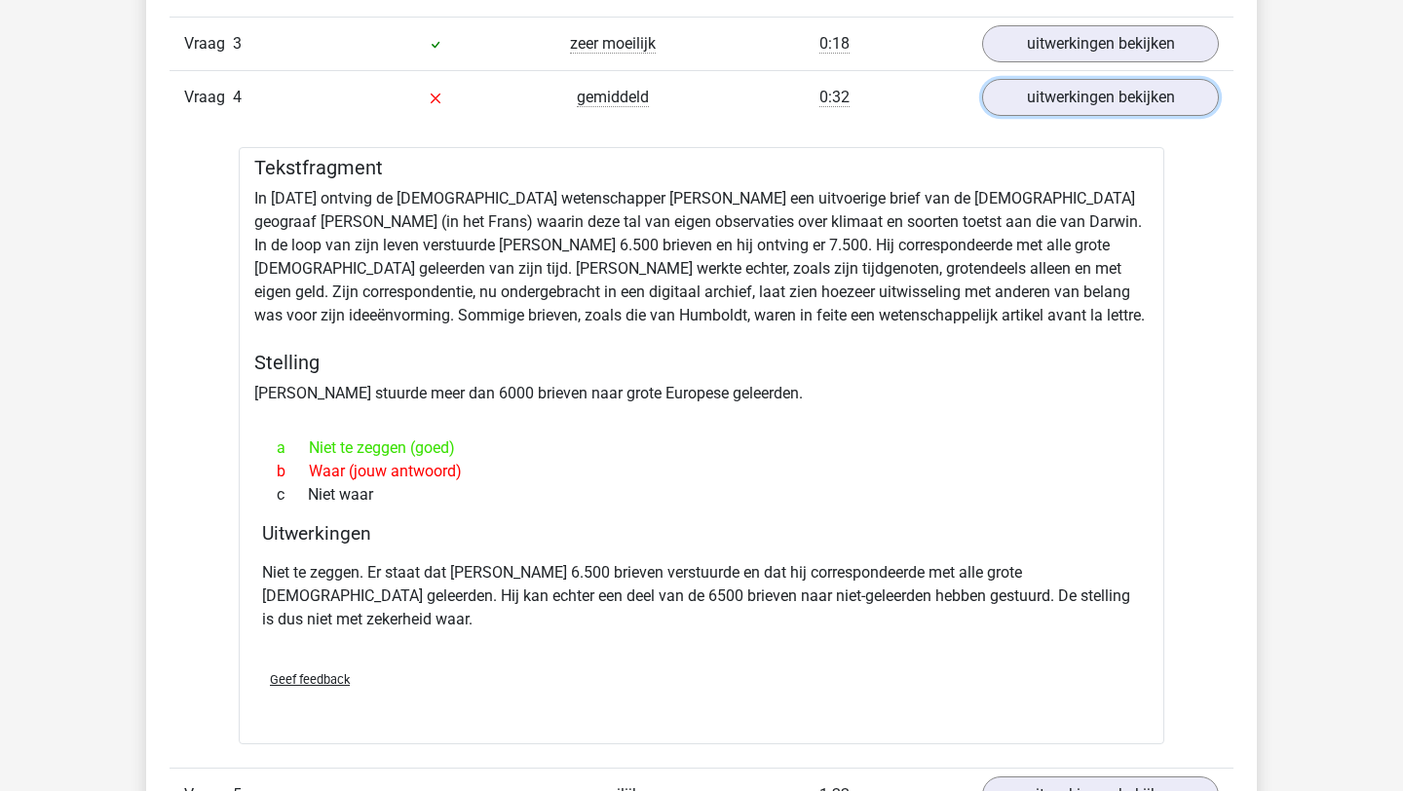
scroll to position [4688, 0]
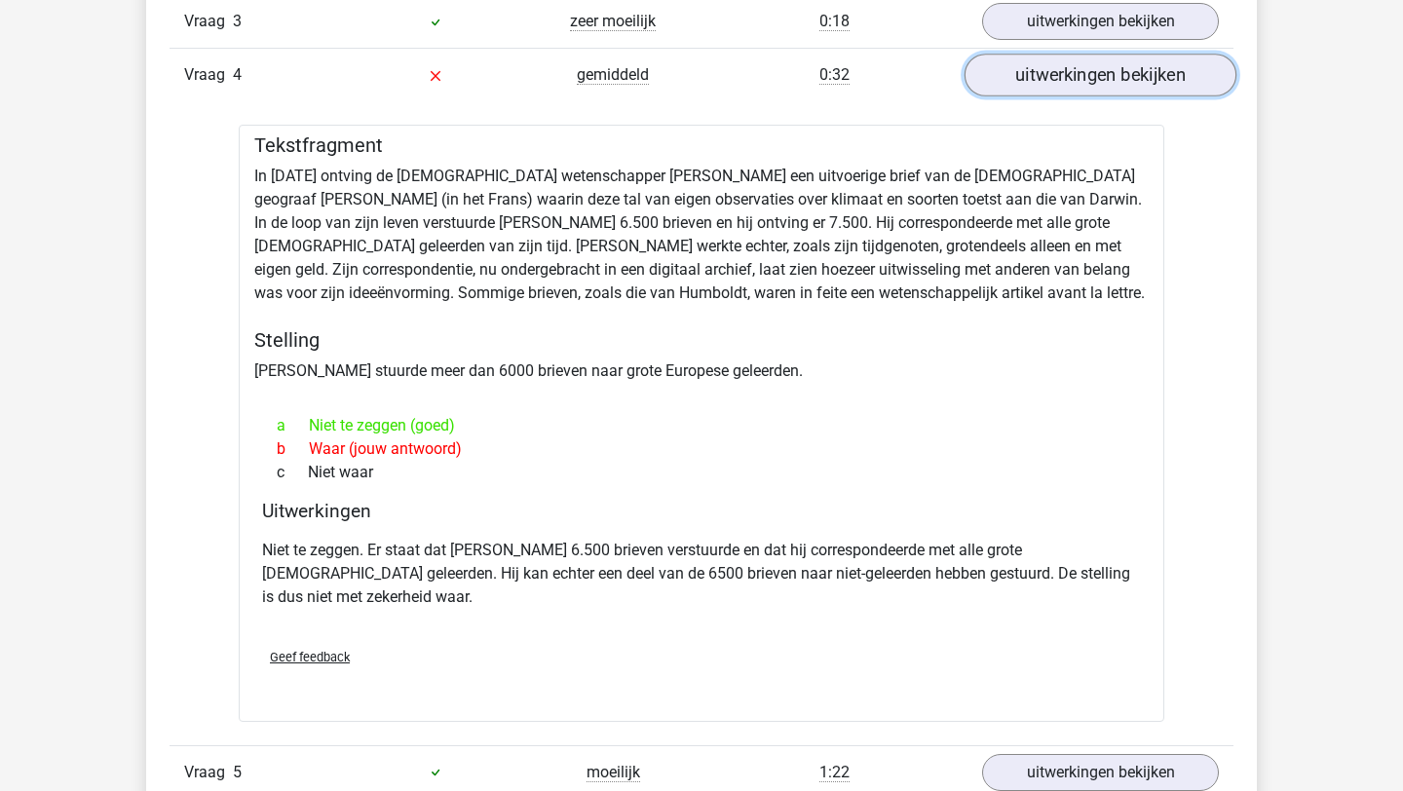
click at [1051, 84] on link "uitwerkingen bekijken" at bounding box center [1100, 76] width 272 height 43
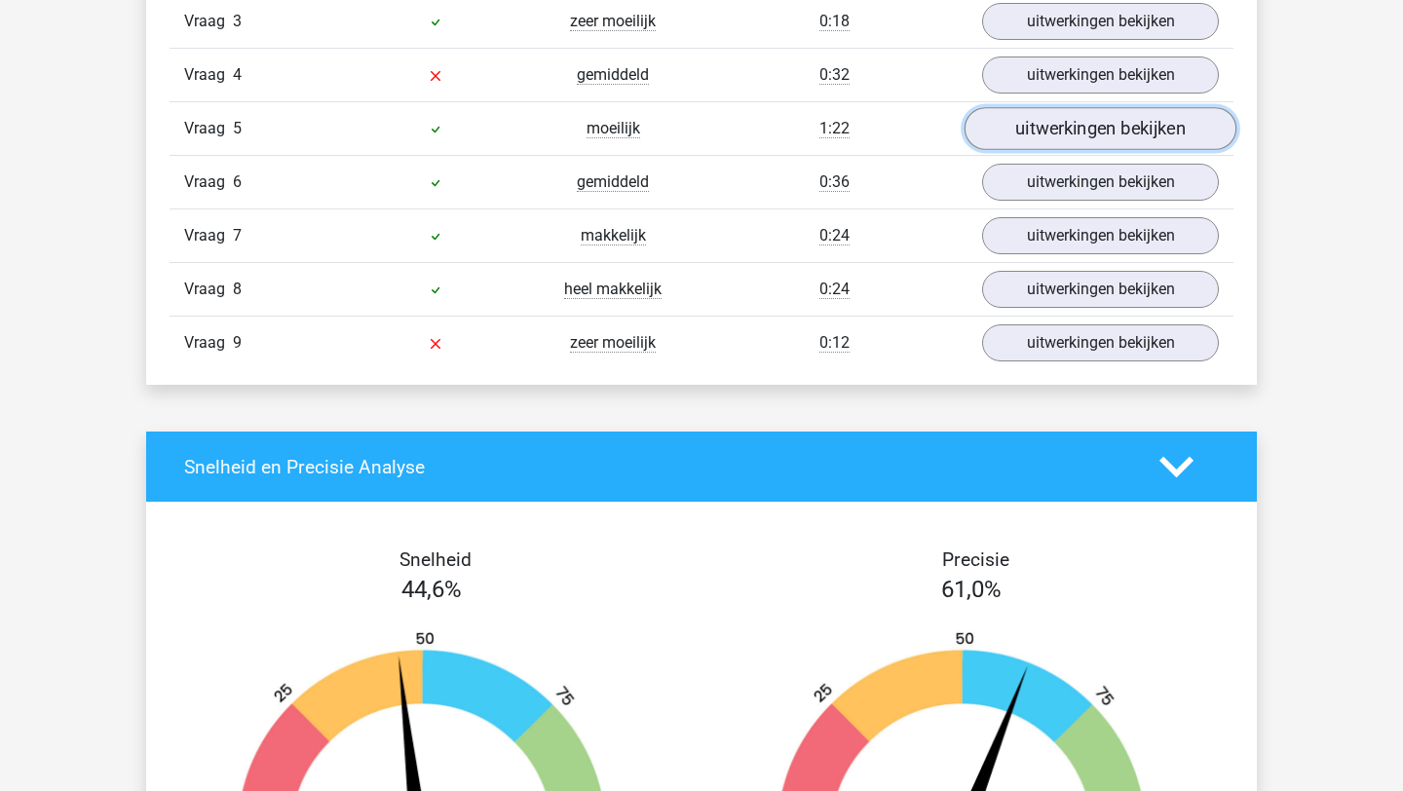
click at [1047, 132] on link "uitwerkingen bekijken" at bounding box center [1100, 129] width 272 height 43
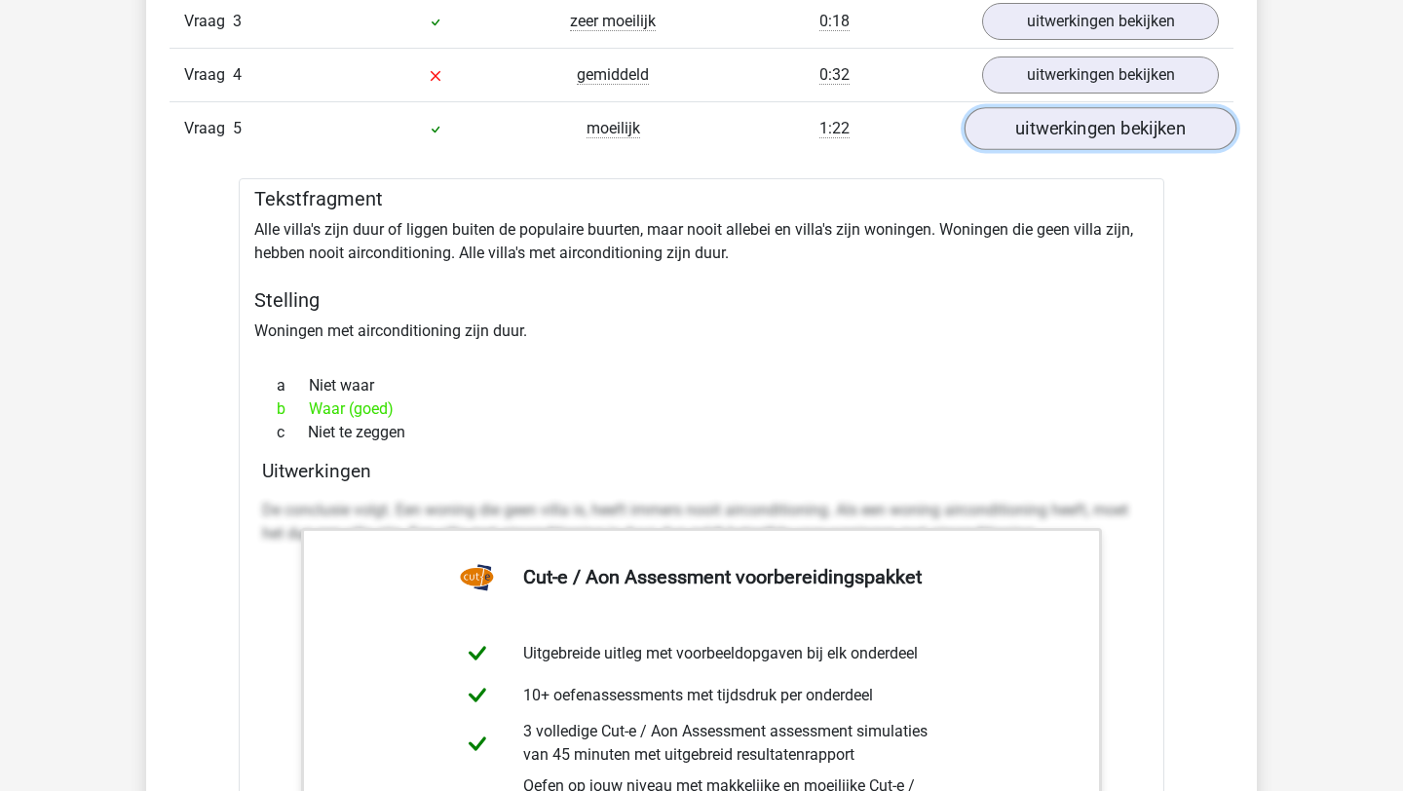
click at [1047, 132] on link "uitwerkingen bekijken" at bounding box center [1100, 129] width 272 height 43
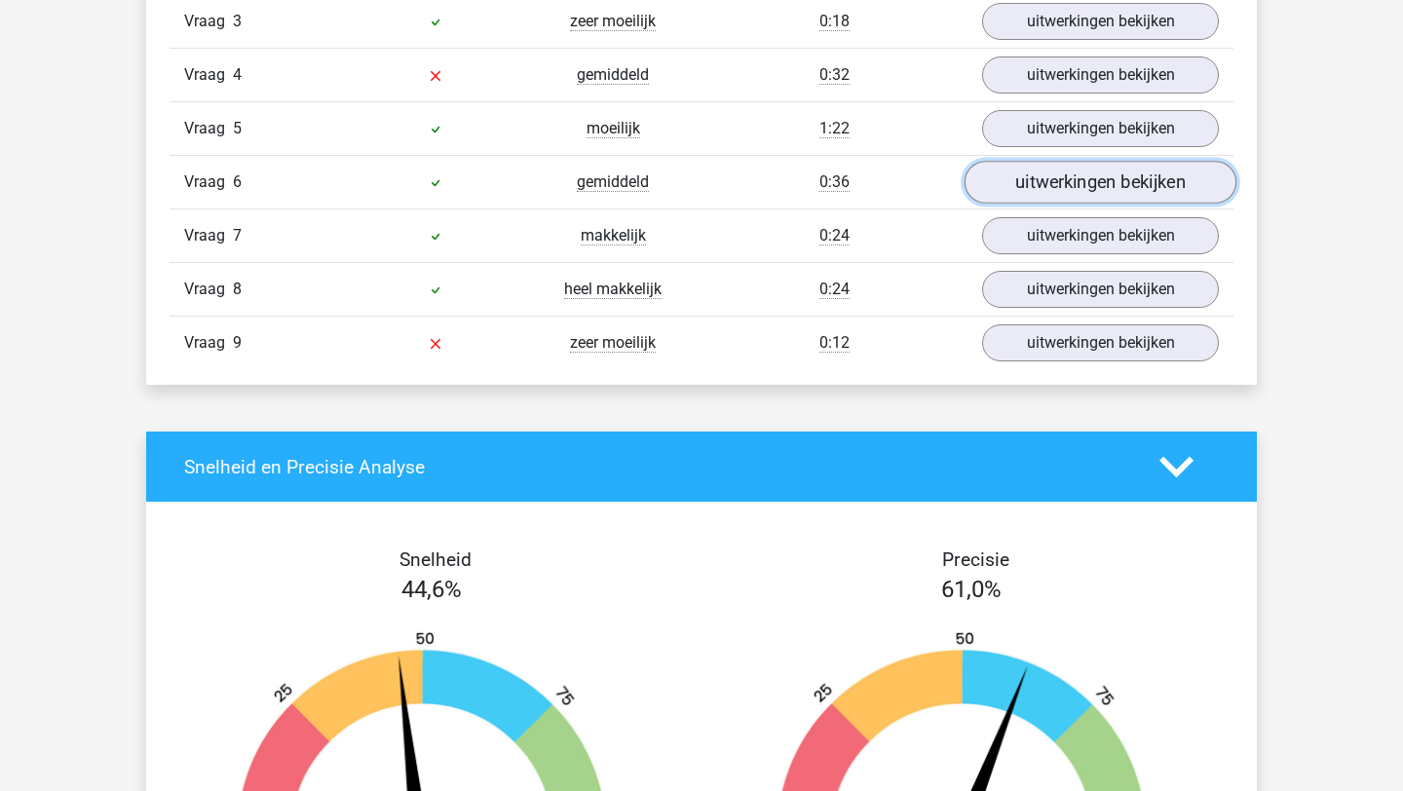
click at [1043, 189] on link "uitwerkingen bekijken" at bounding box center [1100, 183] width 272 height 43
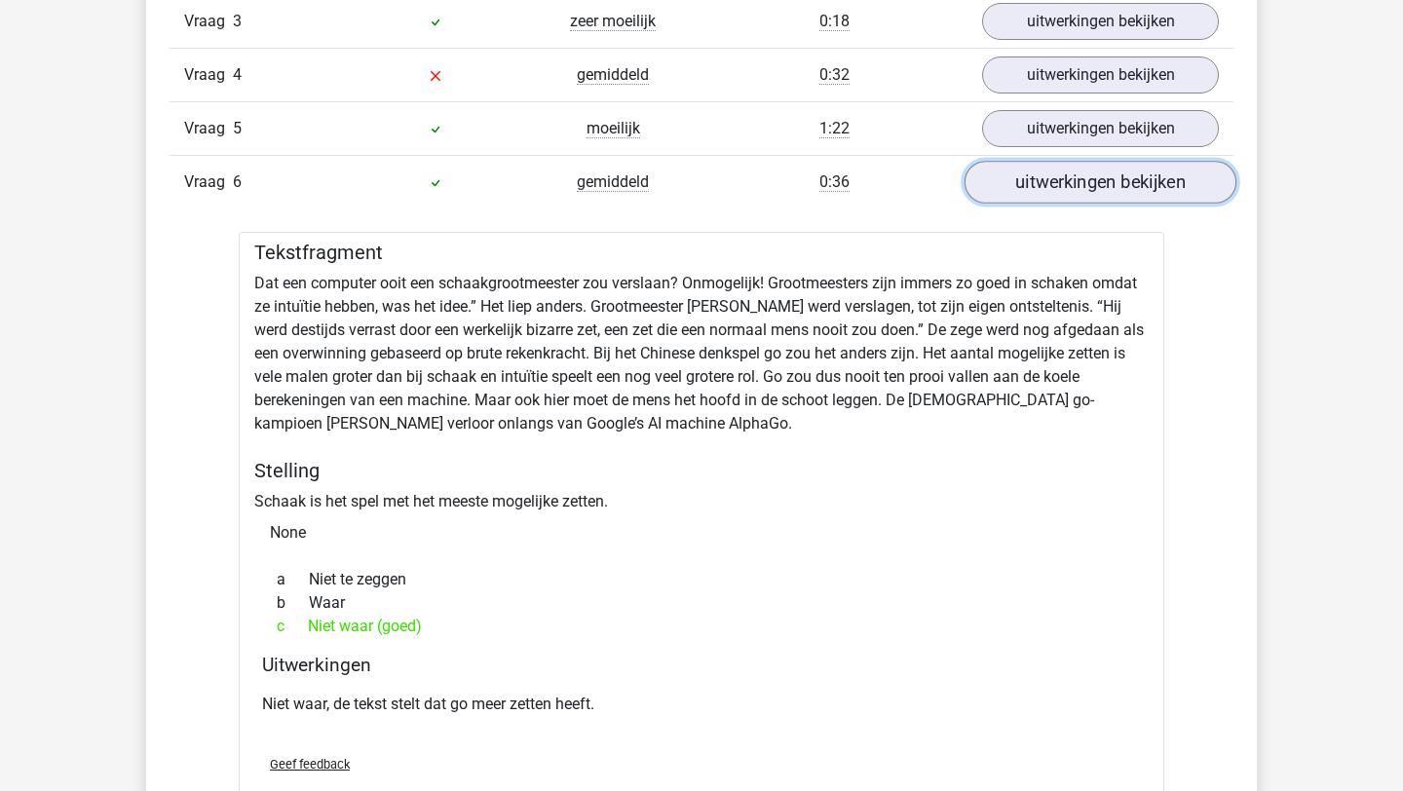
click at [1043, 189] on link "uitwerkingen bekijken" at bounding box center [1100, 183] width 272 height 43
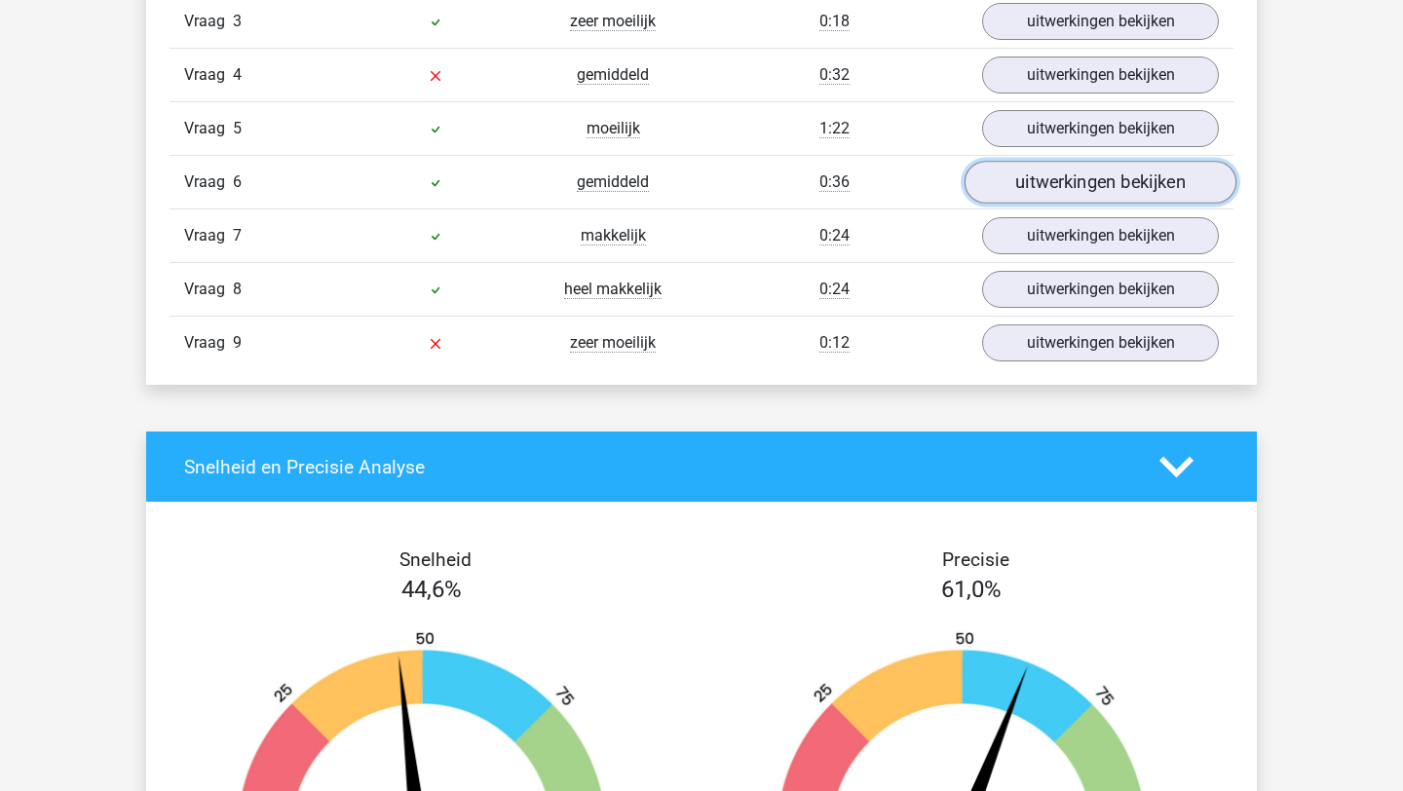
click at [1043, 189] on link "uitwerkingen bekijken" at bounding box center [1100, 183] width 272 height 43
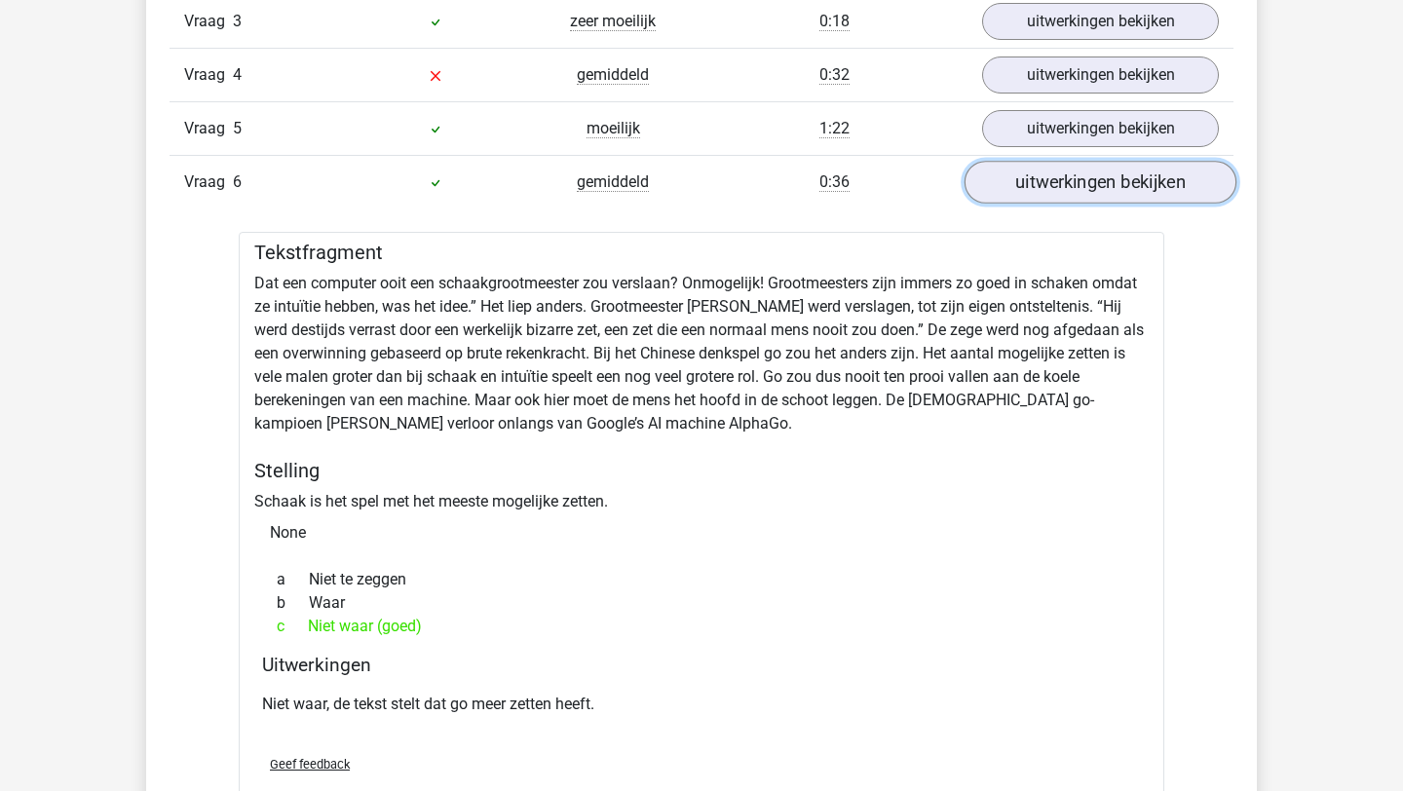
click at [1043, 189] on link "uitwerkingen bekijken" at bounding box center [1100, 183] width 272 height 43
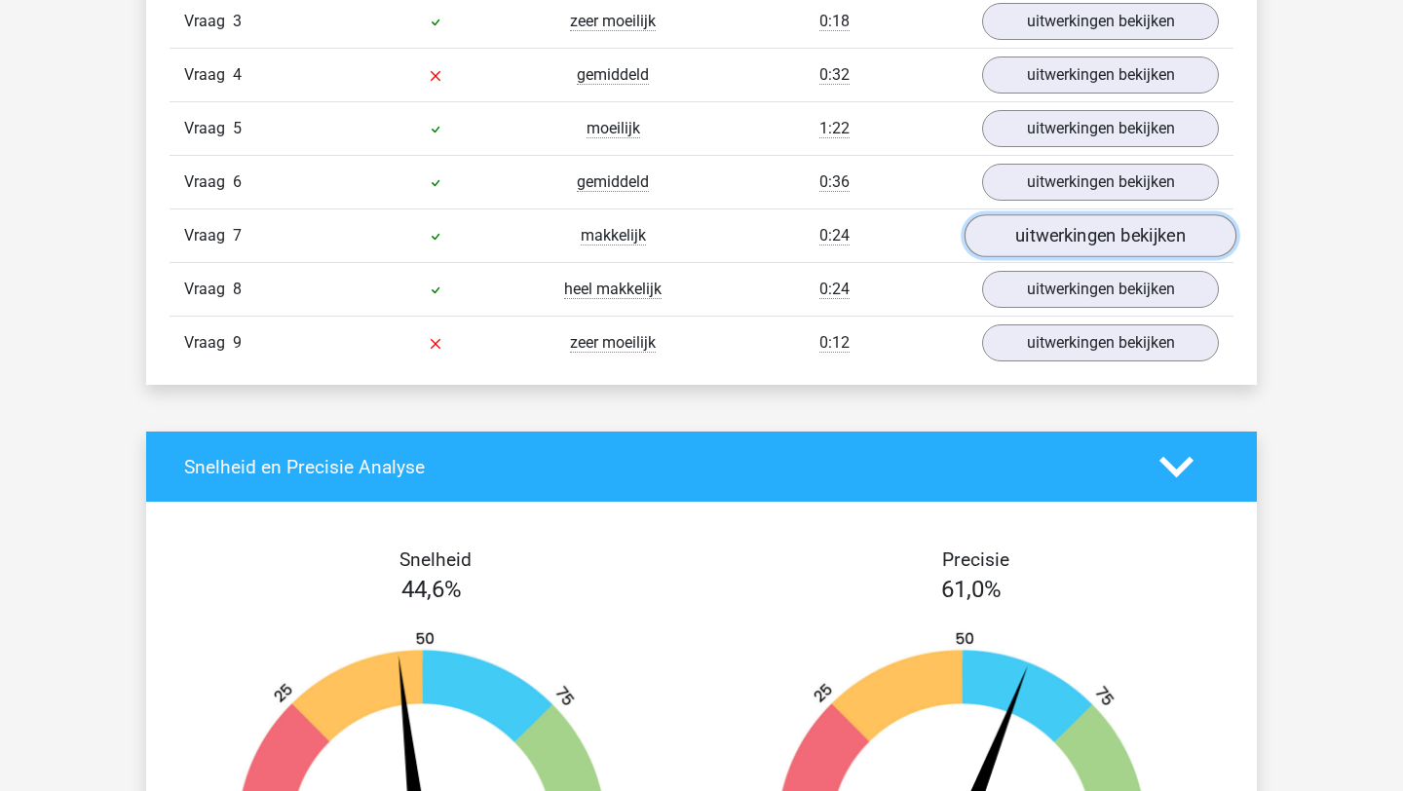
click at [1050, 234] on link "uitwerkingen bekijken" at bounding box center [1100, 236] width 272 height 43
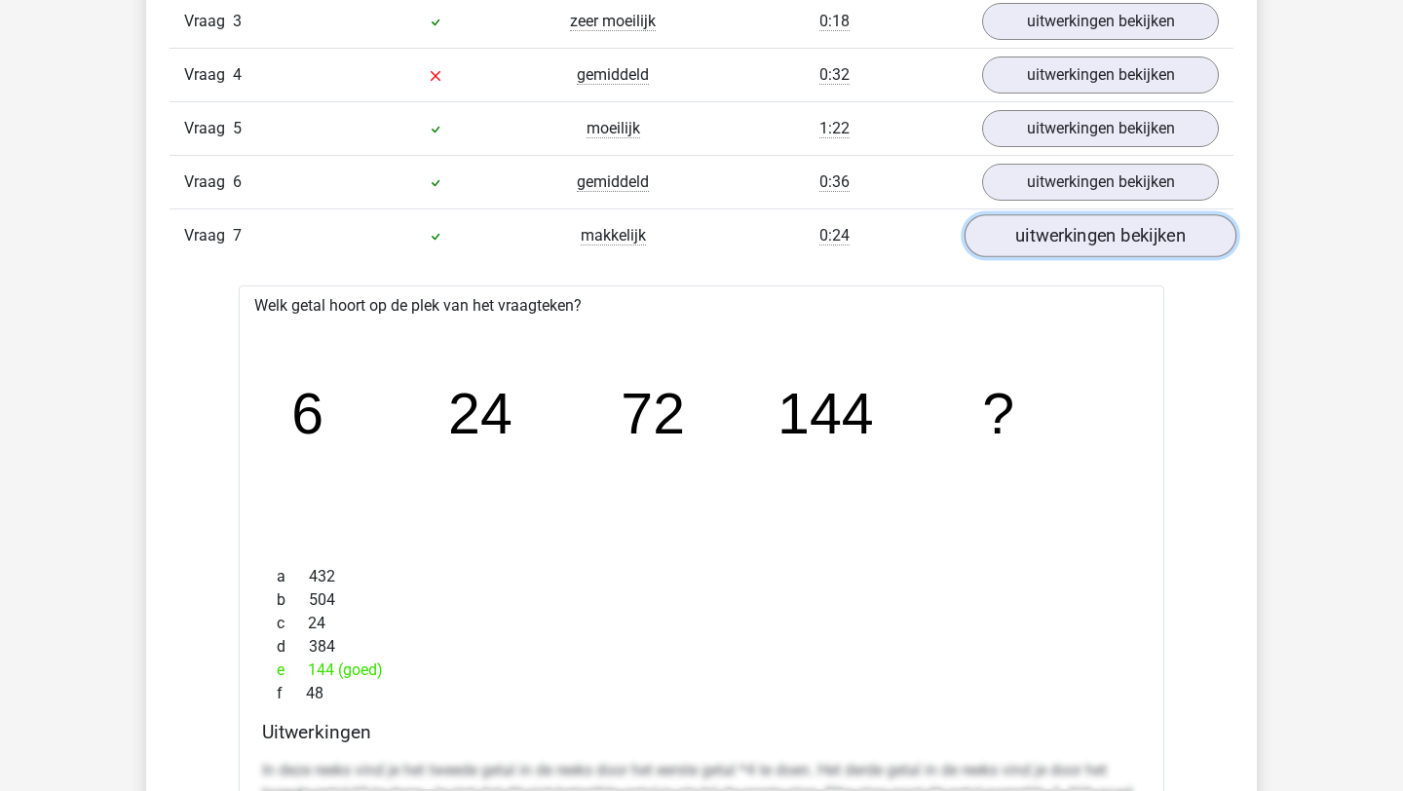
click at [1050, 234] on link "uitwerkingen bekijken" at bounding box center [1100, 236] width 272 height 43
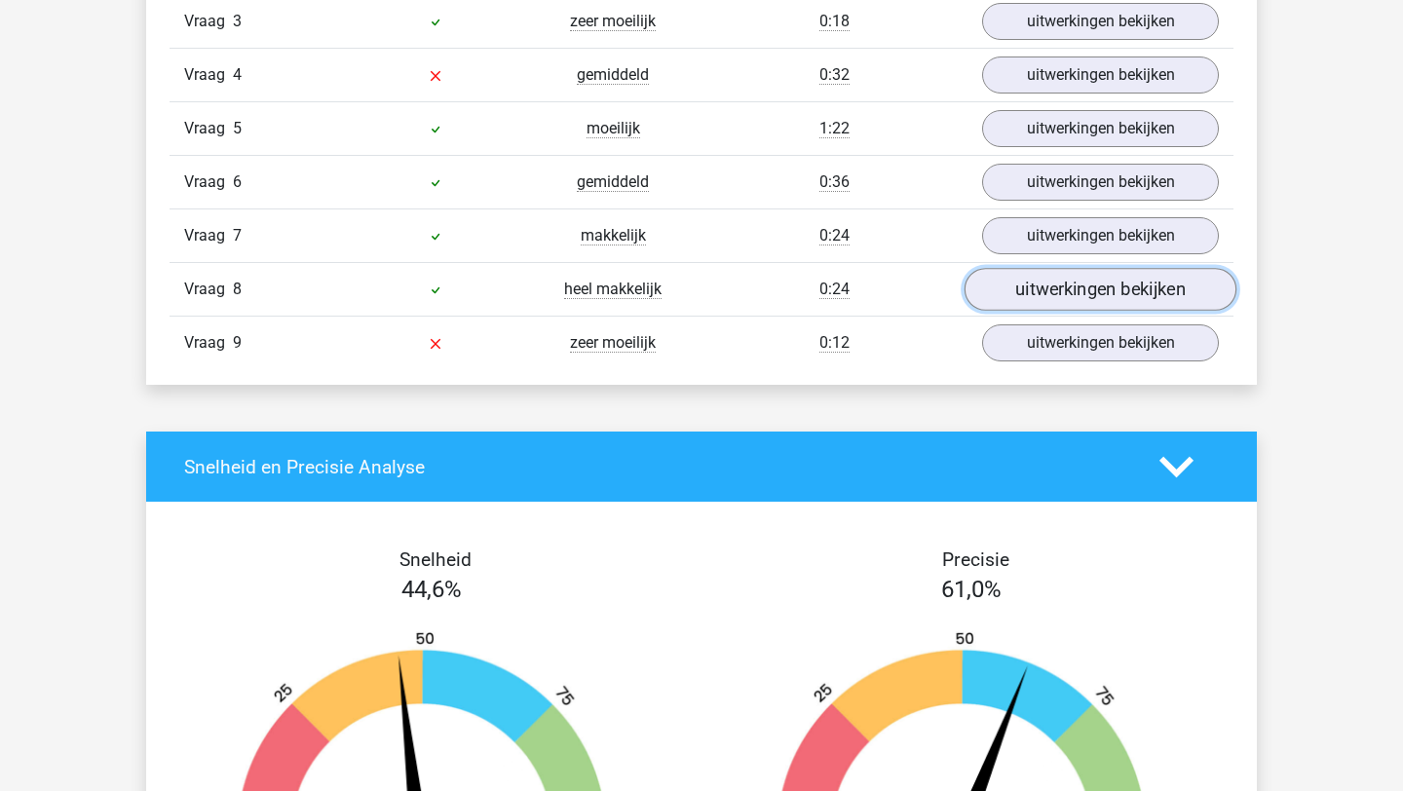
click at [1057, 289] on link "uitwerkingen bekijken" at bounding box center [1100, 290] width 272 height 43
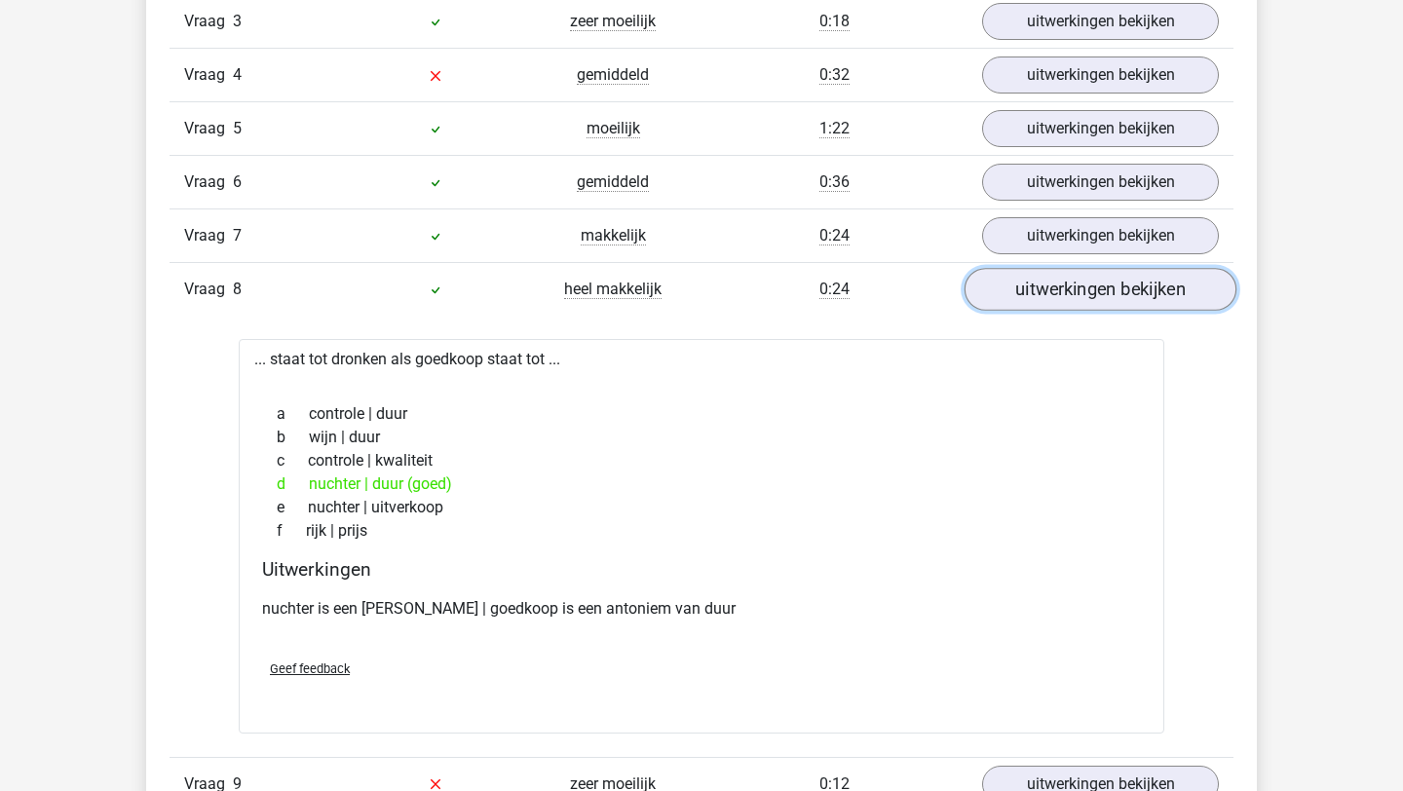
click at [1057, 289] on link "uitwerkingen bekijken" at bounding box center [1100, 290] width 272 height 43
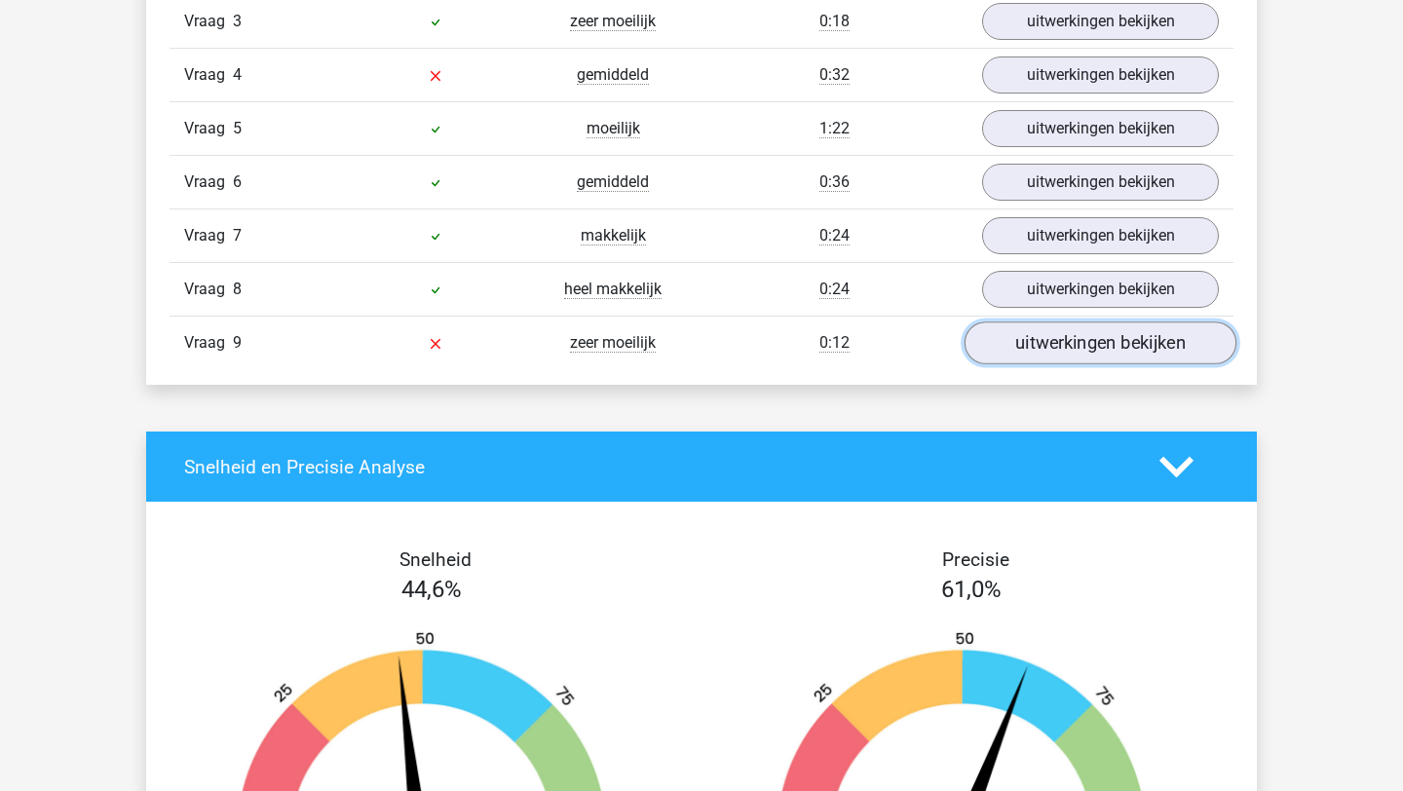
click at [1056, 345] on link "uitwerkingen bekijken" at bounding box center [1100, 343] width 272 height 43
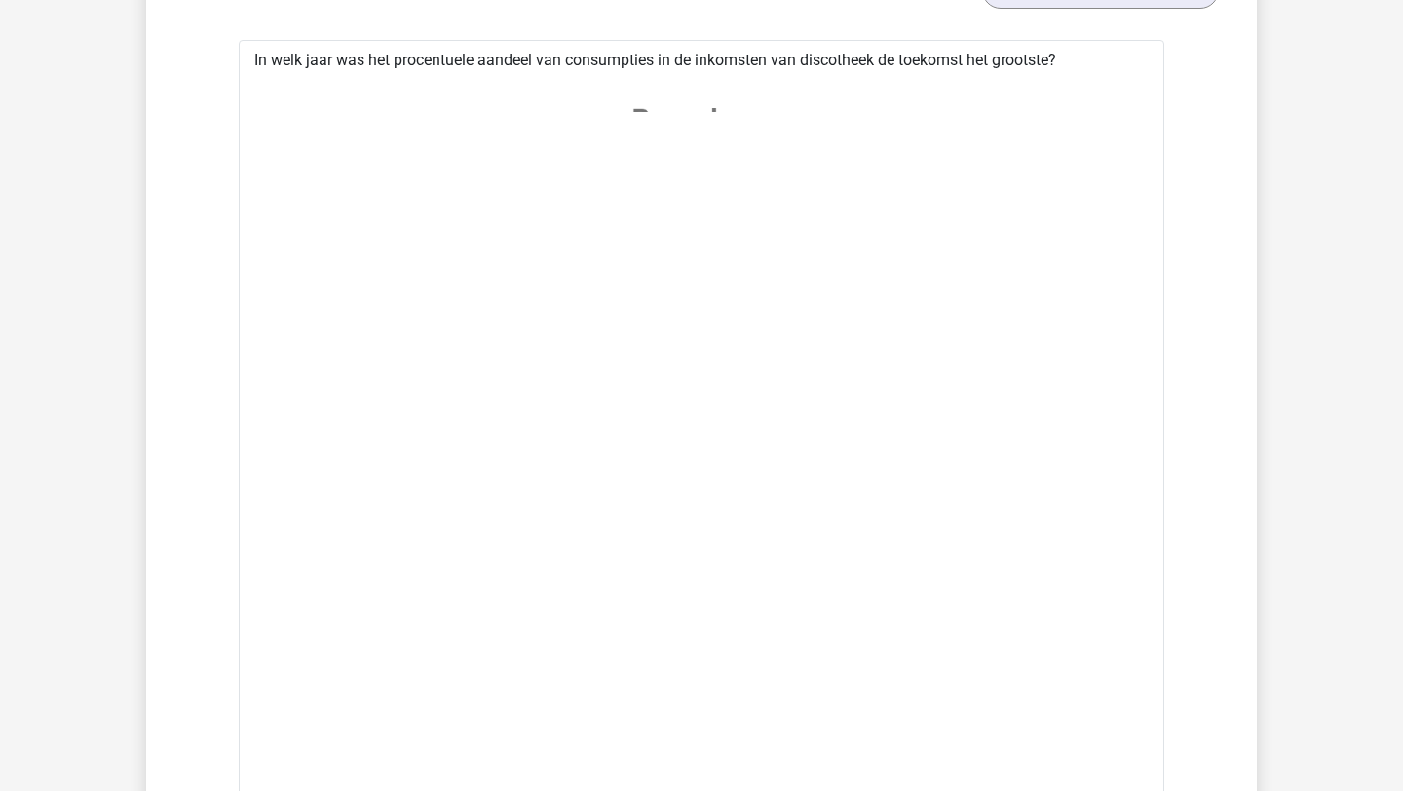
scroll to position [2752, 0]
